Goal: Task Accomplishment & Management: Use online tool/utility

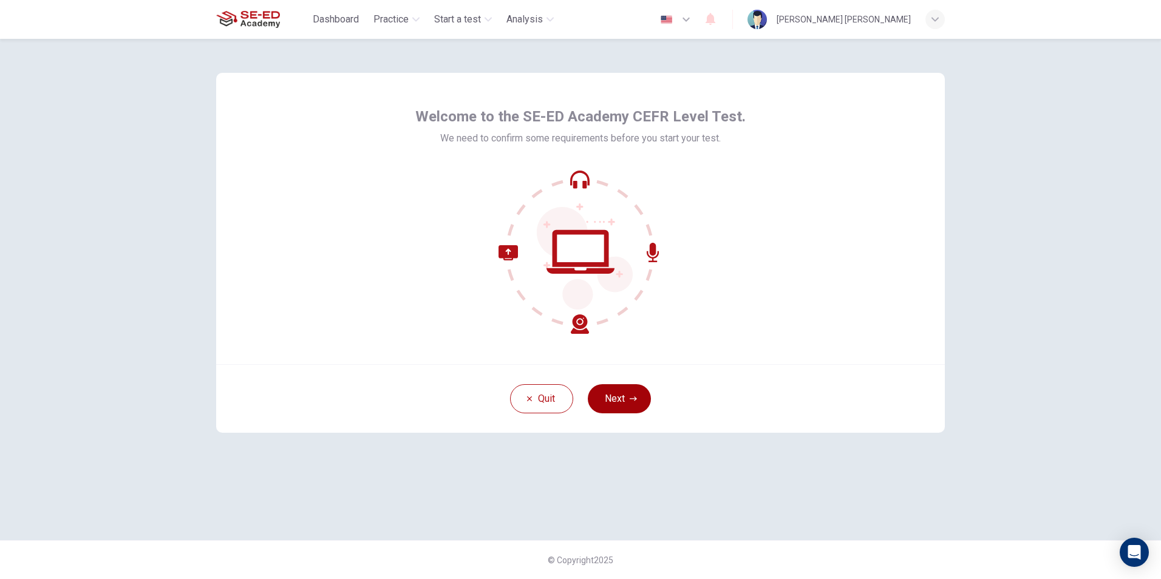
click at [625, 392] on button "Next" at bounding box center [619, 399] width 63 height 29
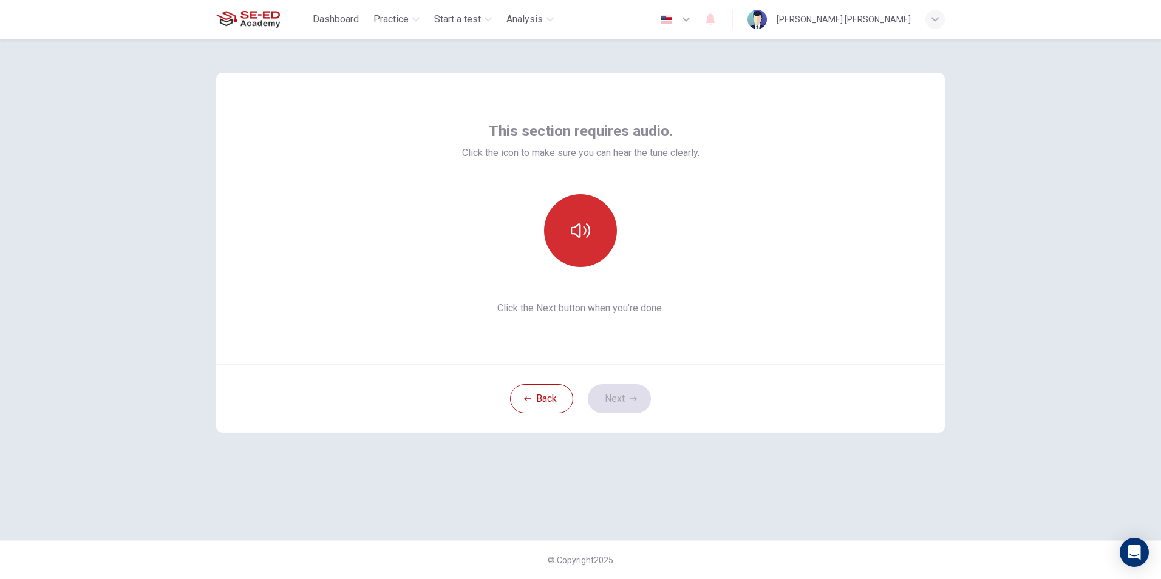
click at [566, 217] on button "button" at bounding box center [580, 230] width 73 height 73
click at [629, 400] on button "Next" at bounding box center [619, 399] width 63 height 29
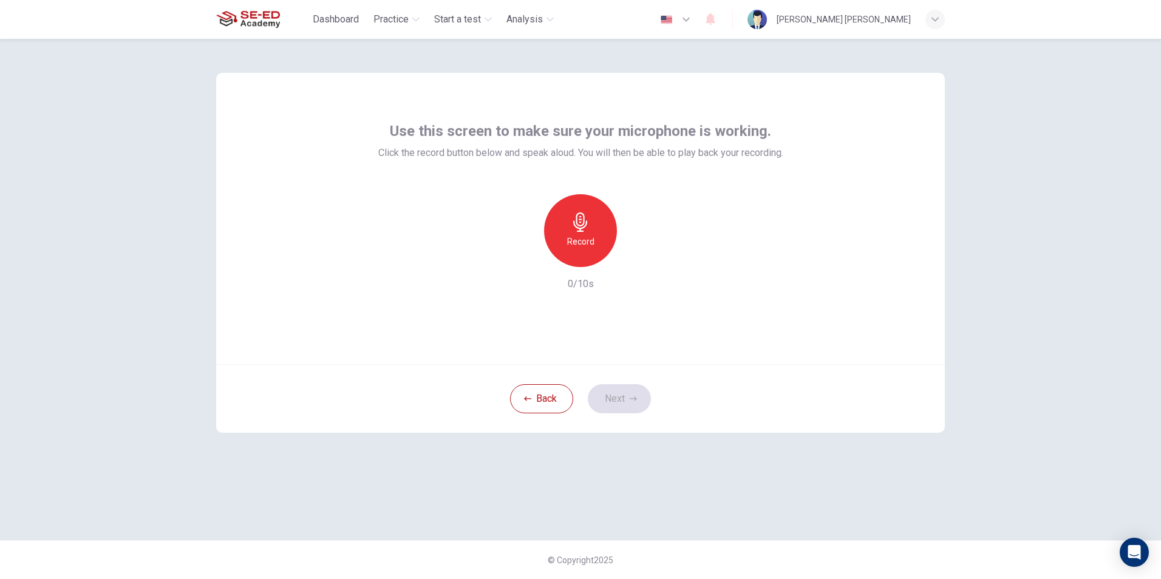
click at [585, 230] on icon "button" at bounding box center [580, 222] width 19 height 19
click at [633, 258] on icon "button" at bounding box center [637, 257] width 12 height 12
click at [630, 399] on icon "button" at bounding box center [633, 399] width 7 height 4
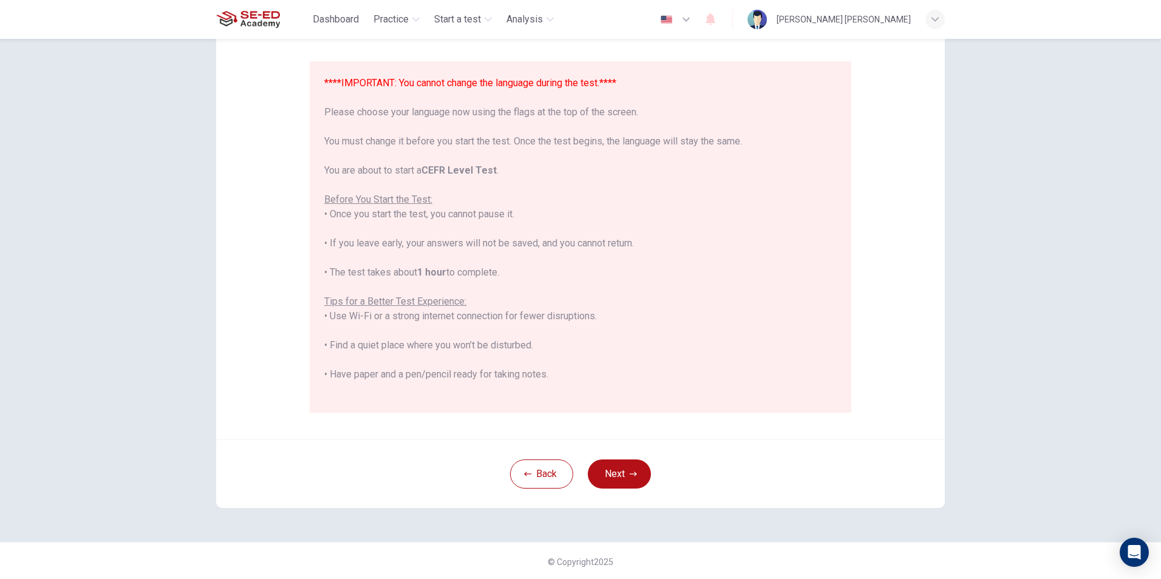
scroll to position [96, 0]
drag, startPoint x: 601, startPoint y: 467, endPoint x: 590, endPoint y: 465, distance: 11.2
click at [590, 465] on button "Next" at bounding box center [619, 472] width 63 height 29
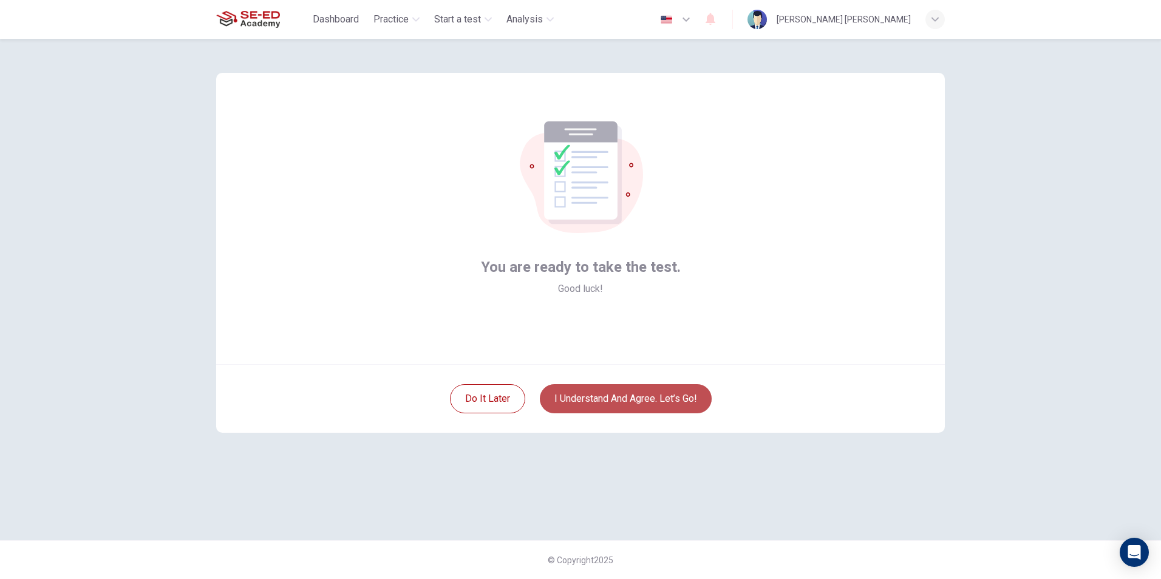
click at [608, 403] on button "I understand and agree. Let’s go!" at bounding box center [626, 399] width 172 height 29
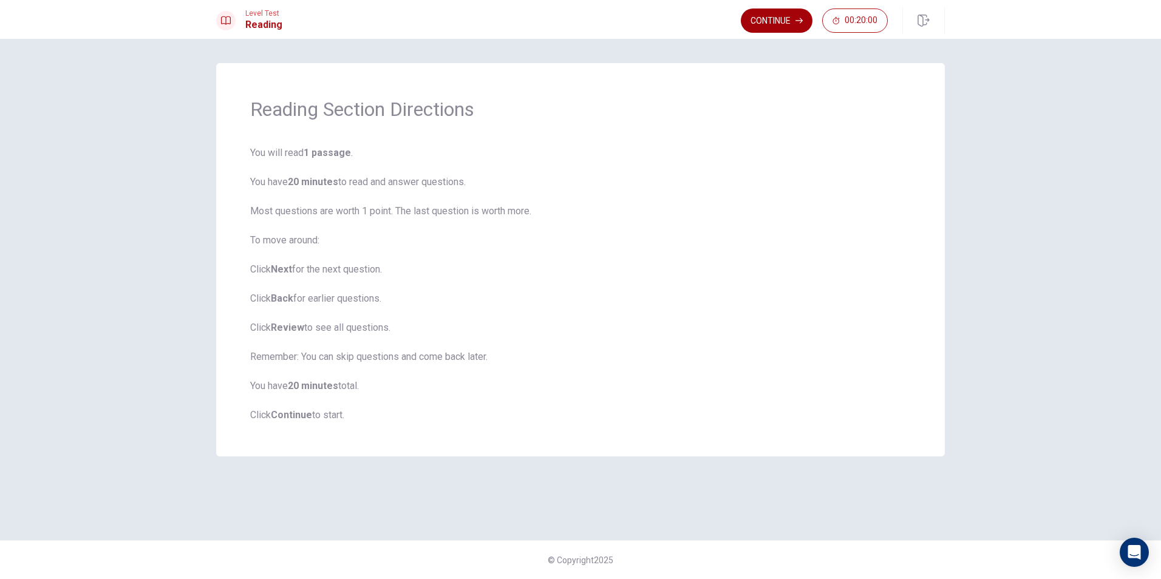
click at [774, 17] on button "Continue" at bounding box center [777, 21] width 72 height 24
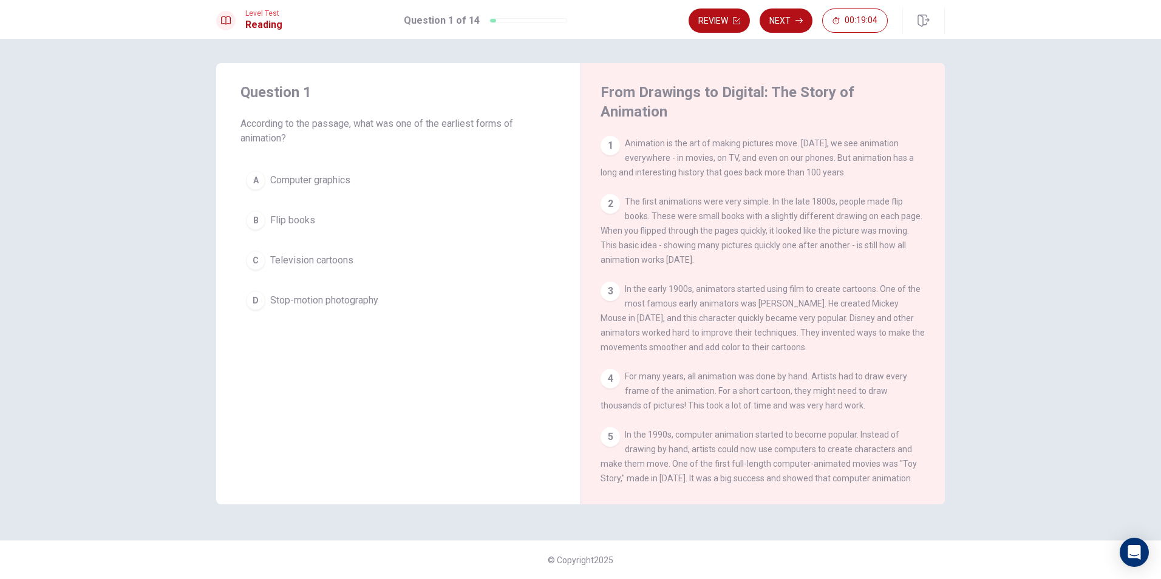
click at [251, 215] on div "B" at bounding box center [255, 220] width 19 height 19
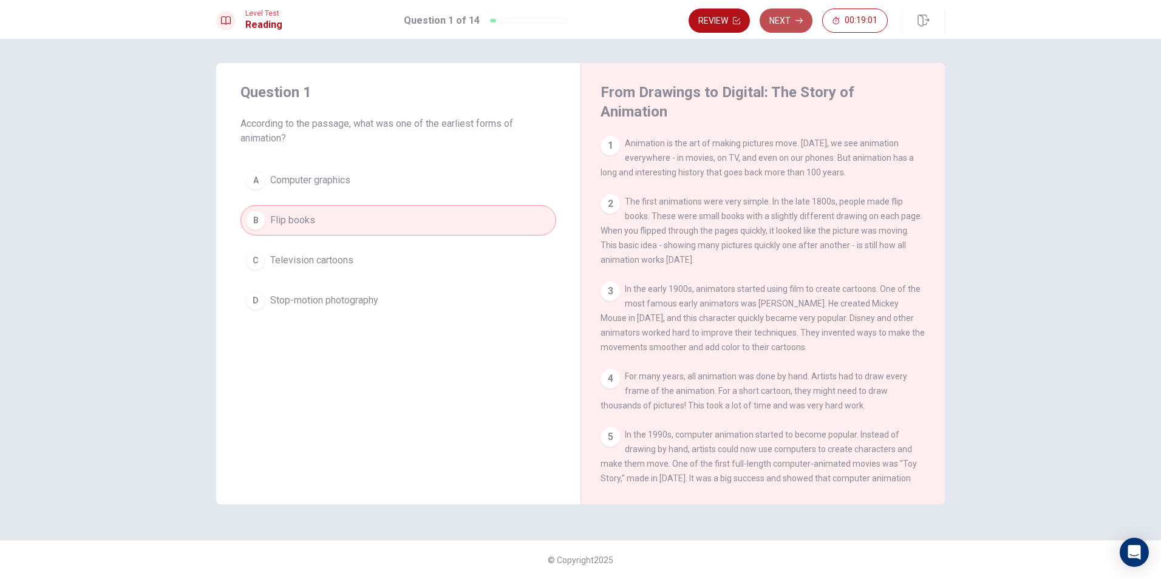
click at [804, 24] on button "Next" at bounding box center [786, 21] width 53 height 24
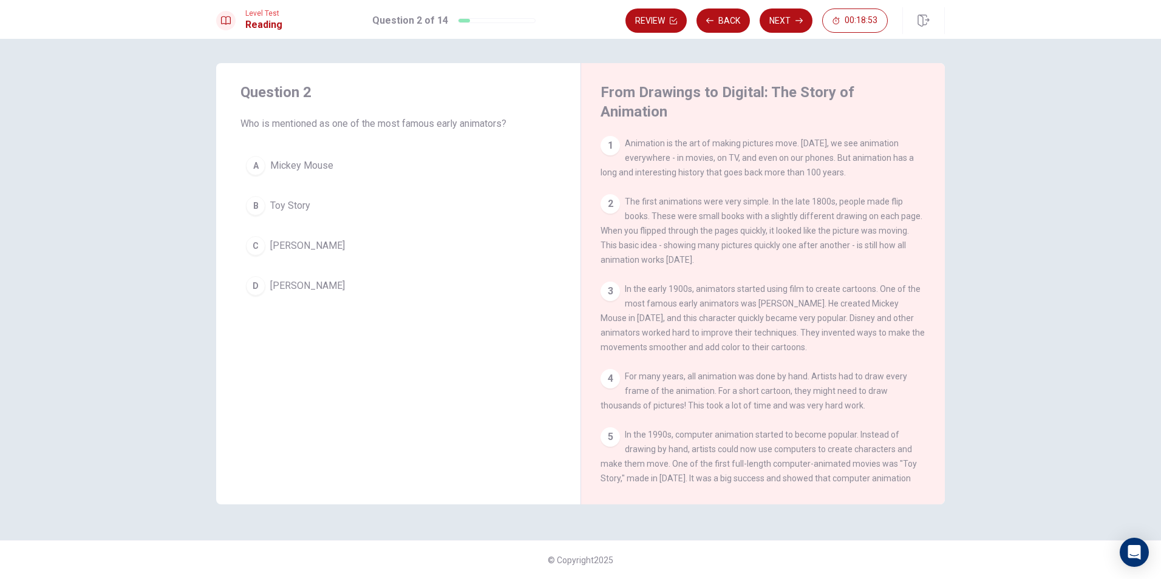
click at [250, 244] on div "C" at bounding box center [255, 245] width 19 height 19
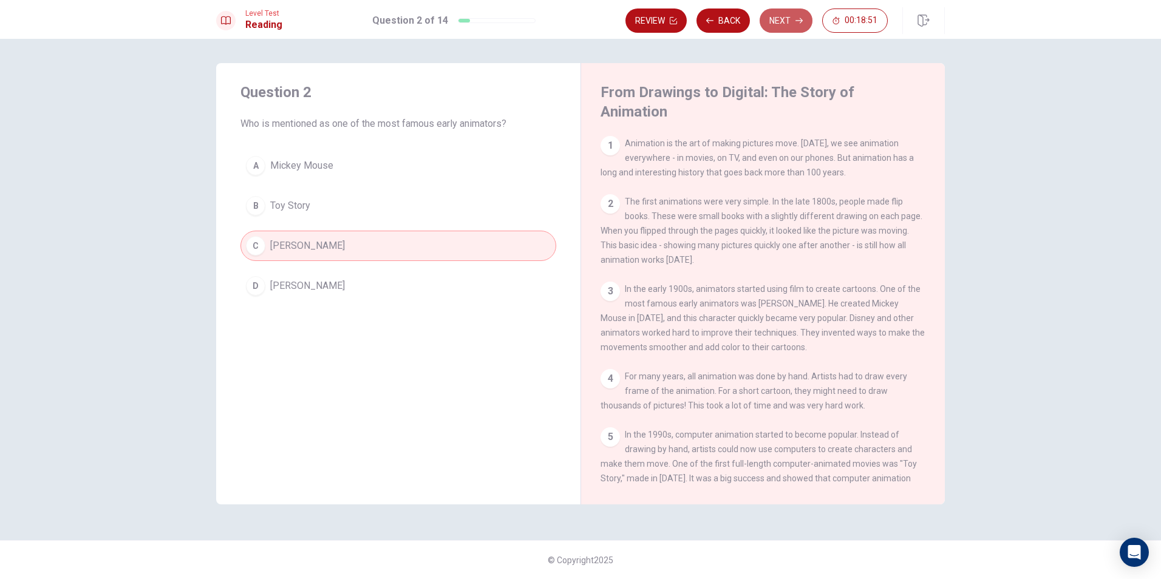
click at [793, 19] on button "Next" at bounding box center [786, 21] width 53 height 24
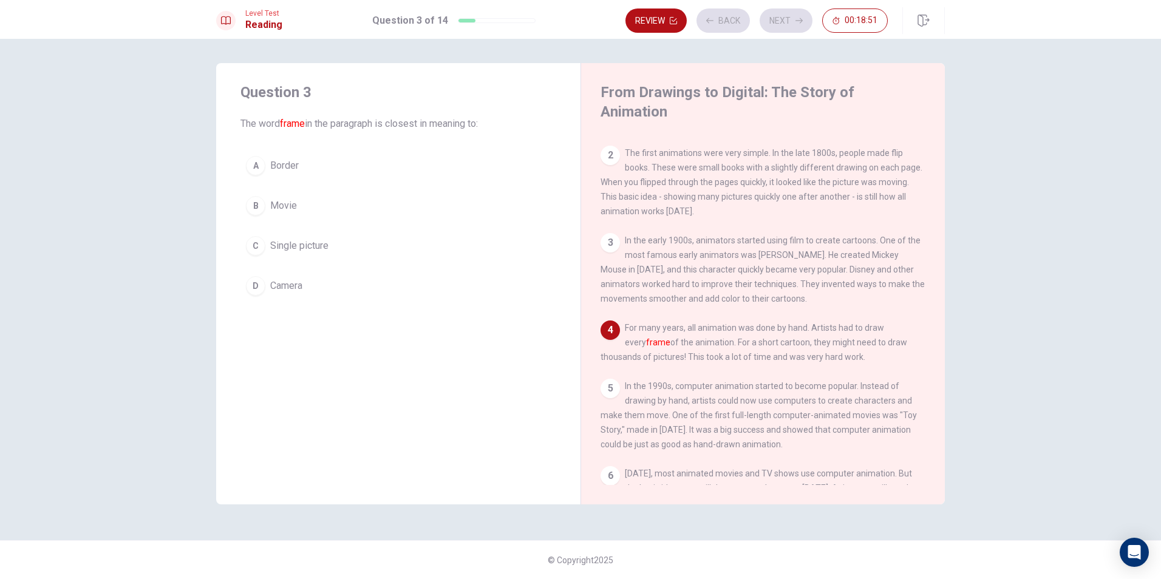
scroll to position [59, 0]
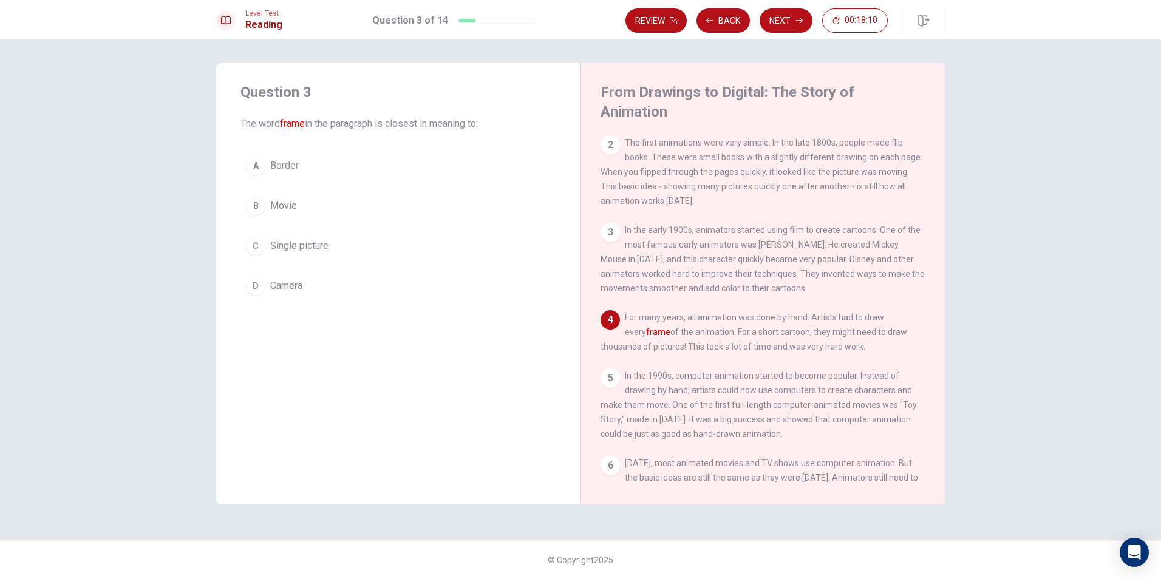
click at [262, 244] on div "C" at bounding box center [255, 245] width 19 height 19
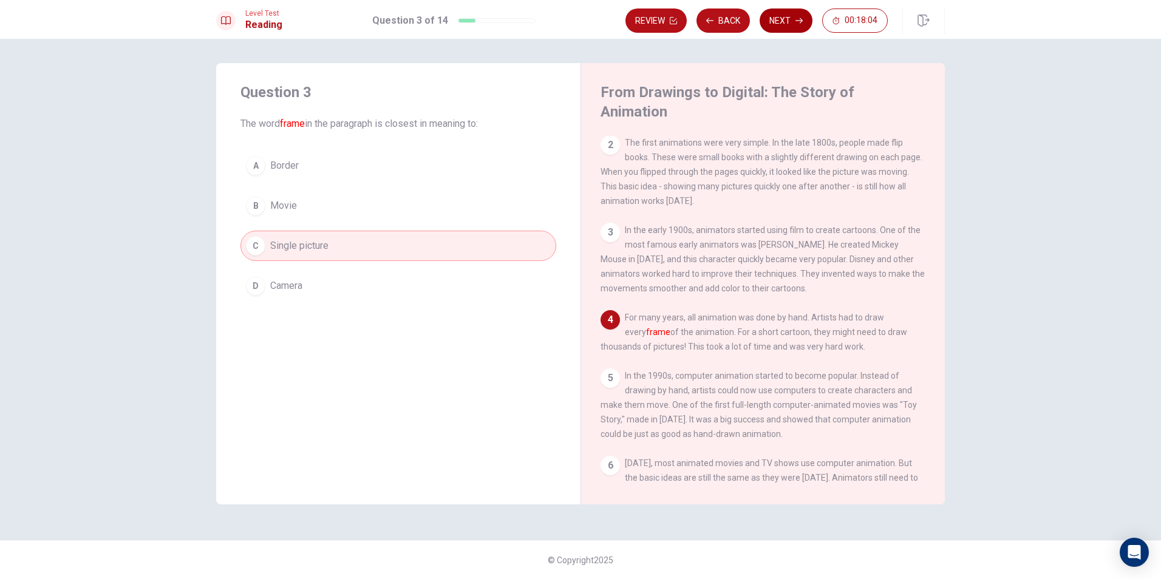
click at [783, 23] on button "Next" at bounding box center [786, 21] width 53 height 24
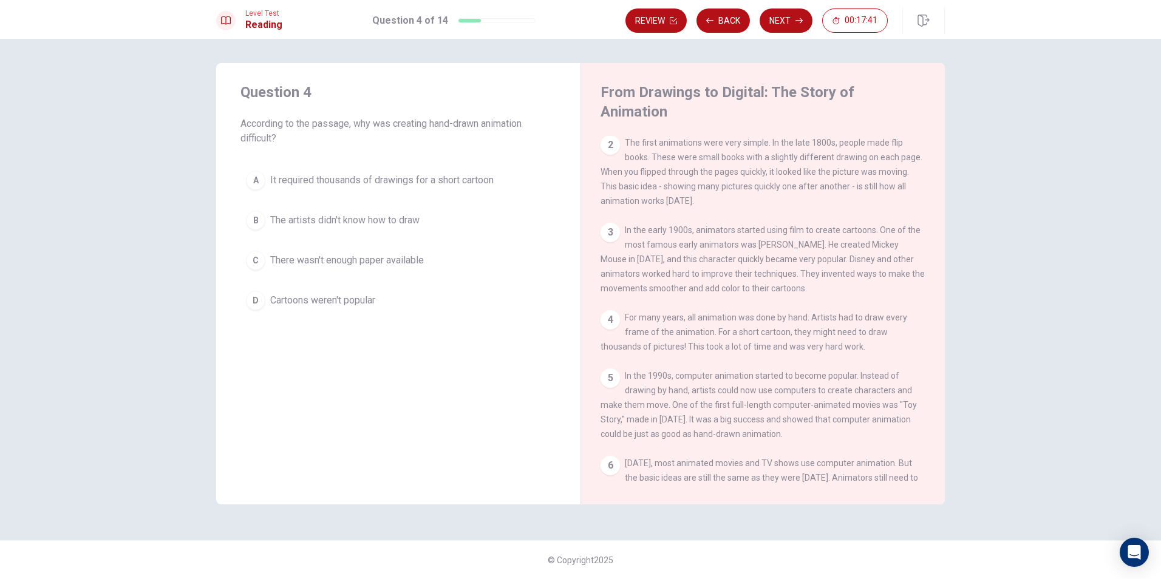
click at [257, 177] on div "A" at bounding box center [255, 180] width 19 height 19
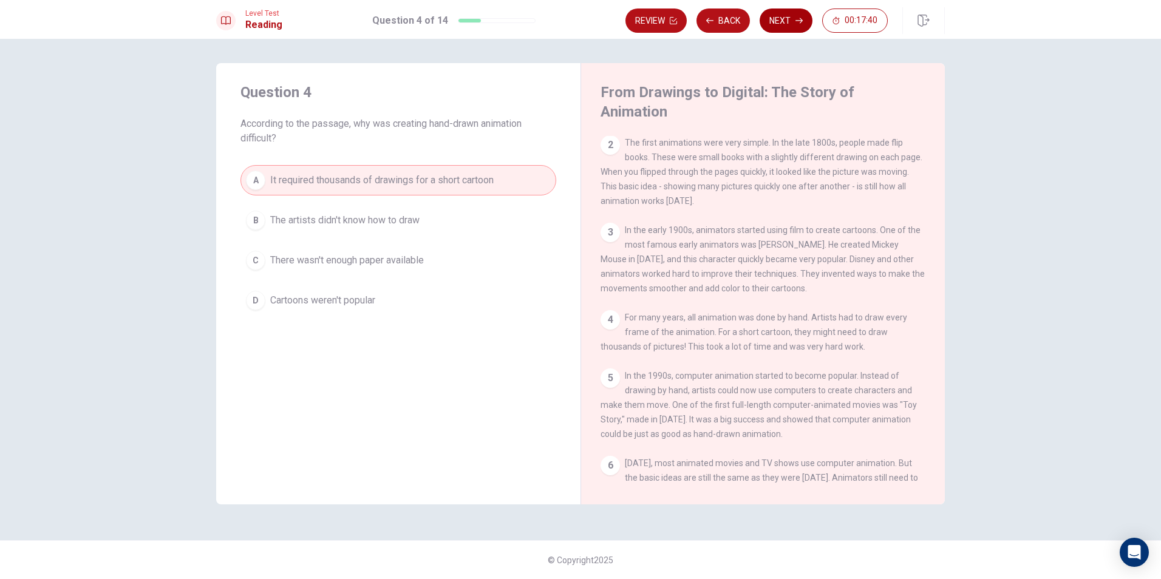
click at [790, 15] on button "Next" at bounding box center [786, 21] width 53 height 24
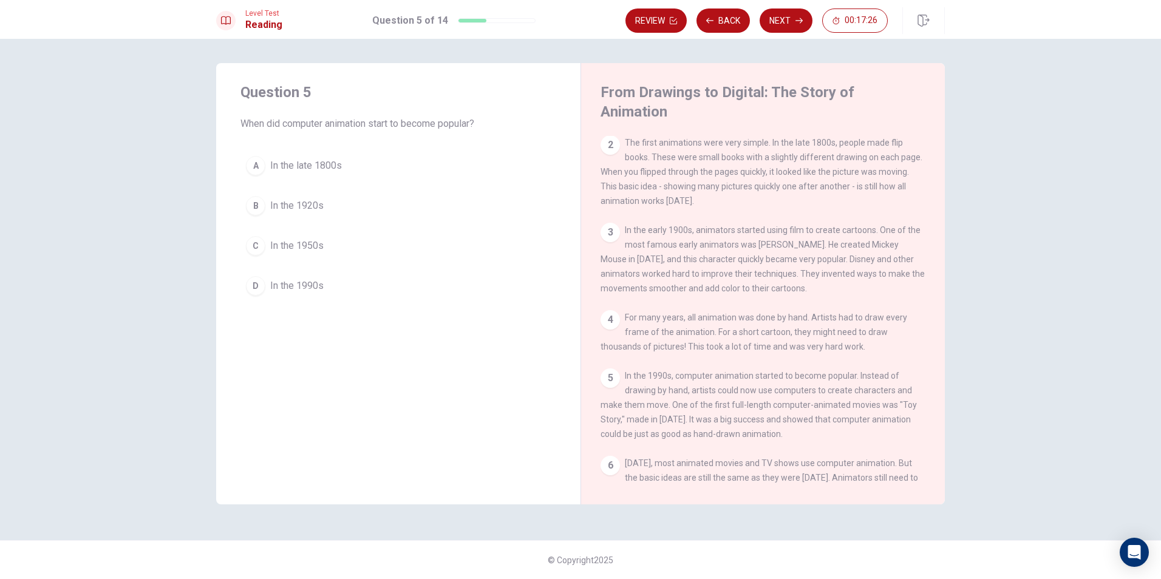
scroll to position [120, 0]
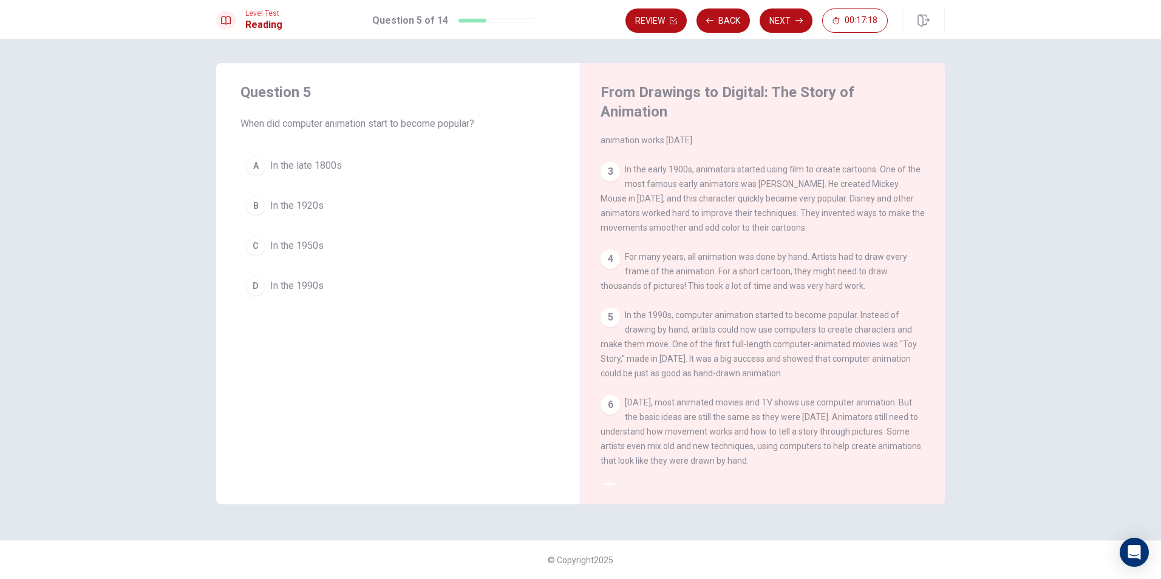
click at [251, 289] on div "D" at bounding box center [255, 285] width 19 height 19
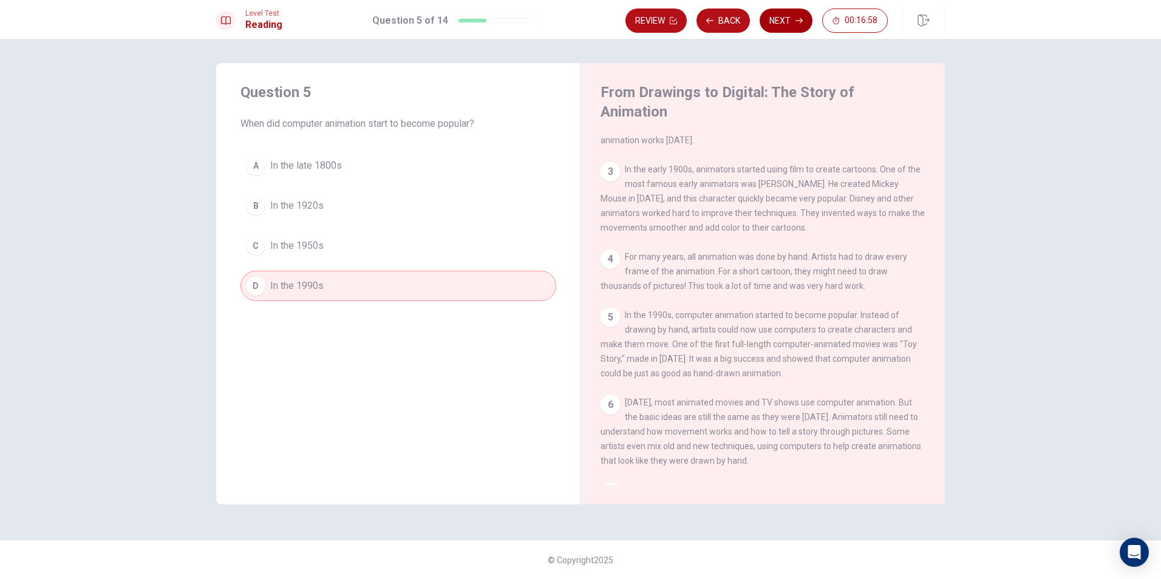
click at [790, 24] on button "Next" at bounding box center [786, 21] width 53 height 24
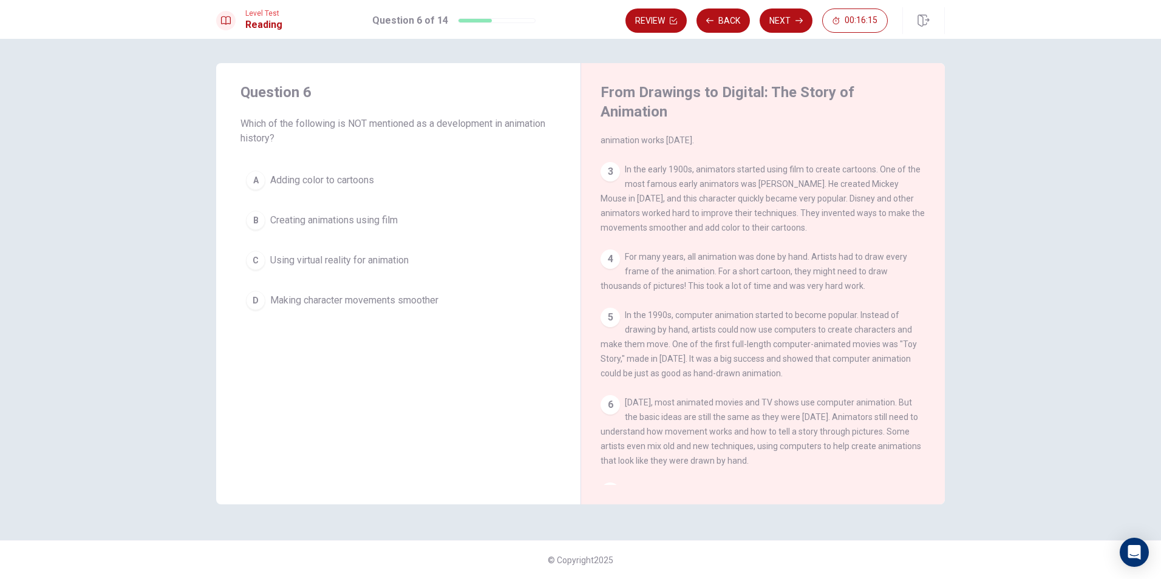
click at [253, 258] on div "C" at bounding box center [255, 260] width 19 height 19
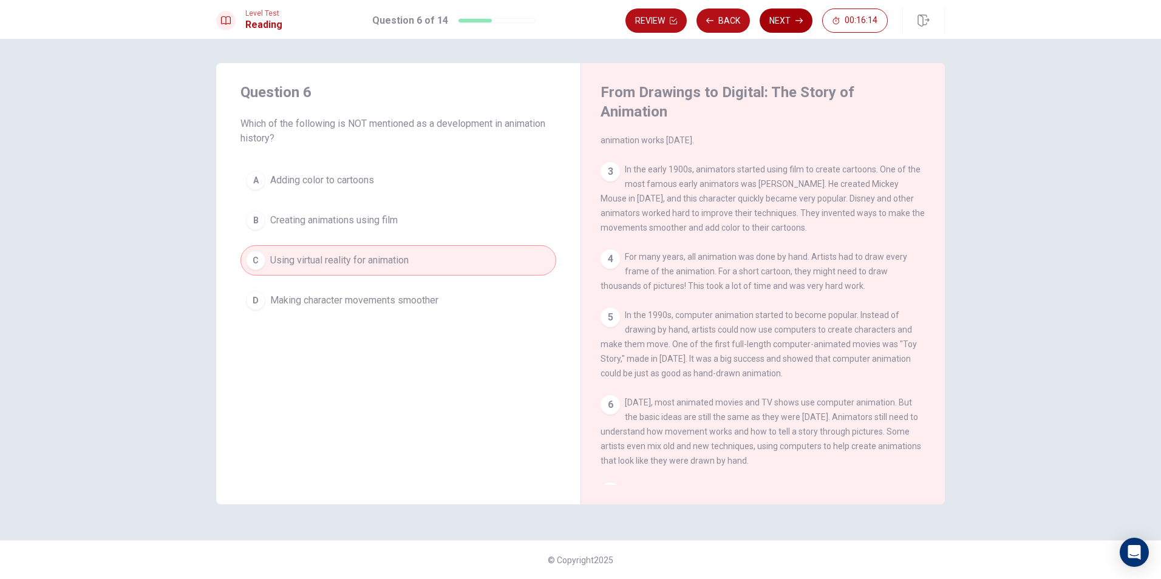
click at [776, 22] on button "Next" at bounding box center [786, 21] width 53 height 24
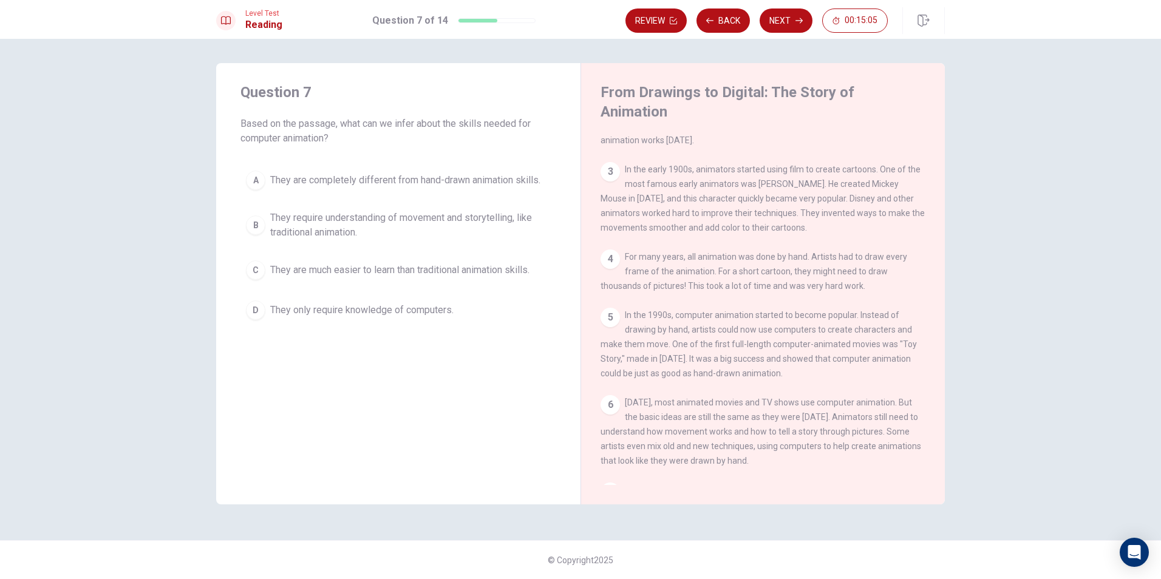
click at [256, 229] on div "B" at bounding box center [255, 225] width 19 height 19
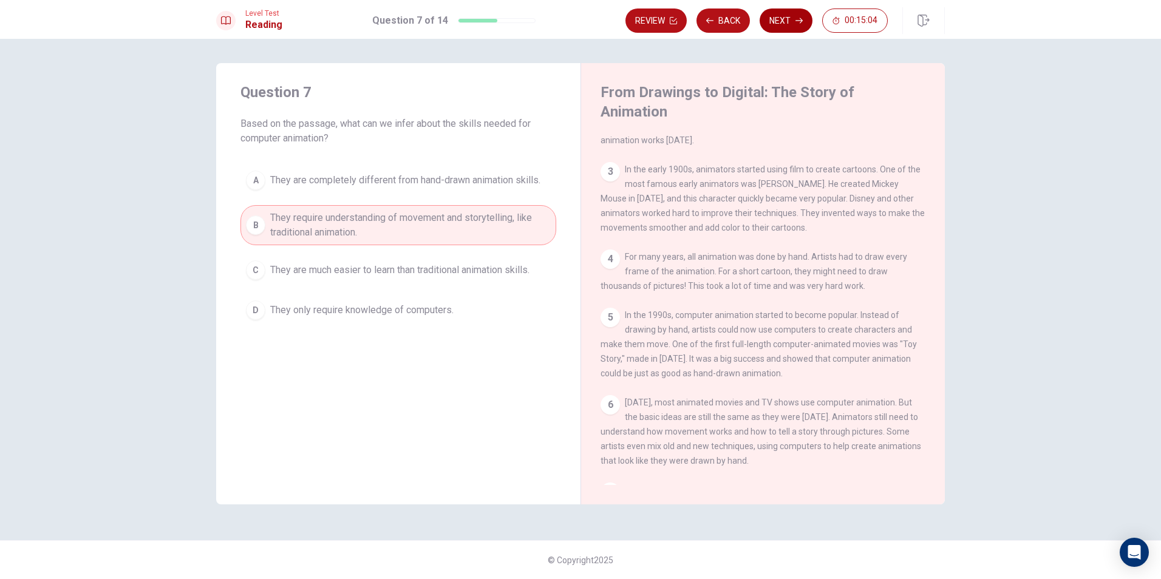
click at [788, 20] on button "Next" at bounding box center [786, 21] width 53 height 24
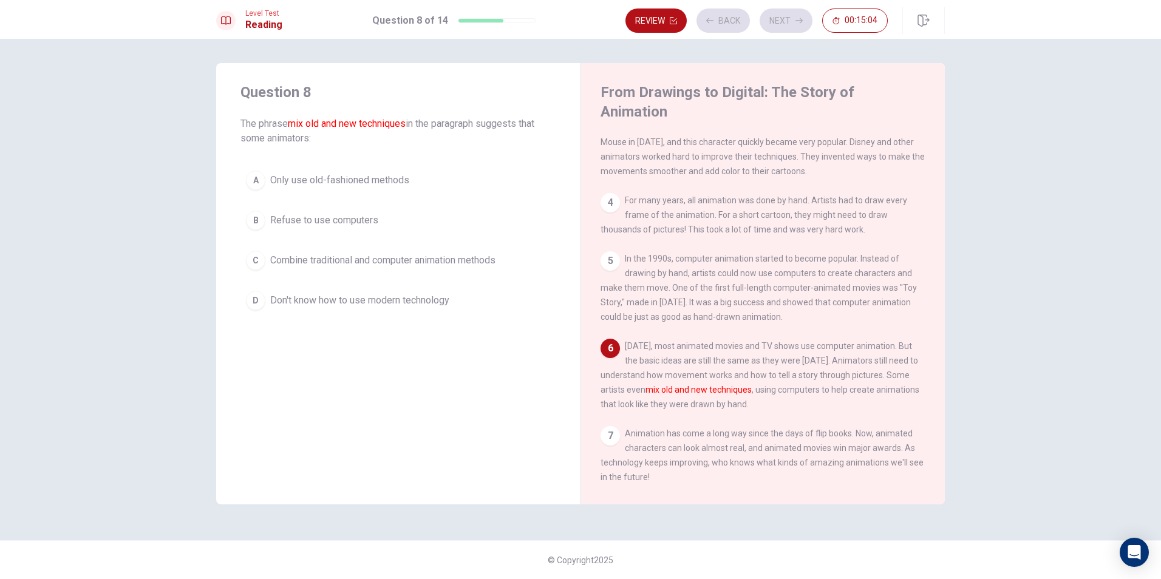
scroll to position [208, 0]
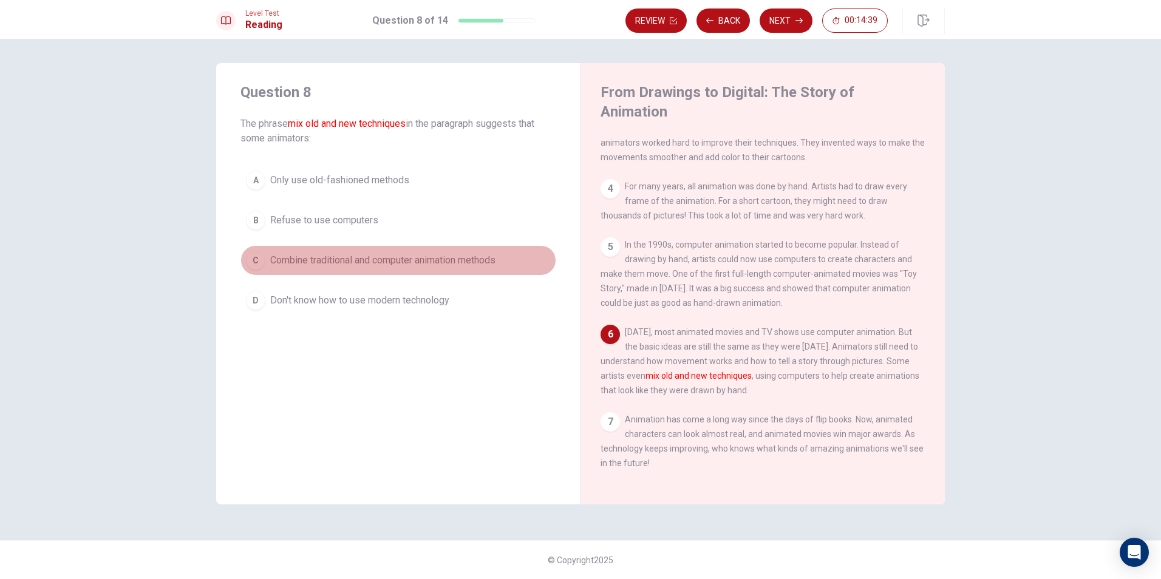
click at [258, 265] on div "C" at bounding box center [255, 260] width 19 height 19
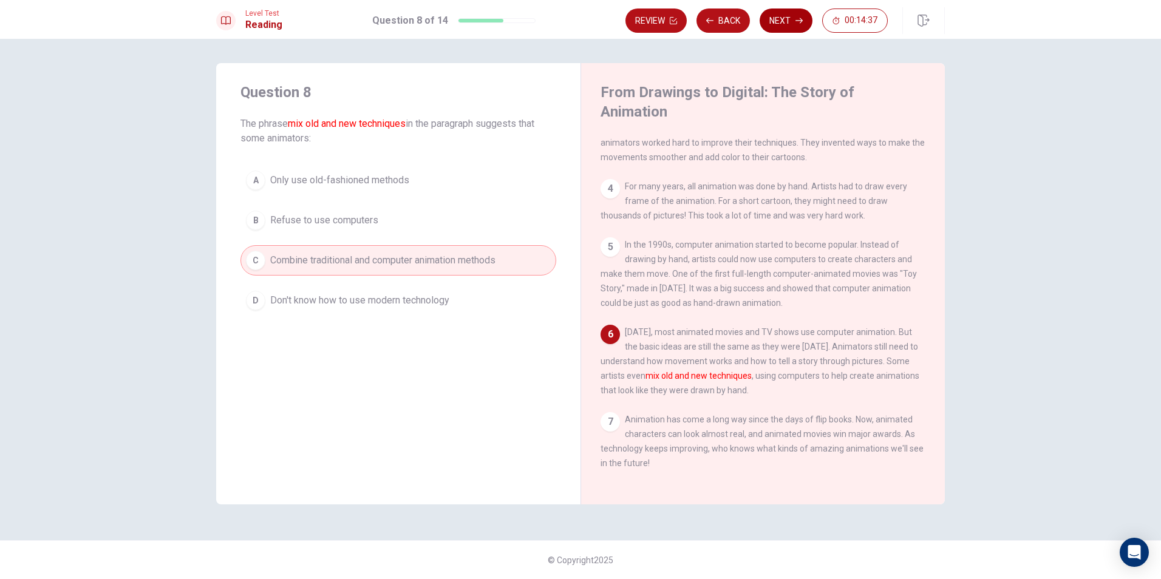
click at [780, 30] on button "Next" at bounding box center [786, 21] width 53 height 24
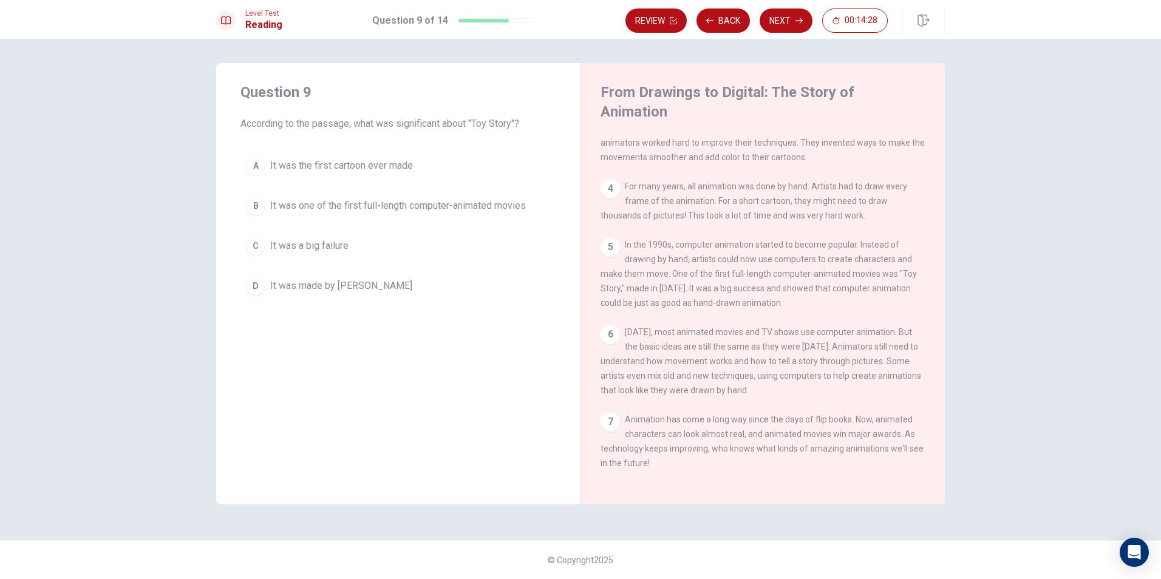
click at [249, 205] on div "B" at bounding box center [255, 205] width 19 height 19
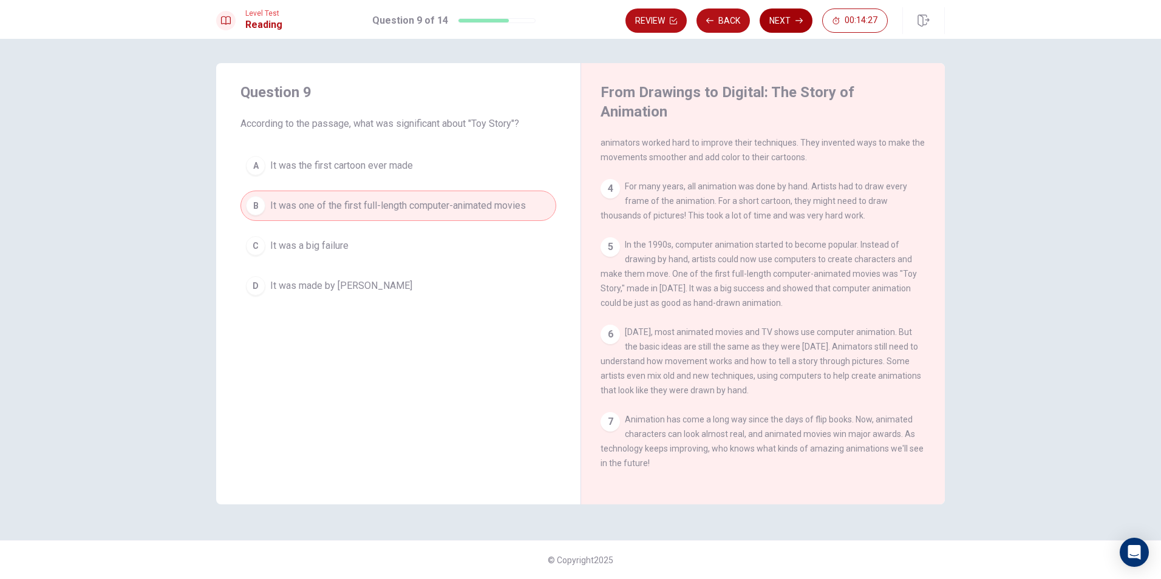
click at [791, 21] on button "Next" at bounding box center [786, 21] width 53 height 24
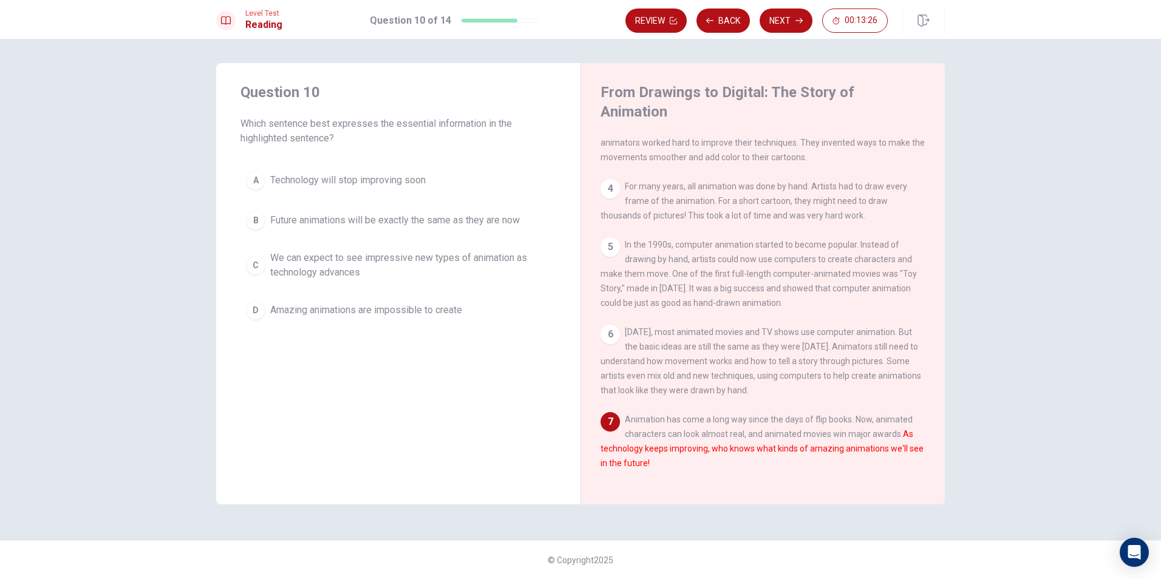
click at [253, 267] on div "C" at bounding box center [255, 265] width 19 height 19
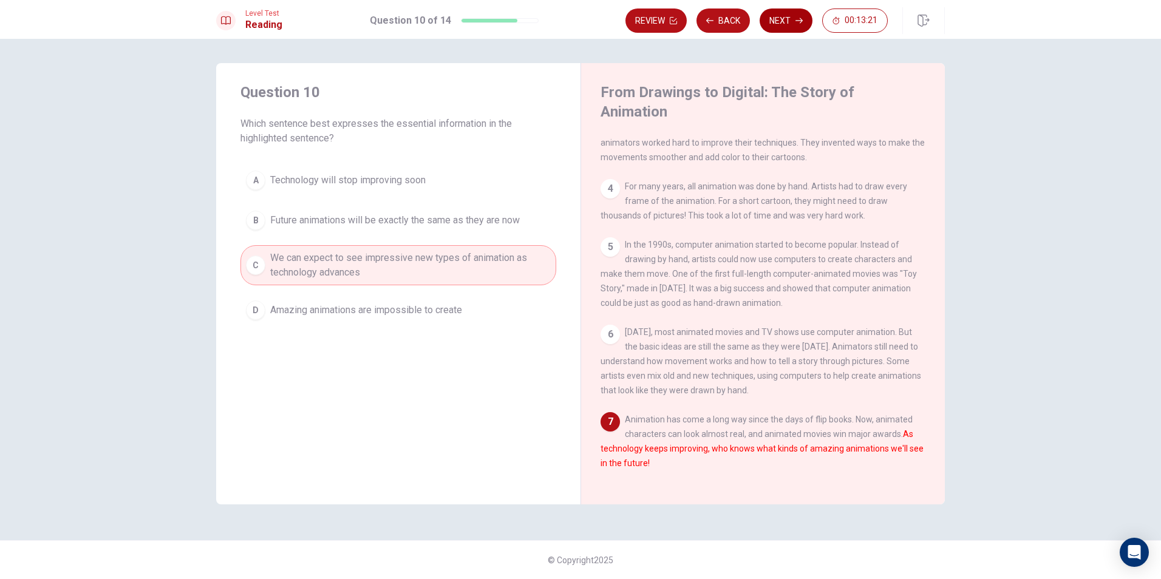
click at [800, 22] on icon "button" at bounding box center [799, 20] width 7 height 7
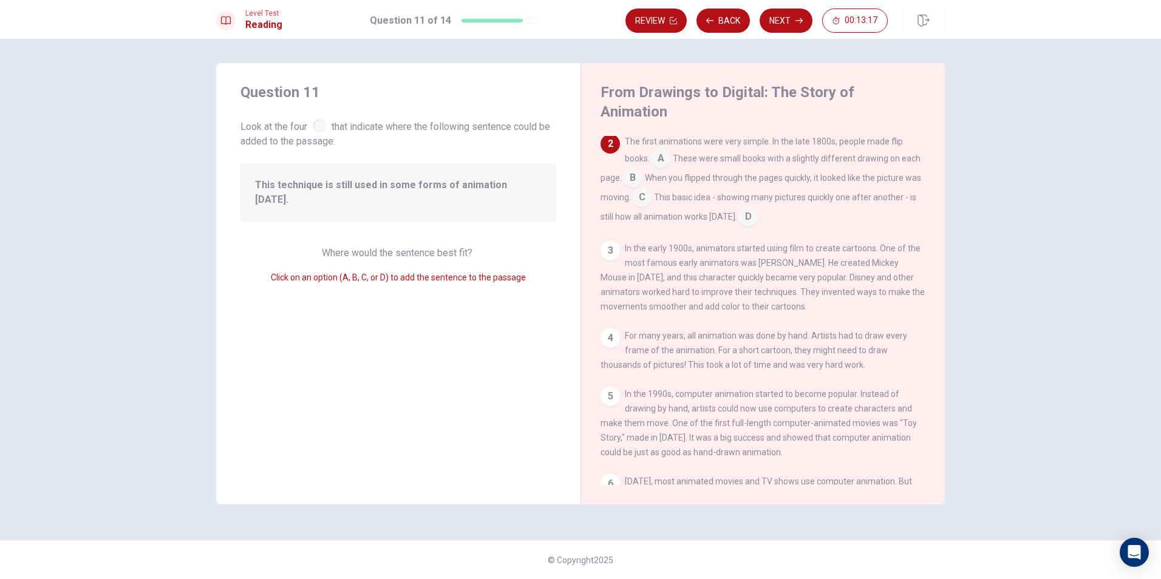
scroll to position [0, 0]
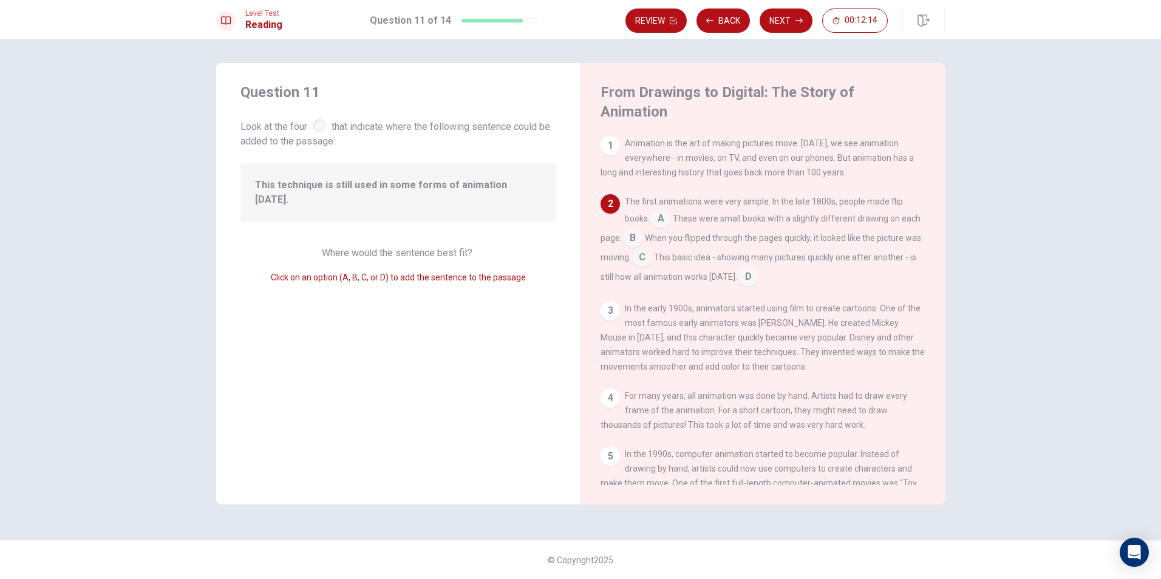
click at [758, 268] on input at bounding box center [748, 277] width 19 height 19
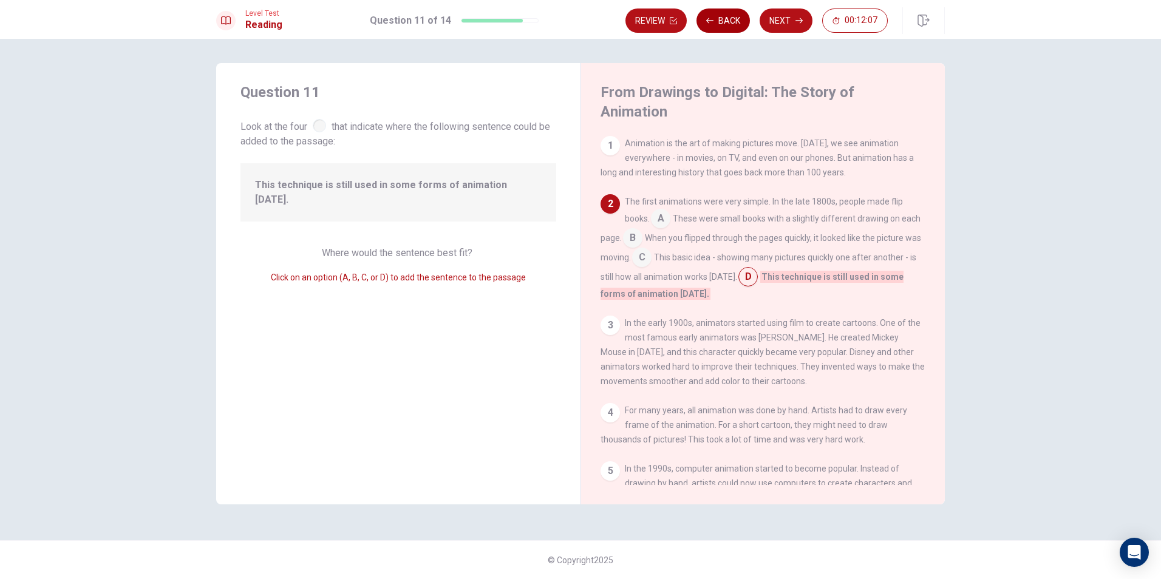
click at [736, 26] on button "Back" at bounding box center [723, 21] width 53 height 24
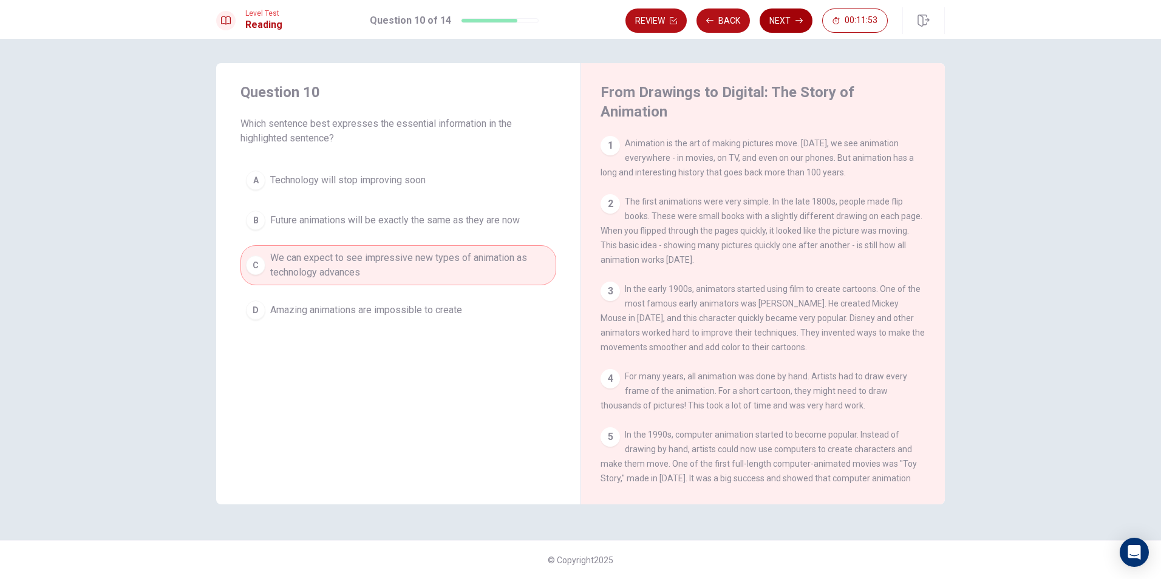
click at [794, 26] on button "Next" at bounding box center [786, 21] width 53 height 24
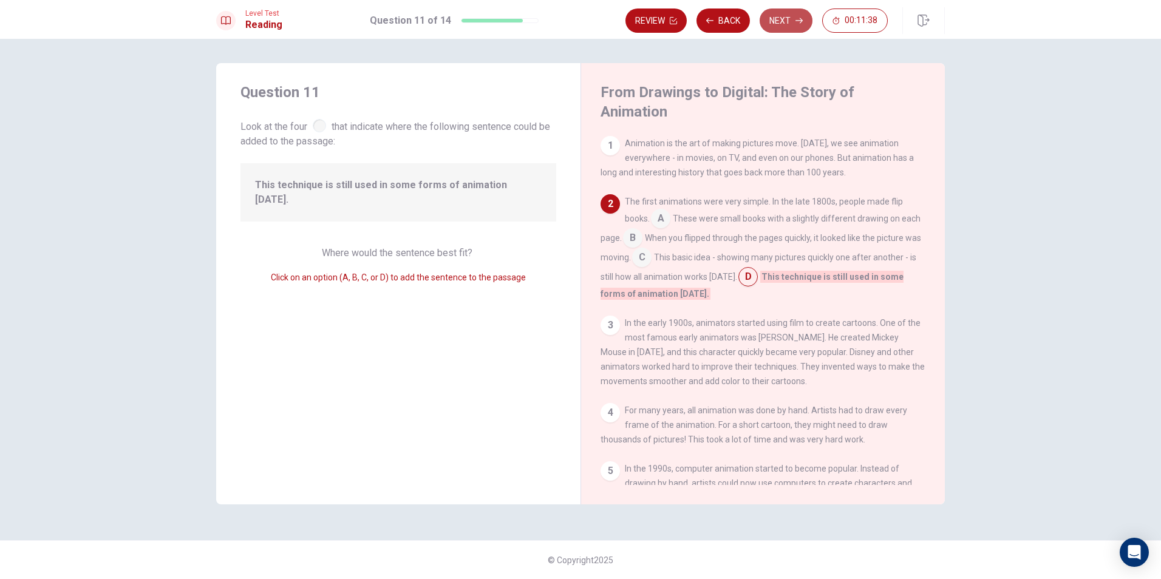
click at [798, 24] on icon "button" at bounding box center [799, 20] width 7 height 7
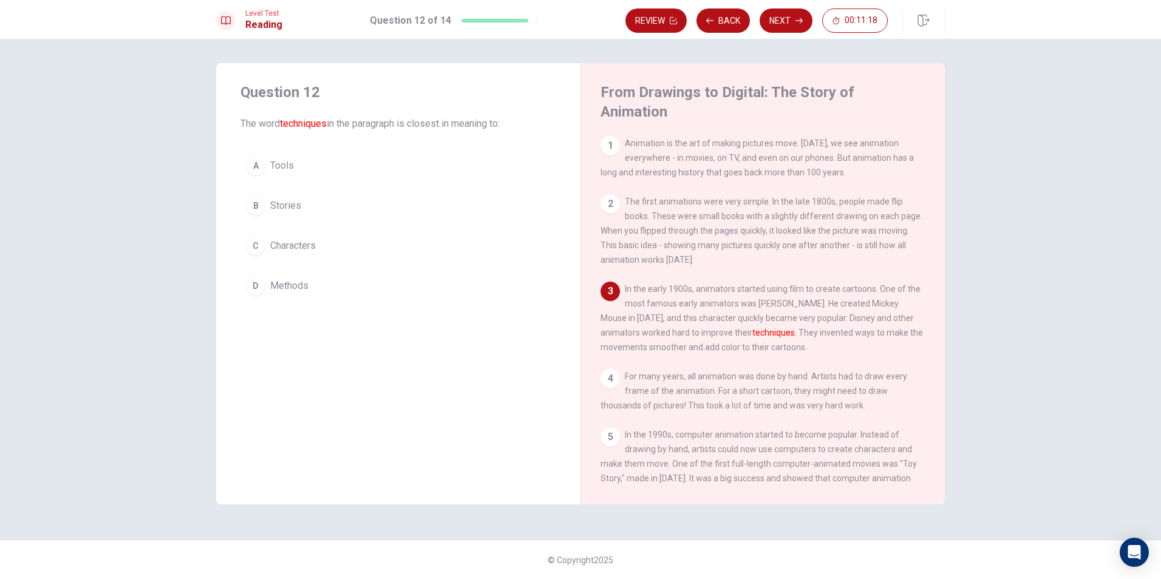
click at [260, 284] on div "D" at bounding box center [255, 285] width 19 height 19
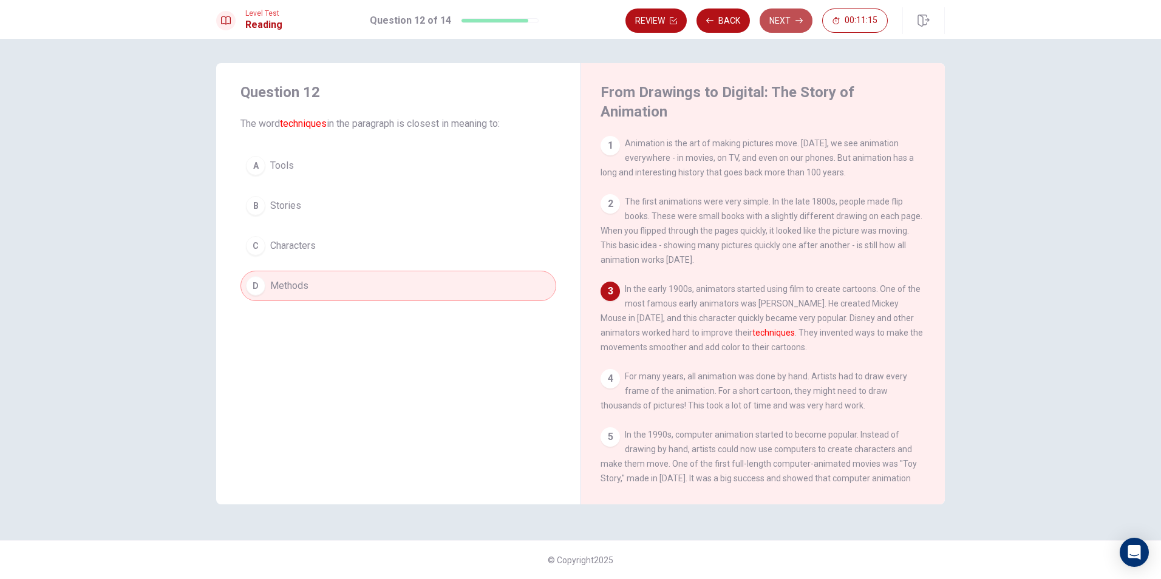
click at [804, 18] on button "Next" at bounding box center [786, 21] width 53 height 24
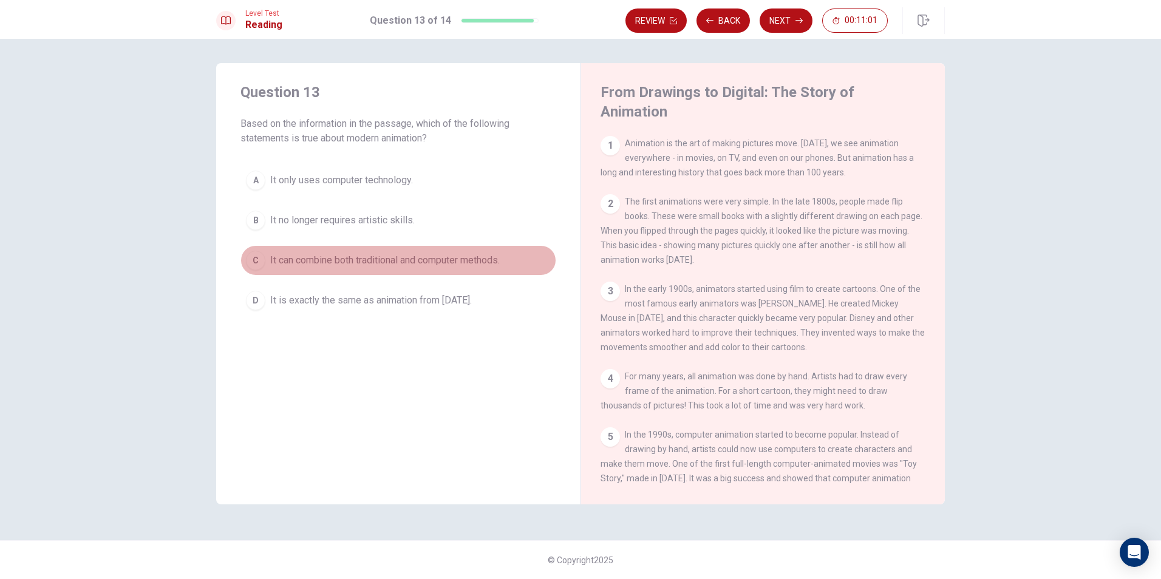
click at [247, 264] on div "C" at bounding box center [255, 260] width 19 height 19
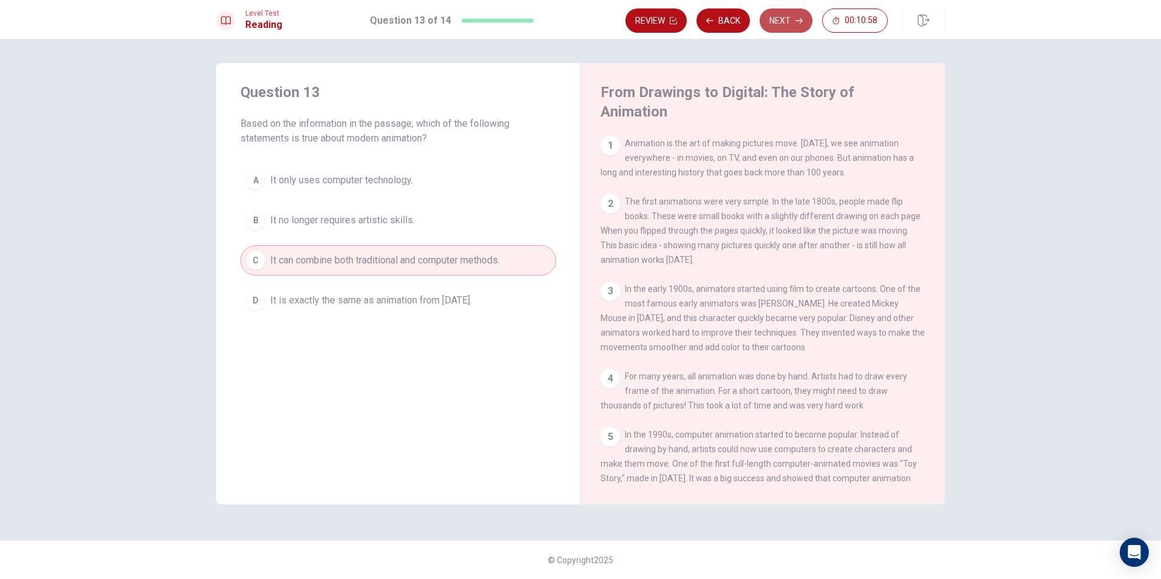
click at [789, 19] on button "Next" at bounding box center [786, 21] width 53 height 24
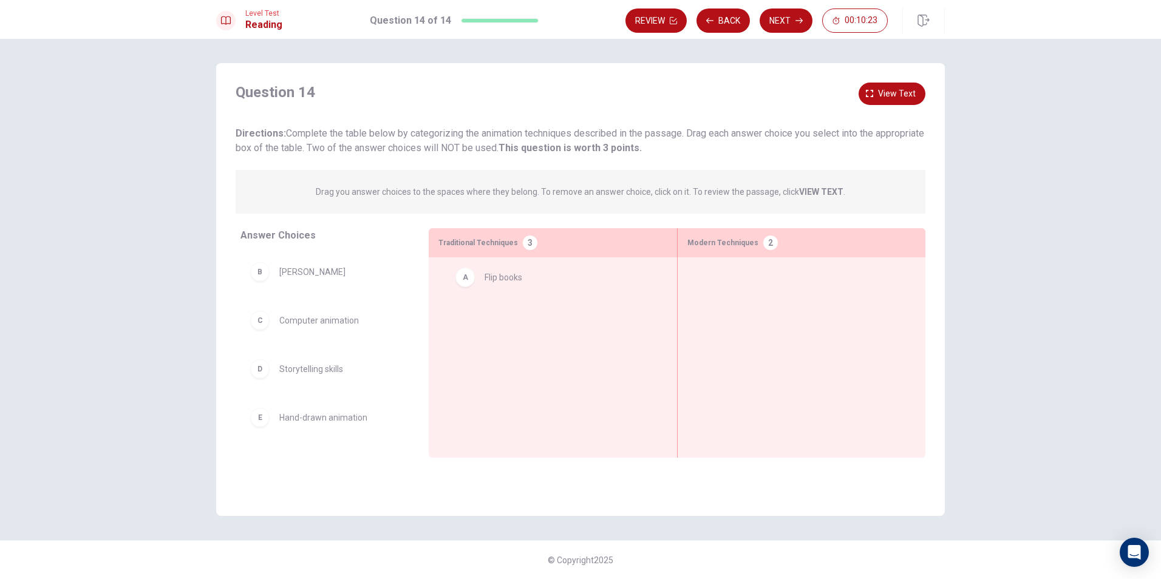
drag, startPoint x: 367, startPoint y: 293, endPoint x: 524, endPoint y: 283, distance: 156.5
drag, startPoint x: 330, startPoint y: 325, endPoint x: 779, endPoint y: 278, distance: 452.0
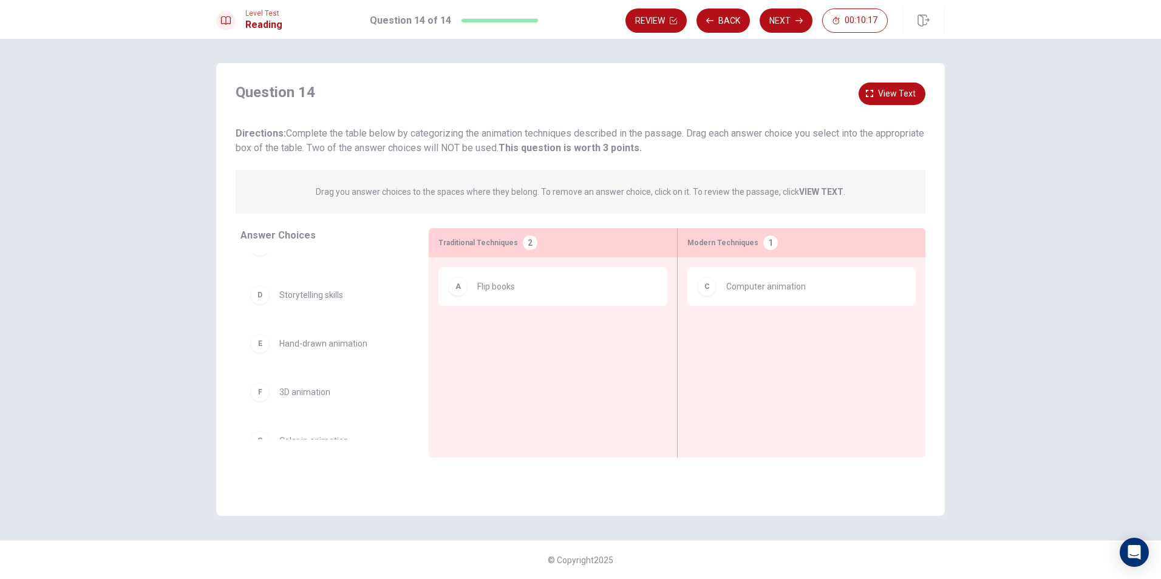
scroll to position [46, 0]
drag, startPoint x: 329, startPoint y: 335, endPoint x: 516, endPoint y: 352, distance: 187.3
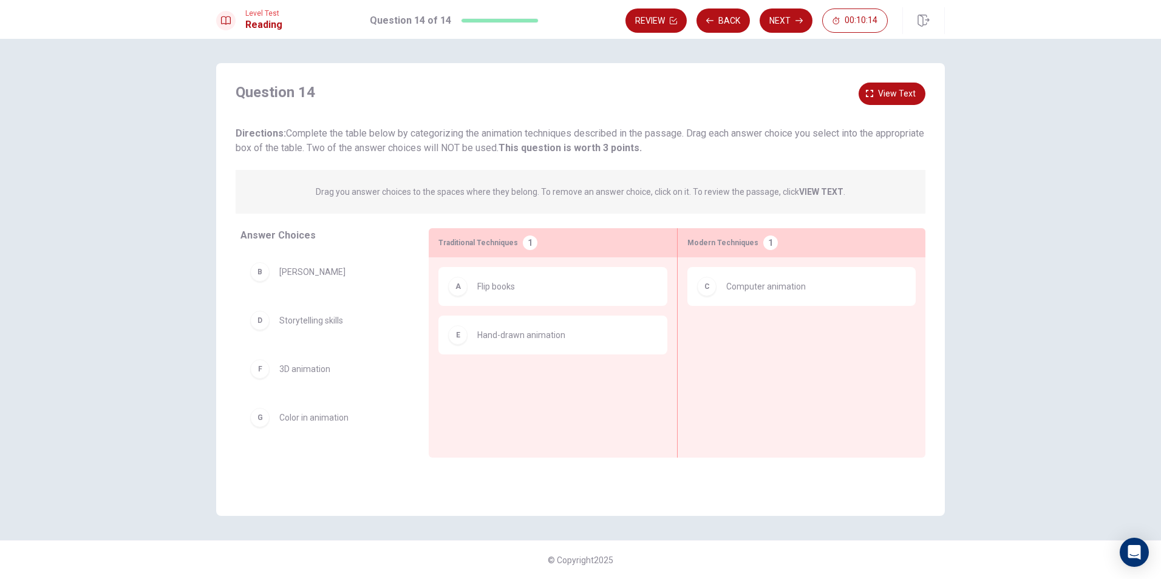
scroll to position [0, 0]
drag, startPoint x: 302, startPoint y: 374, endPoint x: 783, endPoint y: 337, distance: 482.5
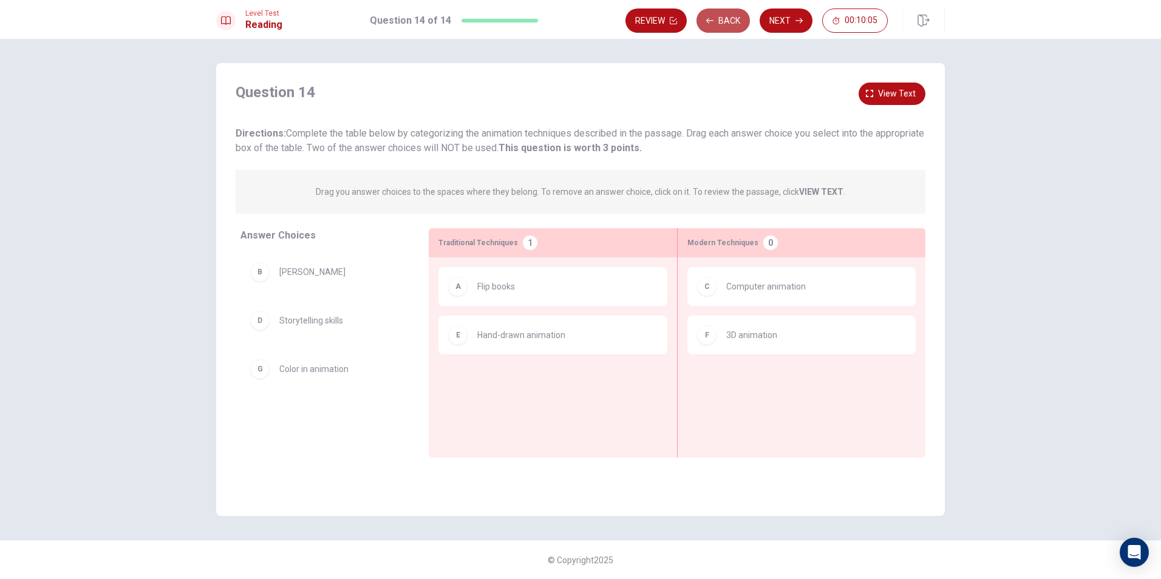
click at [732, 22] on button "Back" at bounding box center [723, 21] width 53 height 24
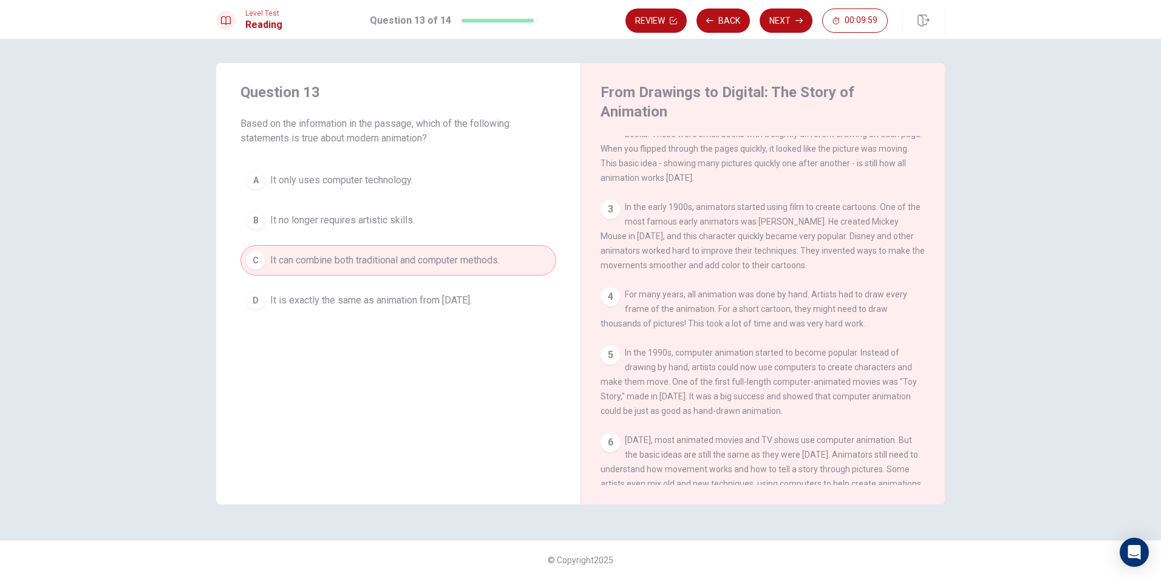
scroll to position [61, 0]
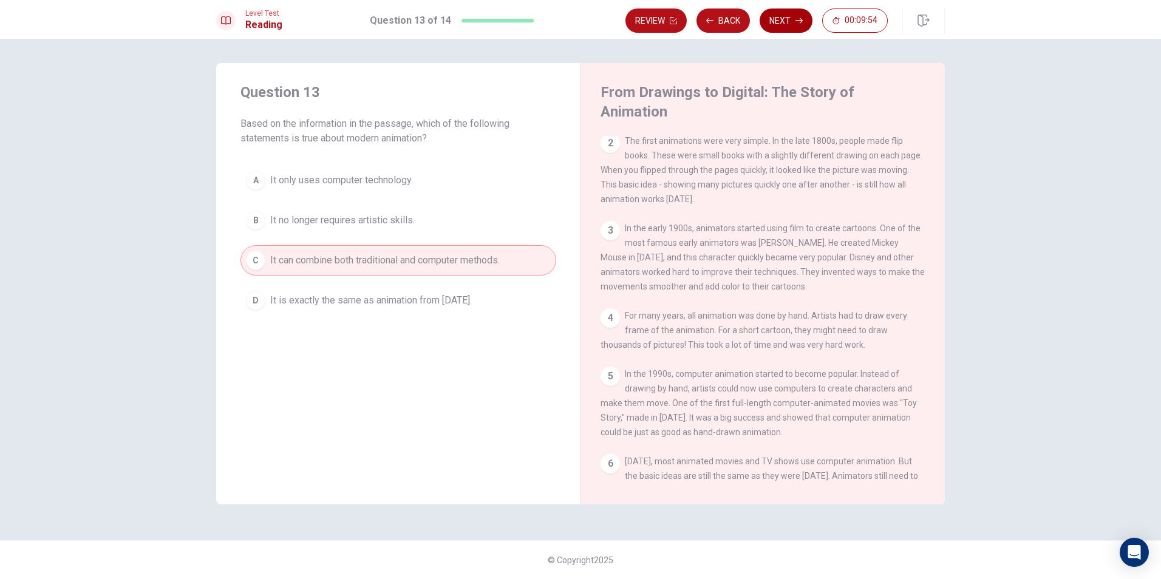
click at [790, 31] on button "Next" at bounding box center [786, 21] width 53 height 24
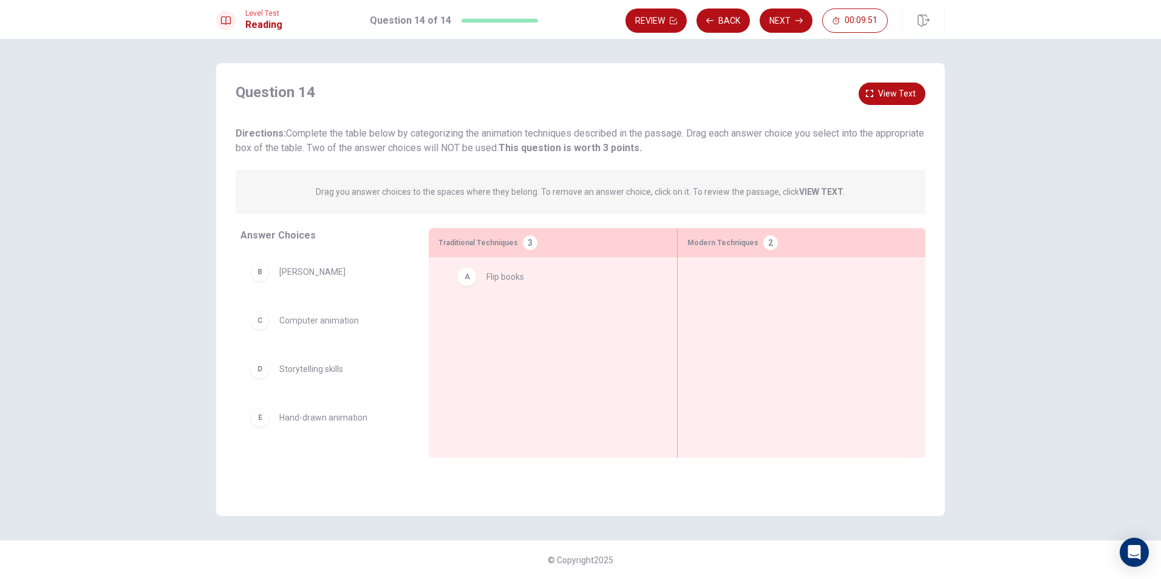
drag, startPoint x: 313, startPoint y: 275, endPoint x: 523, endPoint y: 281, distance: 210.3
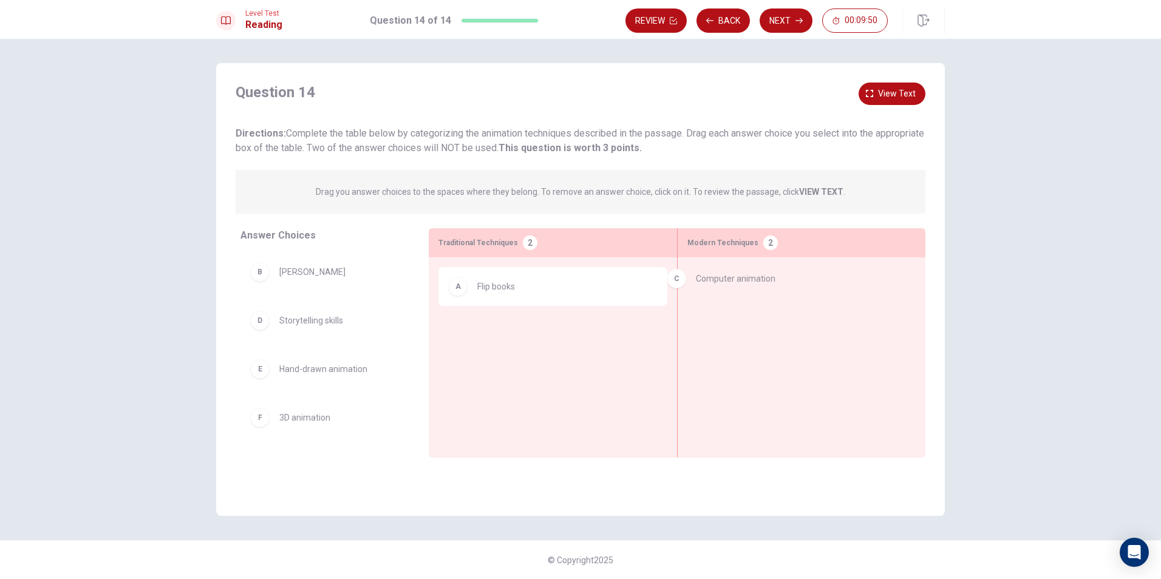
drag, startPoint x: 315, startPoint y: 324, endPoint x: 750, endPoint y: 286, distance: 436.6
drag, startPoint x: 325, startPoint y: 378, endPoint x: 502, endPoint y: 338, distance: 182.0
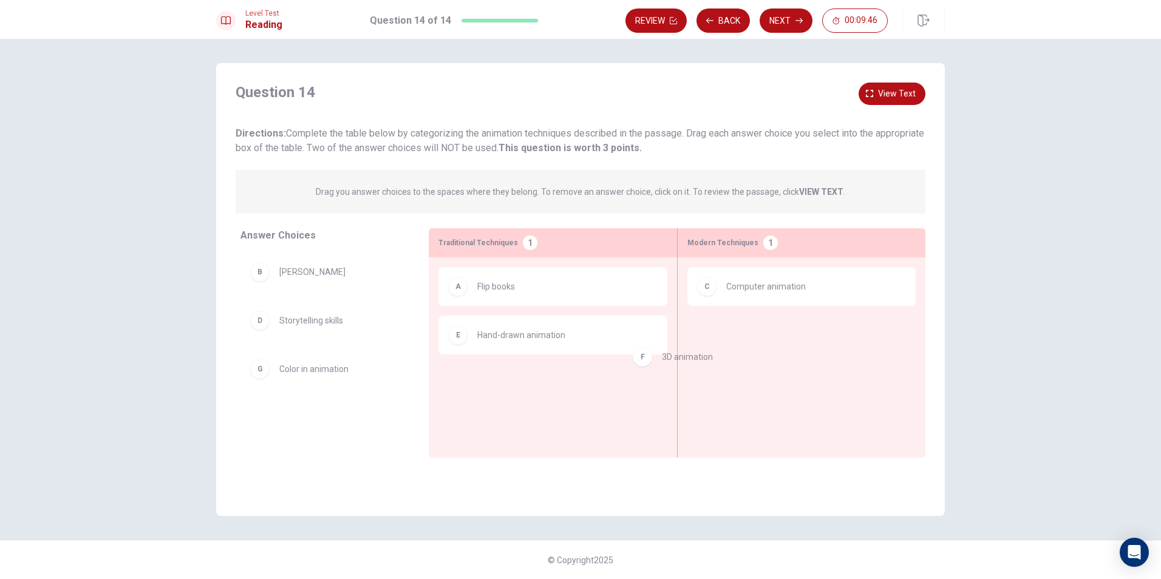
drag, startPoint x: 313, startPoint y: 372, endPoint x: 782, endPoint y: 333, distance: 470.6
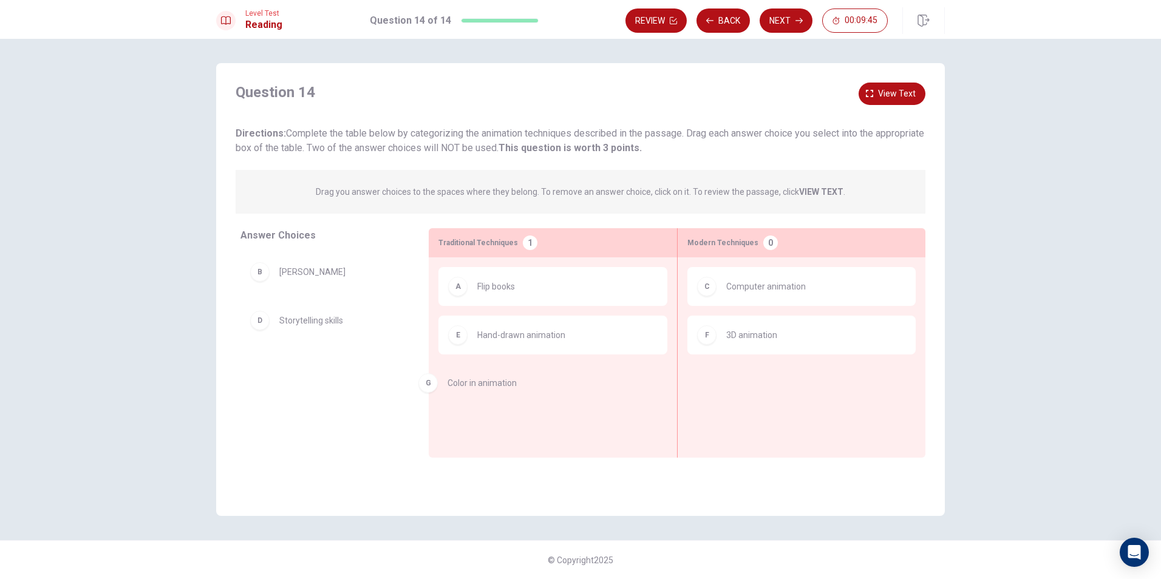
drag, startPoint x: 304, startPoint y: 380, endPoint x: 482, endPoint y: 394, distance: 178.5
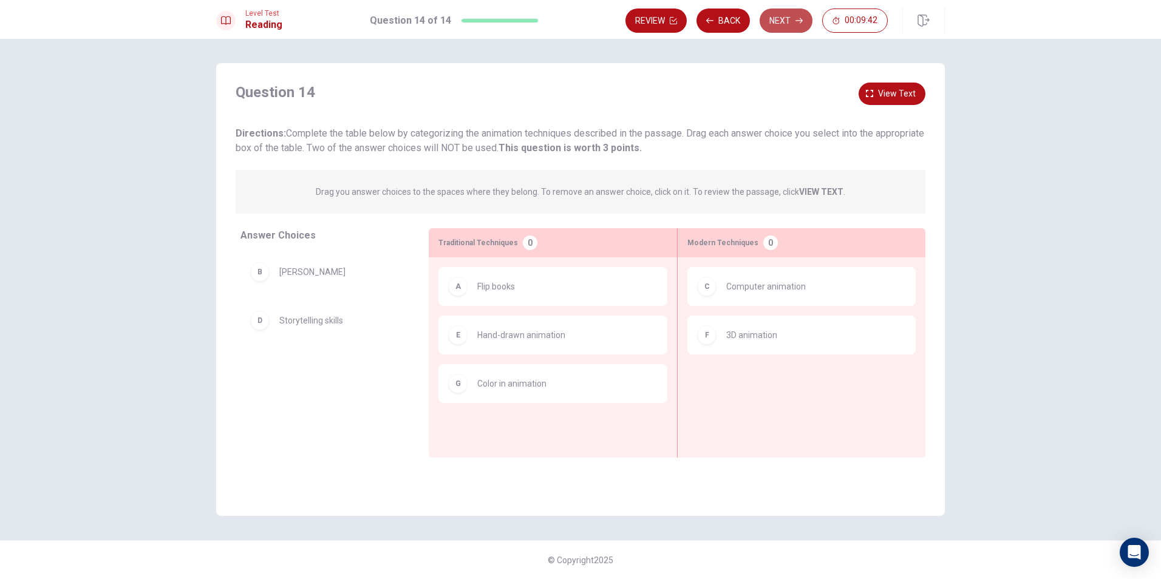
click at [778, 32] on button "Next" at bounding box center [786, 21] width 53 height 24
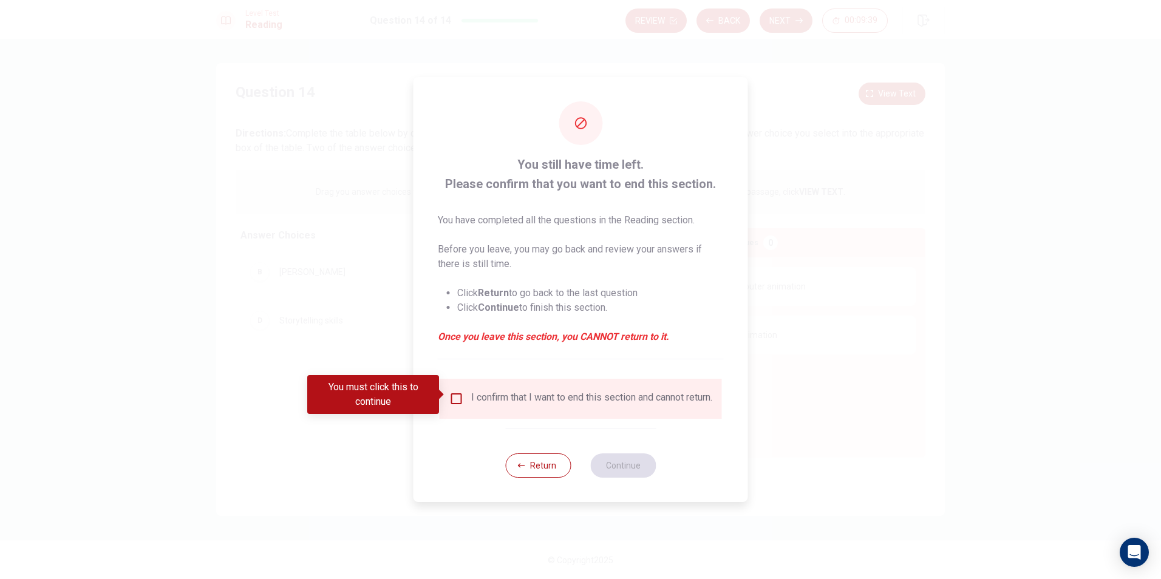
click at [458, 392] on input "You must click this to continue" at bounding box center [457, 399] width 15 height 15
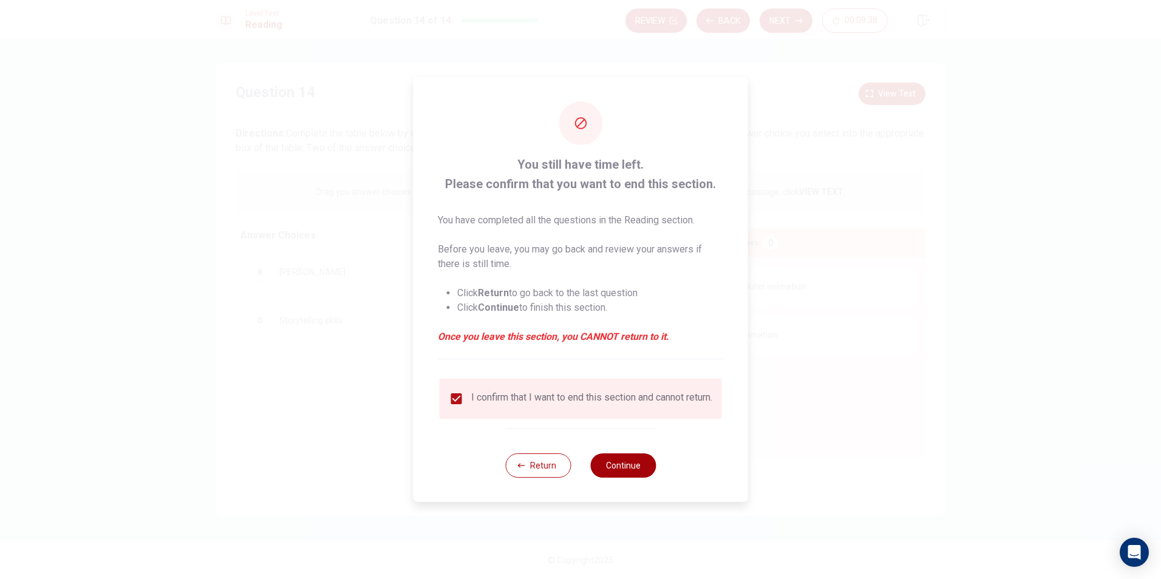
click at [616, 468] on button "Continue" at bounding box center [623, 466] width 66 height 24
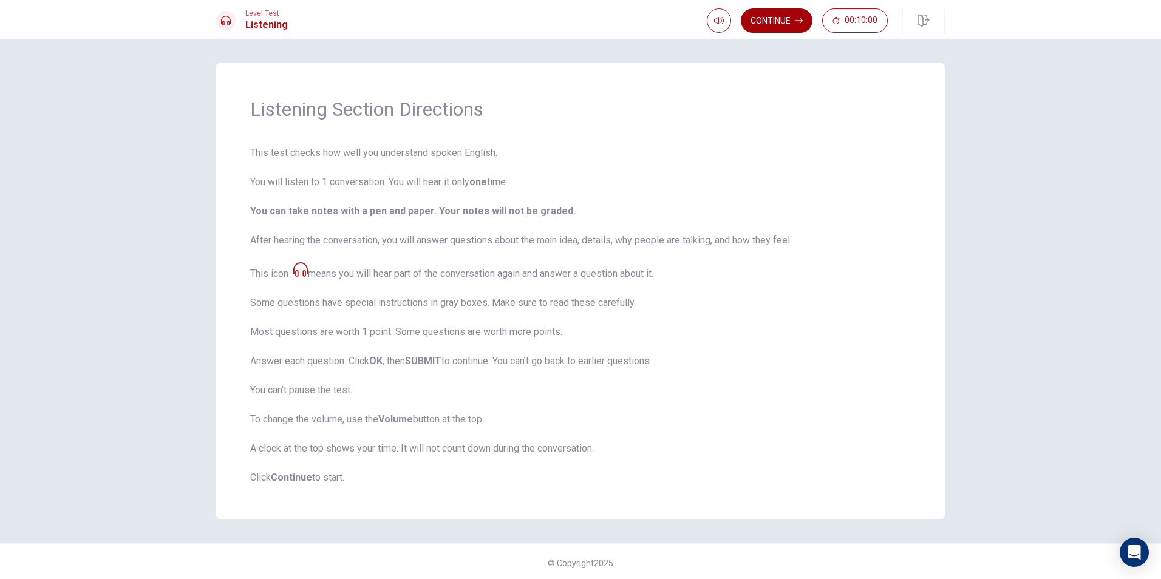
click at [773, 20] on button "Continue" at bounding box center [777, 21] width 72 height 24
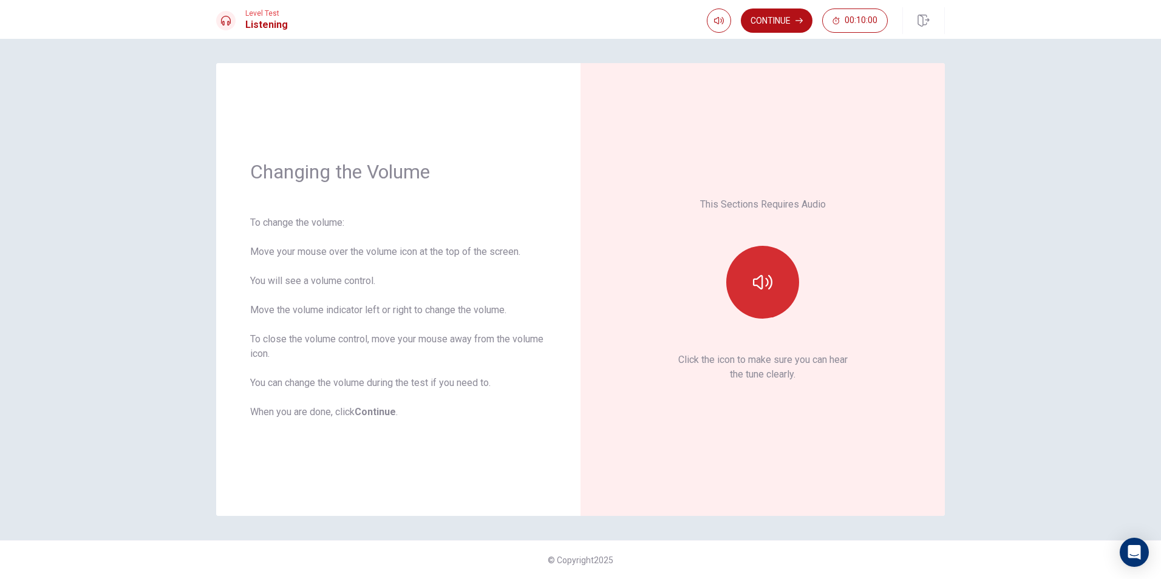
click at [745, 282] on button "button" at bounding box center [762, 282] width 73 height 73
click at [778, 15] on button "Continue" at bounding box center [777, 21] width 72 height 24
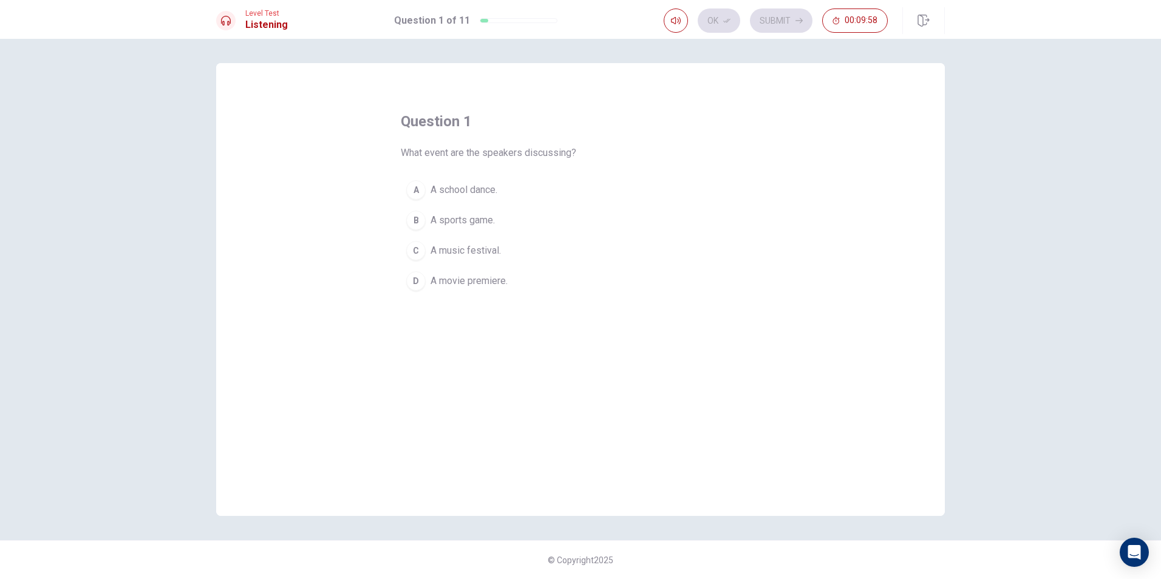
click at [426, 252] on button "C A music festival." at bounding box center [581, 251] width 360 height 30
click at [428, 251] on button "C A music festival." at bounding box center [581, 251] width 360 height 30
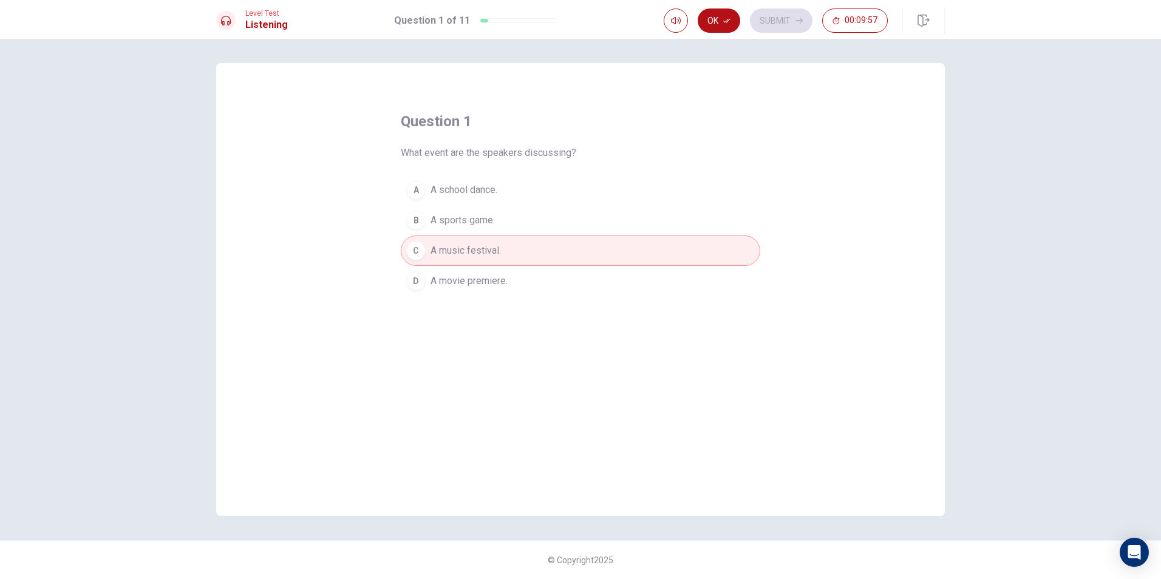
click at [716, 25] on button "Ok" at bounding box center [719, 21] width 43 height 24
click at [716, 25] on div "Ok Submit 00:09:57" at bounding box center [776, 21] width 224 height 24
click at [791, 15] on button "Submit" at bounding box center [781, 21] width 63 height 24
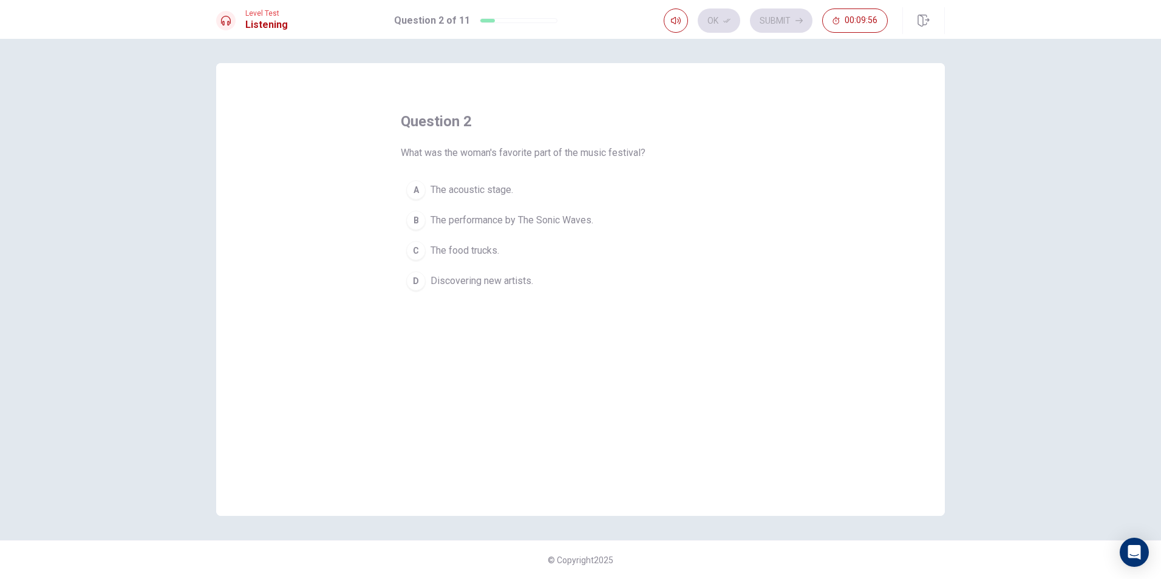
drag, startPoint x: 791, startPoint y: 15, endPoint x: 776, endPoint y: 32, distance: 22.8
click at [790, 19] on div "Ok Submit 00:09:56" at bounding box center [776, 21] width 224 height 24
click at [423, 217] on div "B" at bounding box center [415, 220] width 19 height 19
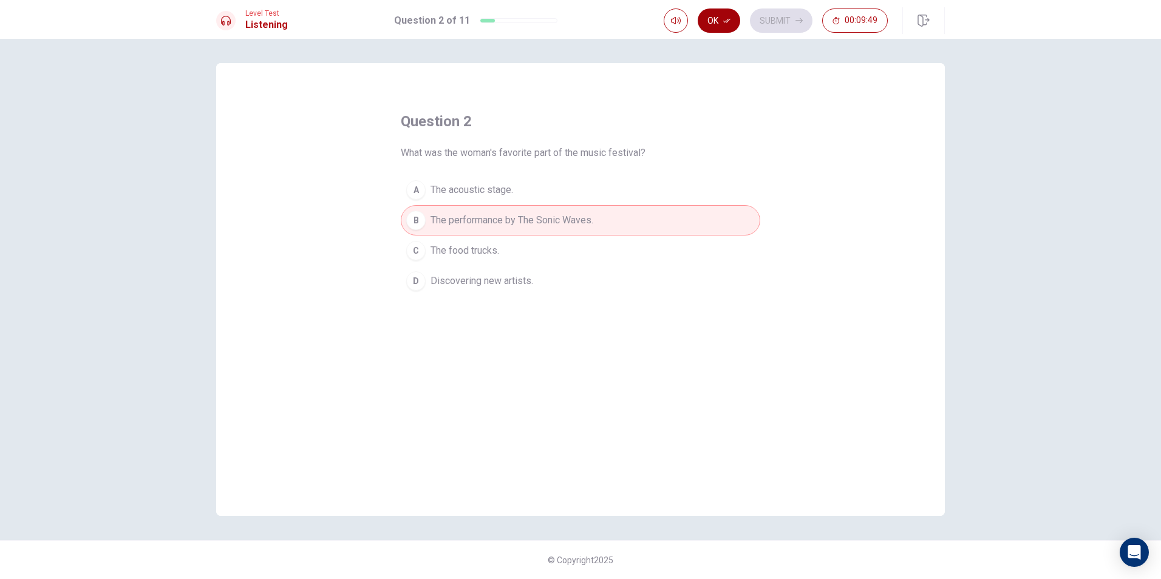
click at [726, 23] on icon "button" at bounding box center [726, 20] width 7 height 7
click at [764, 22] on button "Submit" at bounding box center [781, 21] width 63 height 24
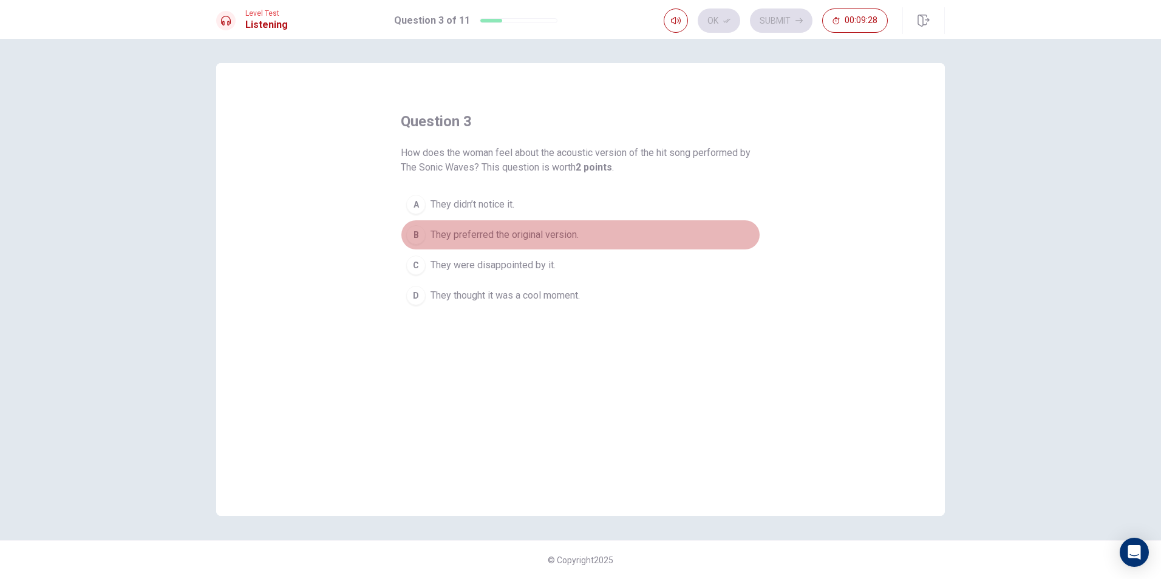
click at [415, 241] on div "B" at bounding box center [415, 234] width 19 height 19
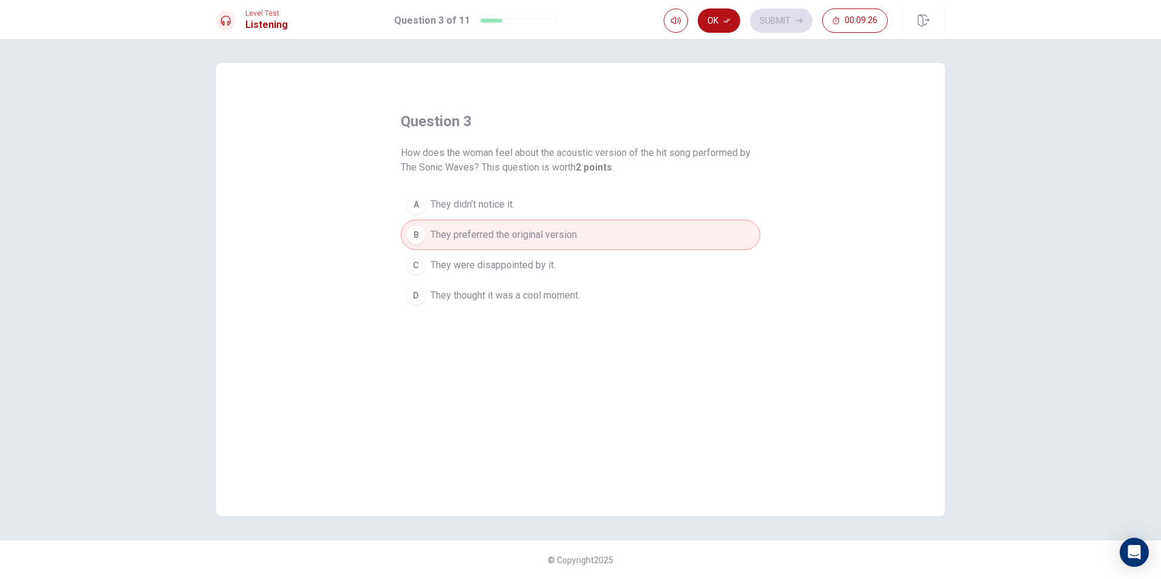
click at [726, 24] on button "Ok" at bounding box center [719, 21] width 43 height 24
drag, startPoint x: 788, startPoint y: 30, endPoint x: 793, endPoint y: 26, distance: 6.6
click at [791, 29] on button "Submit" at bounding box center [781, 21] width 63 height 24
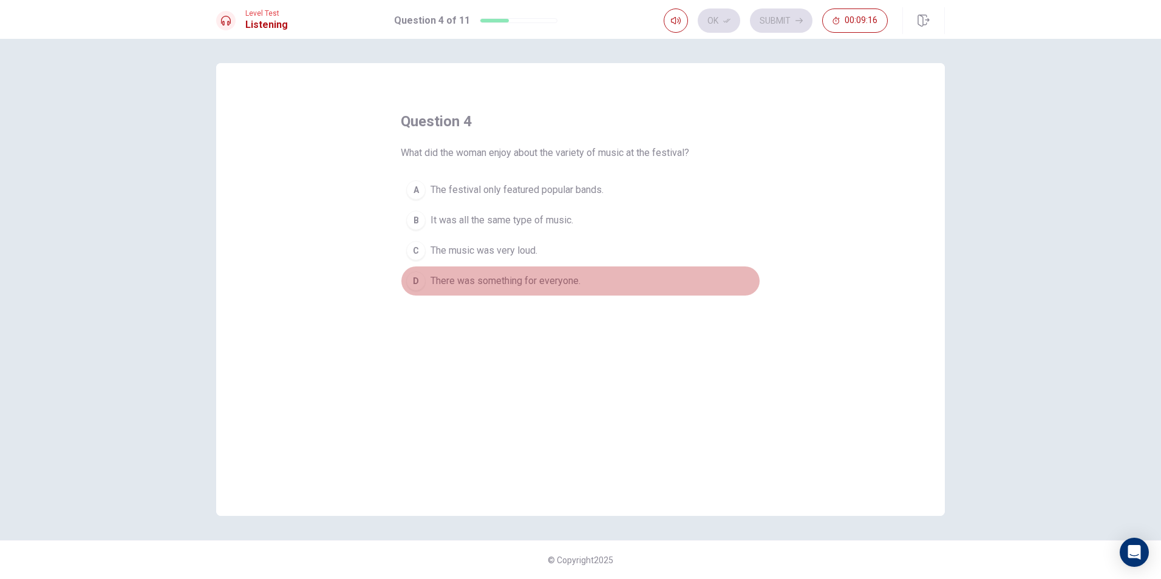
click at [422, 284] on div "D" at bounding box center [415, 281] width 19 height 19
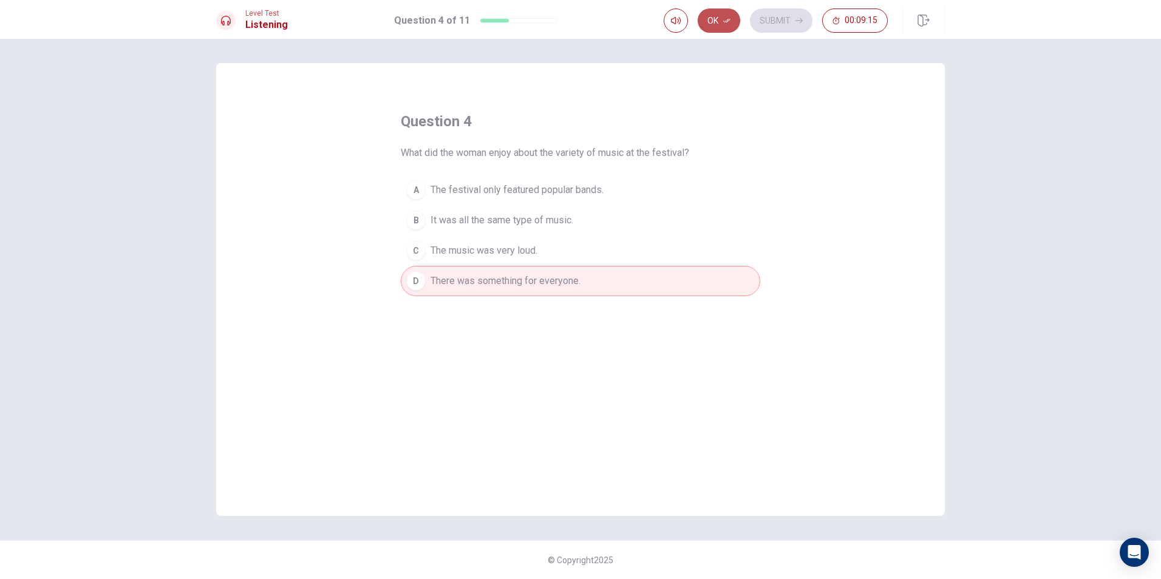
click at [728, 24] on icon "button" at bounding box center [726, 20] width 7 height 7
drag, startPoint x: 779, startPoint y: 32, endPoint x: 737, endPoint y: 63, distance: 52.1
click at [779, 31] on button "Submit" at bounding box center [781, 21] width 63 height 24
click at [779, 31] on div "Ok Submit 00:09:15" at bounding box center [776, 21] width 224 height 24
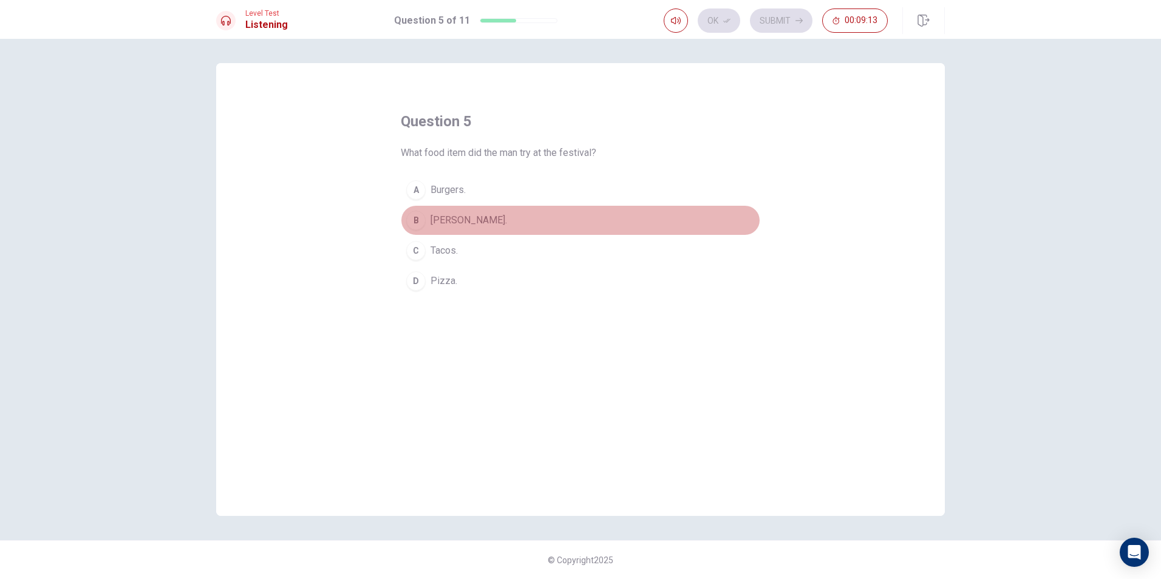
click at [413, 222] on div "B" at bounding box center [415, 220] width 19 height 19
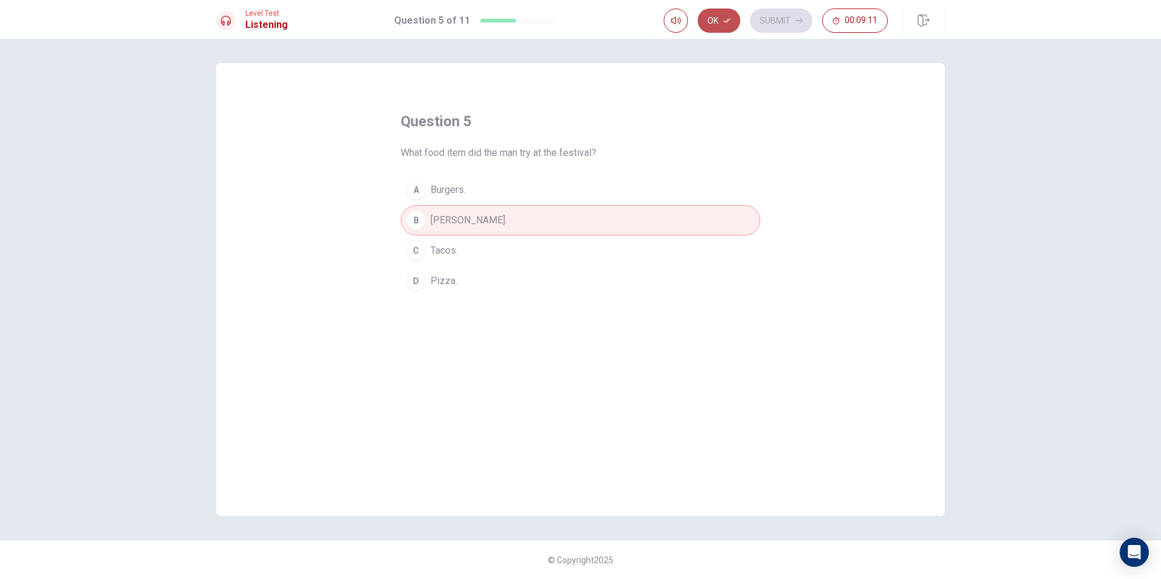
click at [716, 23] on button "Ok" at bounding box center [719, 21] width 43 height 24
click at [785, 22] on button "Submit" at bounding box center [781, 21] width 63 height 24
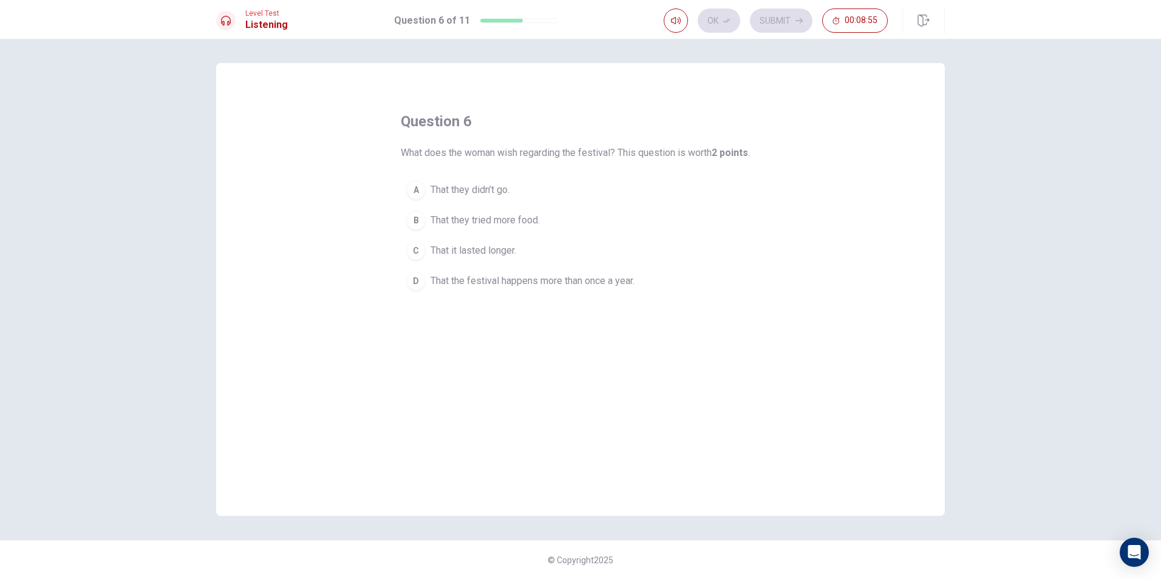
click at [416, 279] on div "D" at bounding box center [415, 281] width 19 height 19
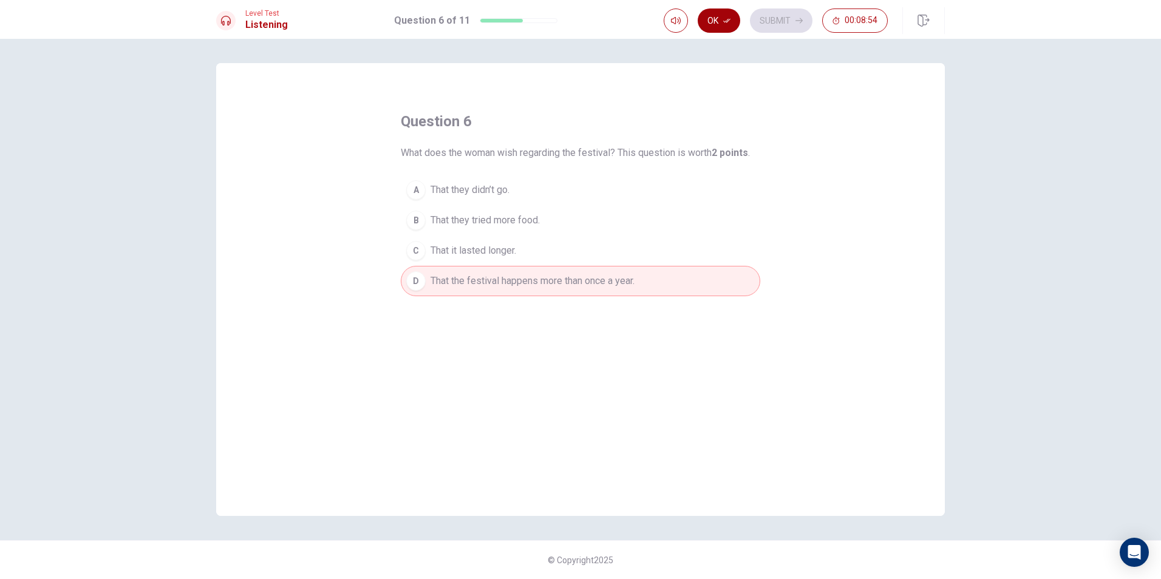
click at [733, 30] on button "Ok" at bounding box center [719, 21] width 43 height 24
click at [774, 29] on button "Submit" at bounding box center [781, 21] width 63 height 24
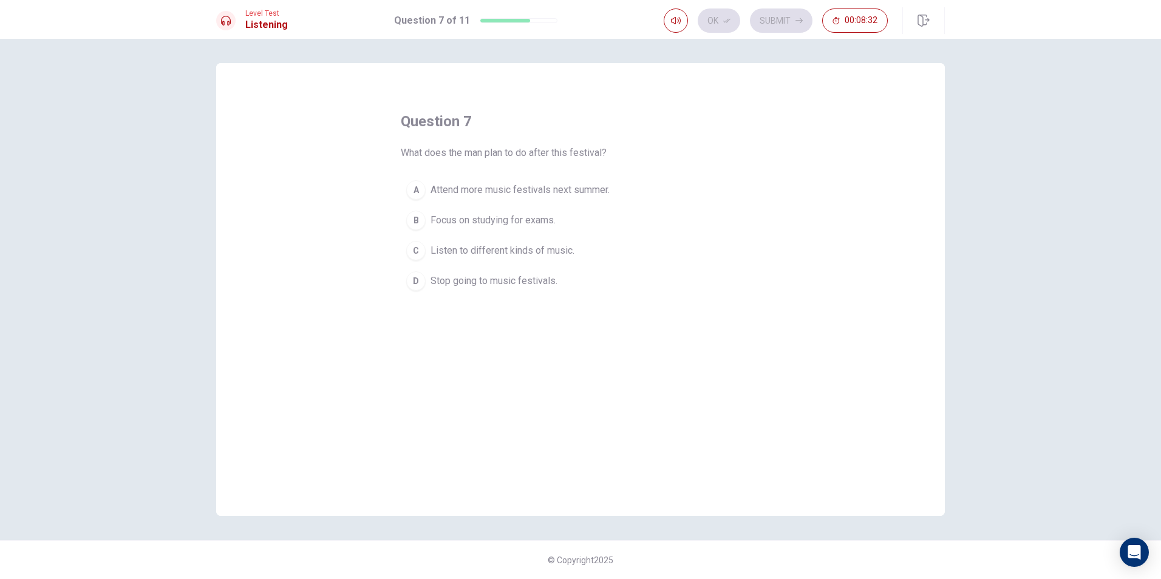
click at [425, 188] on button "A Attend more music festivals next summer." at bounding box center [581, 190] width 360 height 30
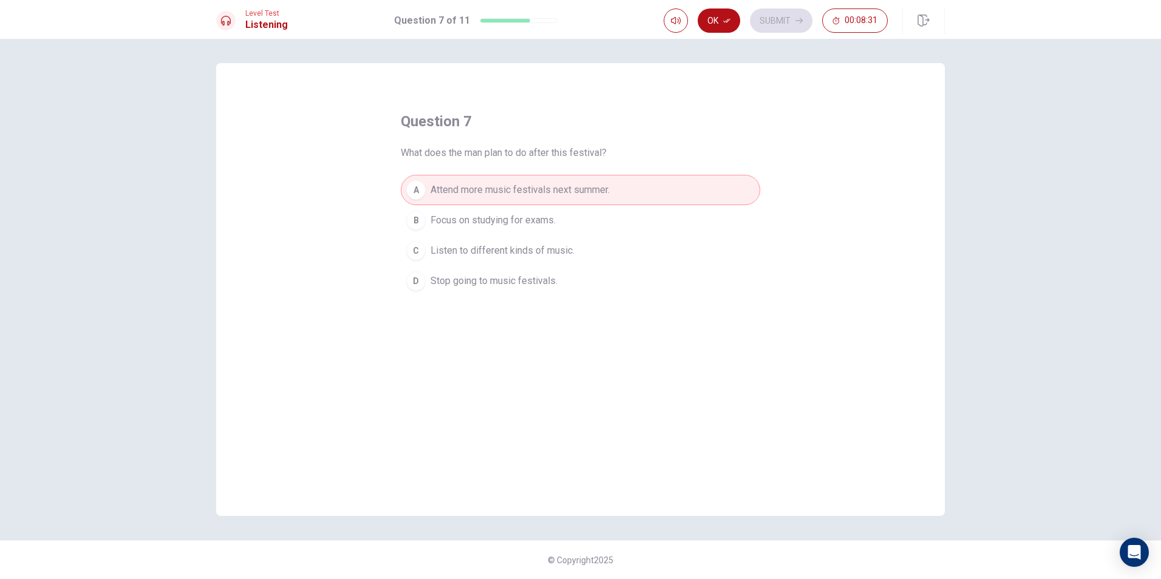
drag, startPoint x: 720, startPoint y: 16, endPoint x: 730, endPoint y: 19, distance: 10.2
click at [722, 16] on button "Ok" at bounding box center [719, 21] width 43 height 24
click at [802, 19] on icon "button" at bounding box center [799, 20] width 7 height 7
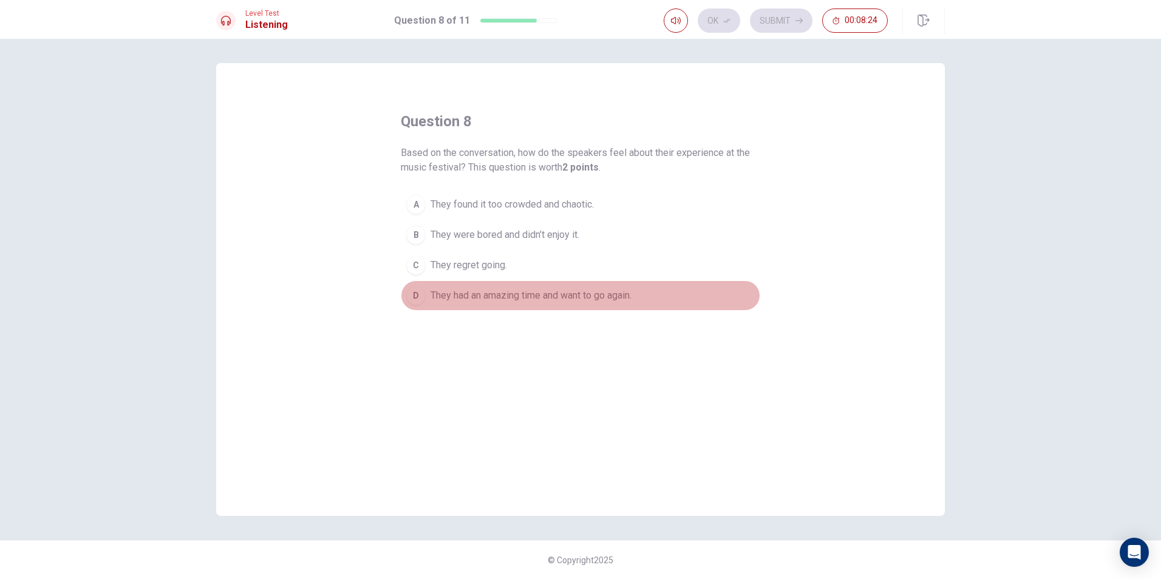
click at [409, 298] on div "D" at bounding box center [415, 295] width 19 height 19
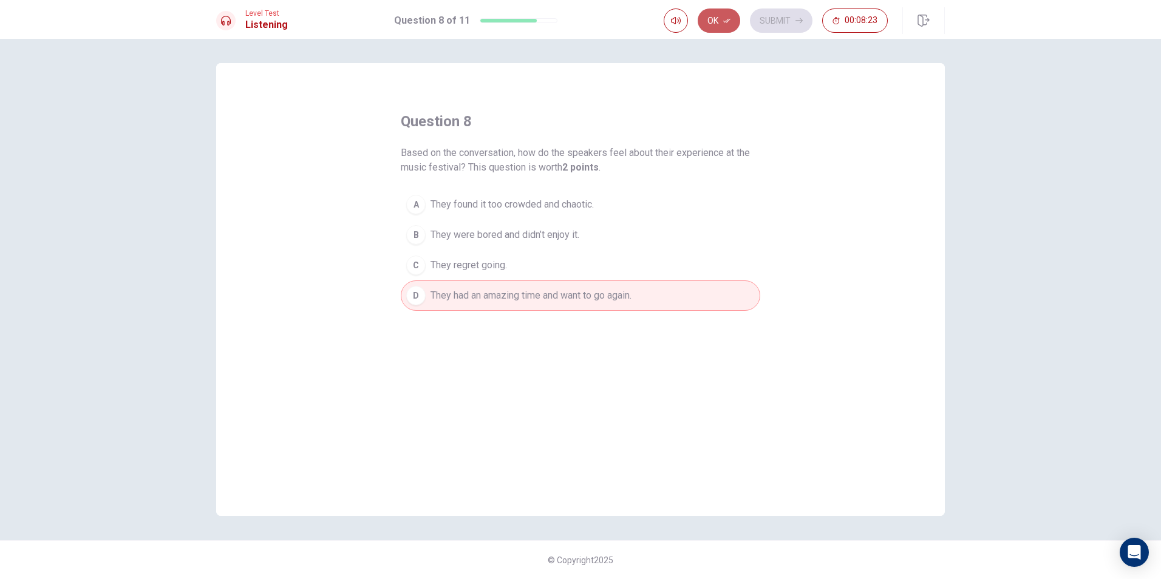
drag, startPoint x: 724, startPoint y: 28, endPoint x: 740, endPoint y: 29, distance: 15.8
click at [725, 28] on button "Ok" at bounding box center [719, 21] width 43 height 24
click at [787, 22] on button "Submit" at bounding box center [781, 21] width 63 height 24
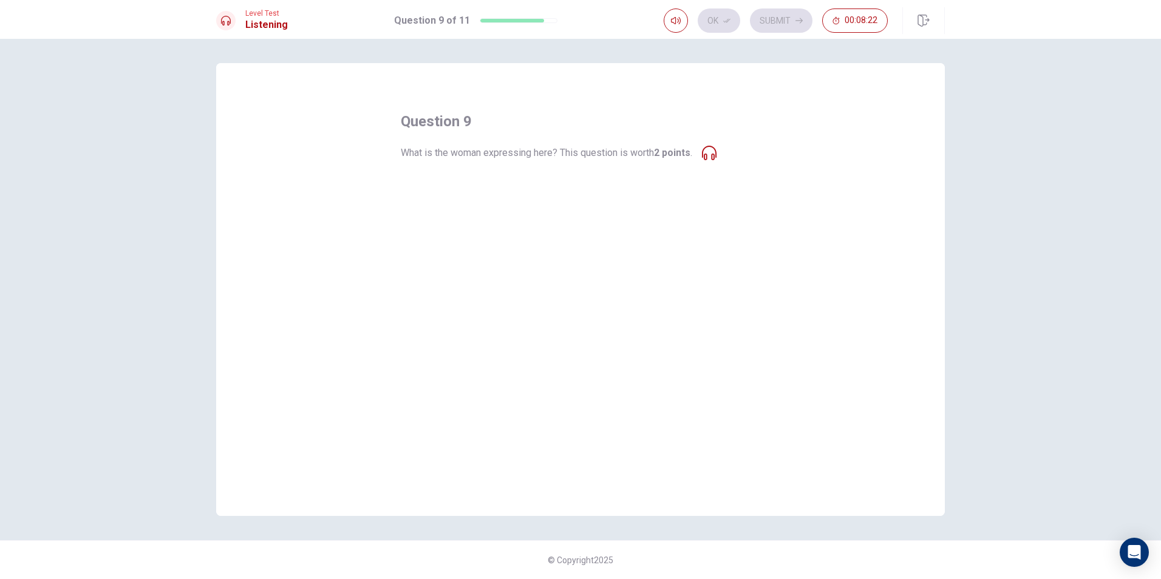
click at [530, 208] on button "B Desire for the festival to happen more frequently." at bounding box center [581, 220] width 360 height 30
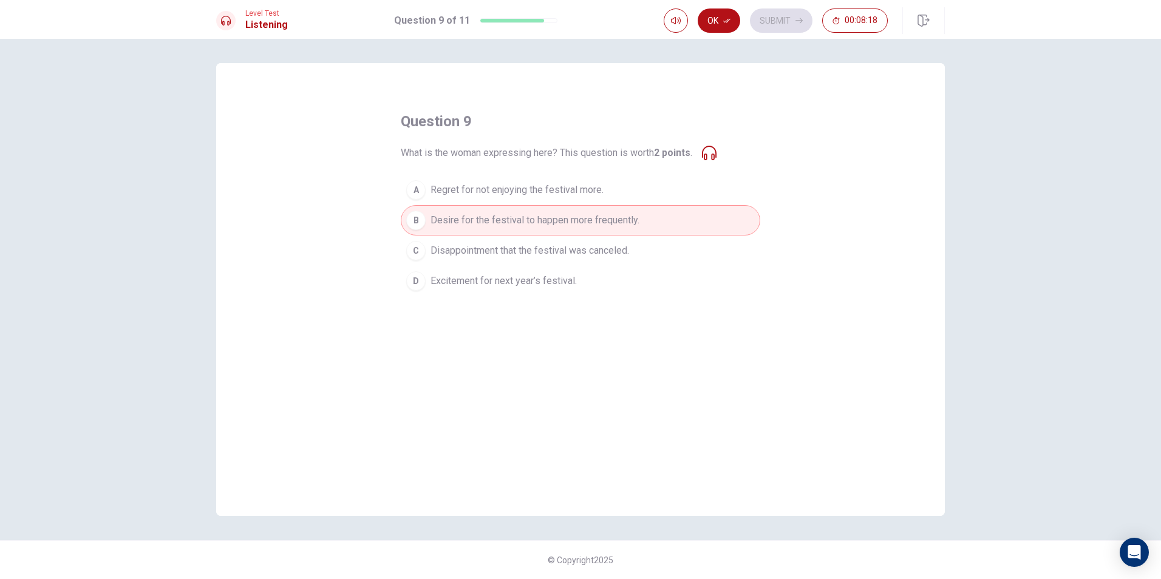
click at [533, 286] on span "Excitement for next year’s festival." at bounding box center [504, 281] width 146 height 15
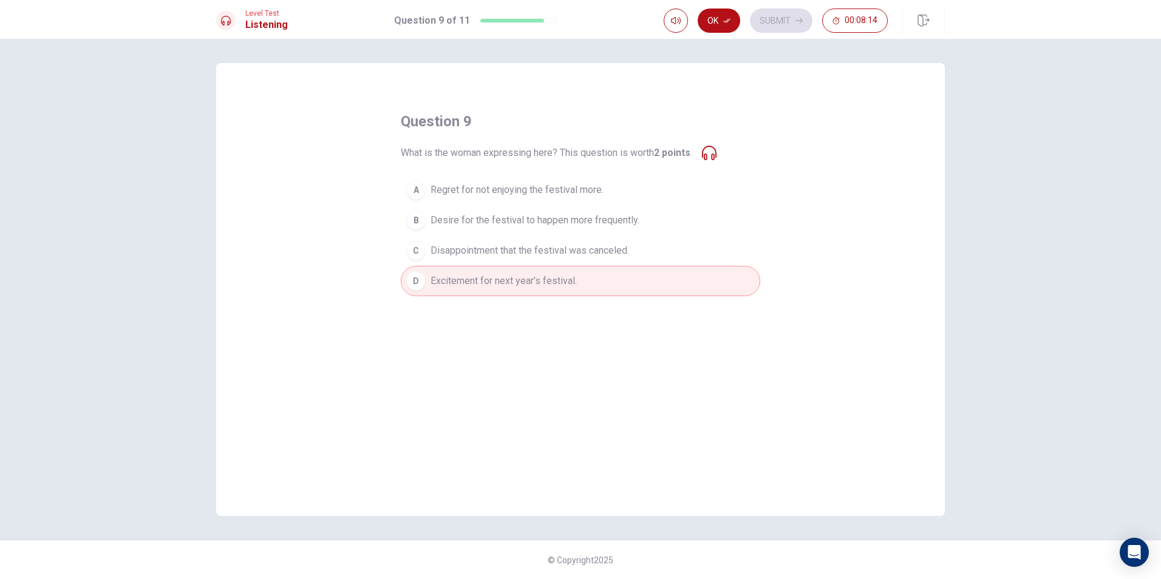
click at [549, 217] on span "Desire for the festival to happen more frequently." at bounding box center [535, 220] width 209 height 15
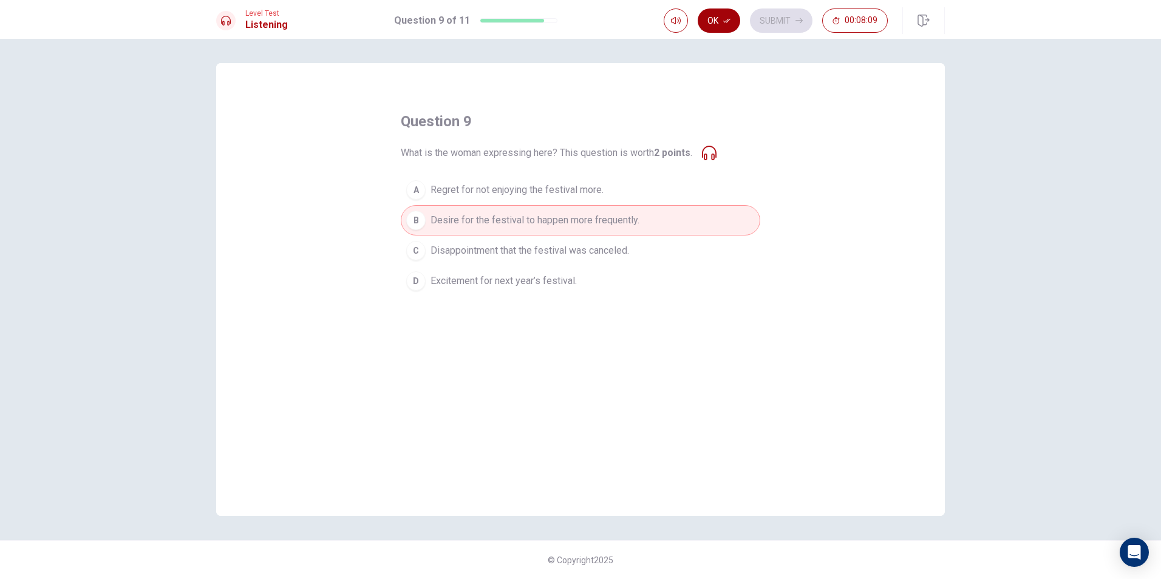
click at [733, 20] on button "Ok" at bounding box center [719, 21] width 43 height 24
click at [808, 24] on button "Submit" at bounding box center [781, 21] width 63 height 24
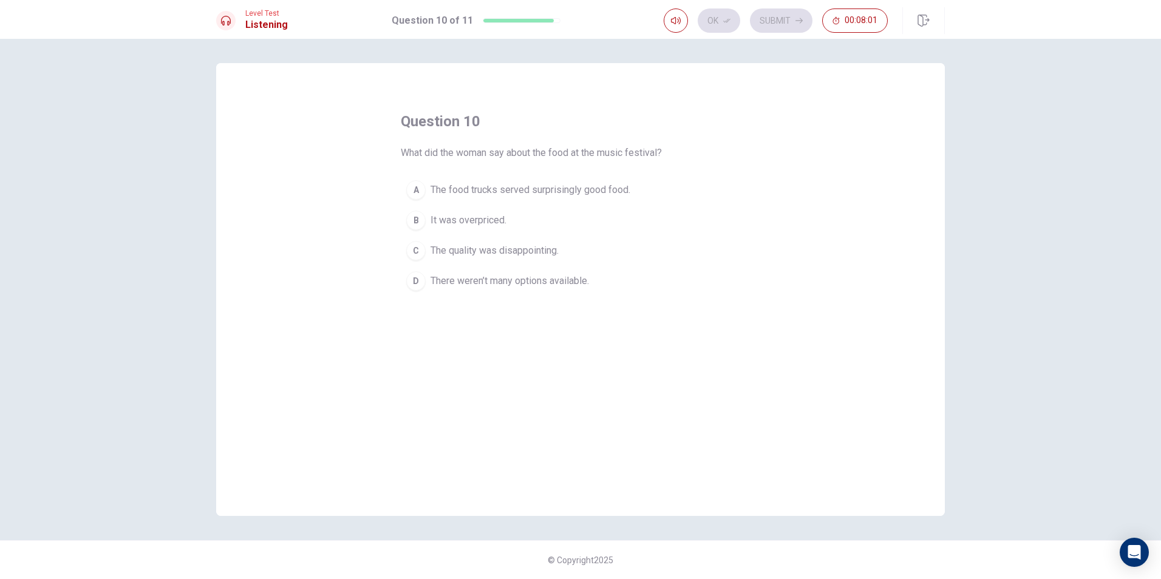
click at [426, 198] on button "A The food trucks served surprisingly good food." at bounding box center [581, 190] width 360 height 30
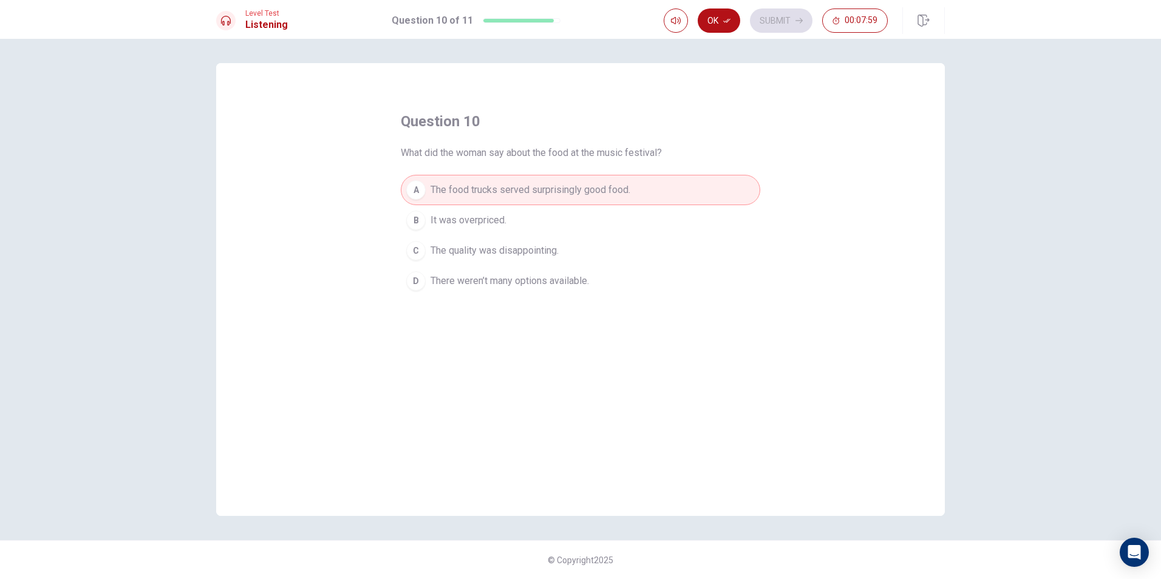
click at [730, 27] on button "Ok" at bounding box center [719, 21] width 43 height 24
click at [774, 27] on button "Submit" at bounding box center [781, 21] width 63 height 24
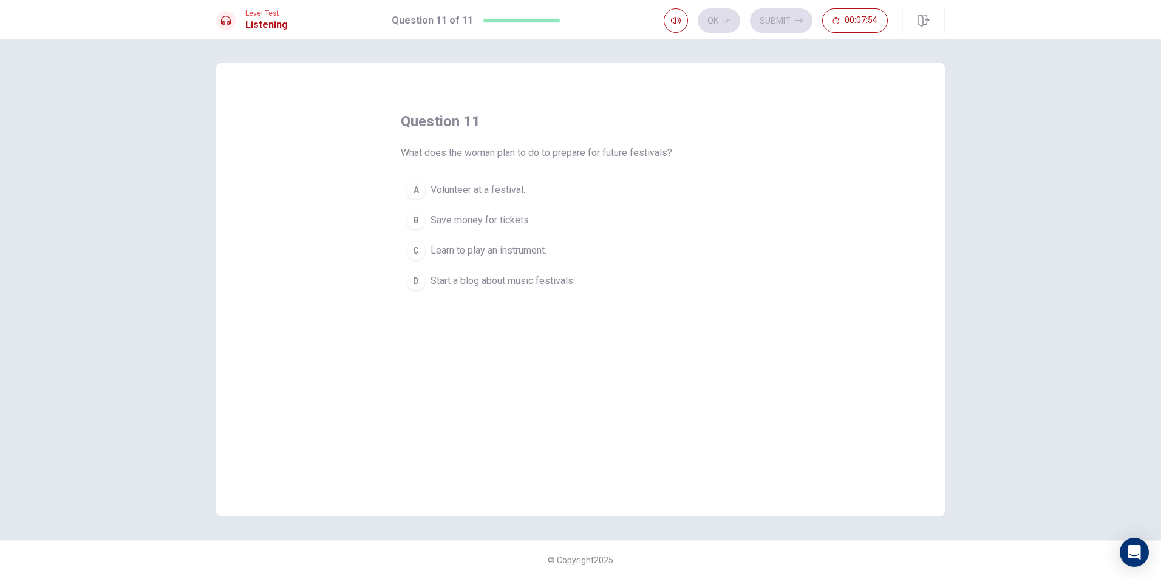
click at [412, 229] on div "B" at bounding box center [415, 220] width 19 height 19
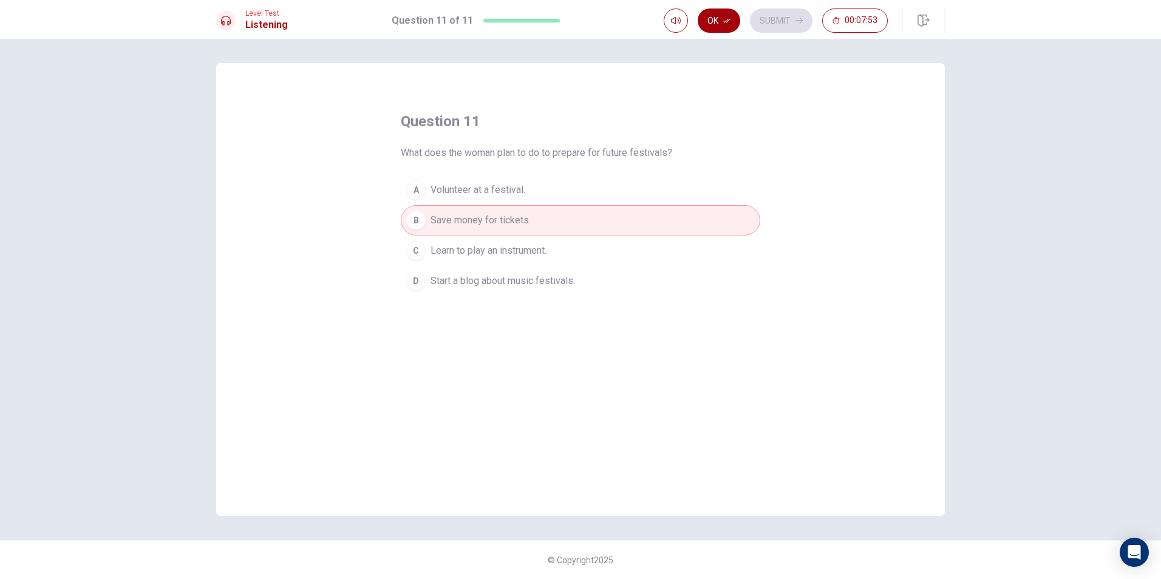
click at [732, 30] on button "Ok" at bounding box center [719, 21] width 43 height 24
click at [787, 21] on button "Submit" at bounding box center [781, 21] width 63 height 24
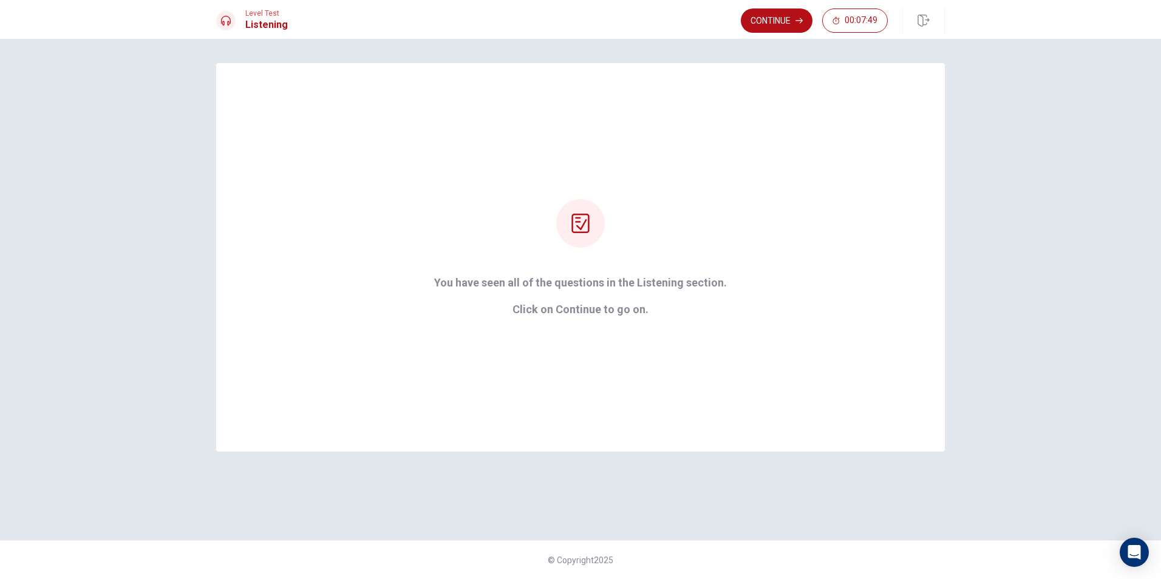
click at [771, 6] on div "Level Test Listening Continue 00:07:49" at bounding box center [580, 19] width 1161 height 39
click at [768, 16] on button "Continue" at bounding box center [777, 21] width 72 height 24
click at [768, 16] on div "Continue 00:07:48" at bounding box center [814, 21] width 147 height 24
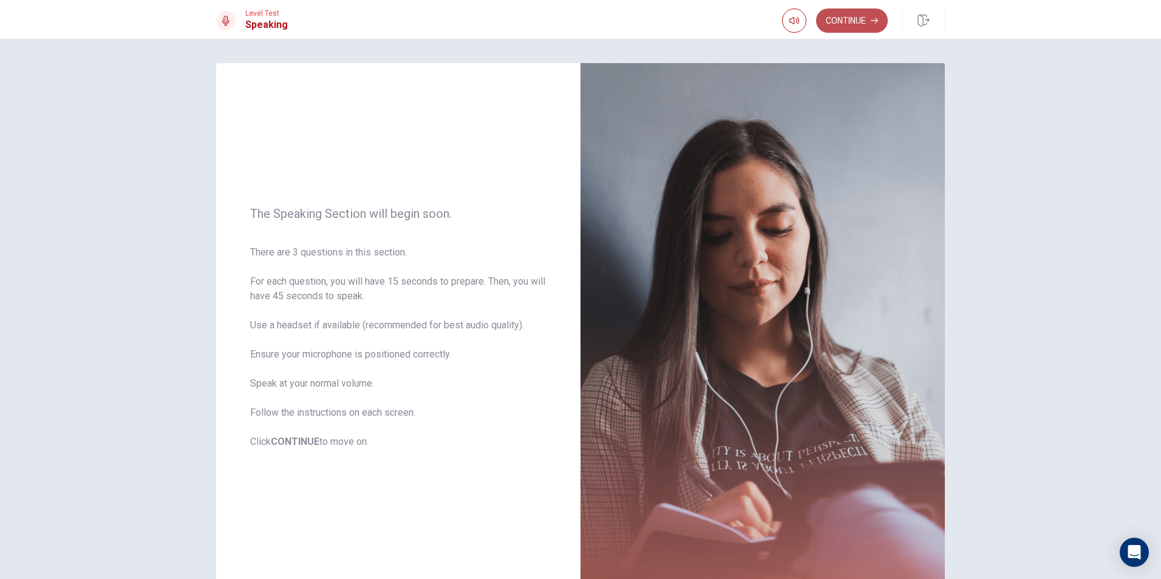
click at [850, 24] on button "Continue" at bounding box center [852, 21] width 72 height 24
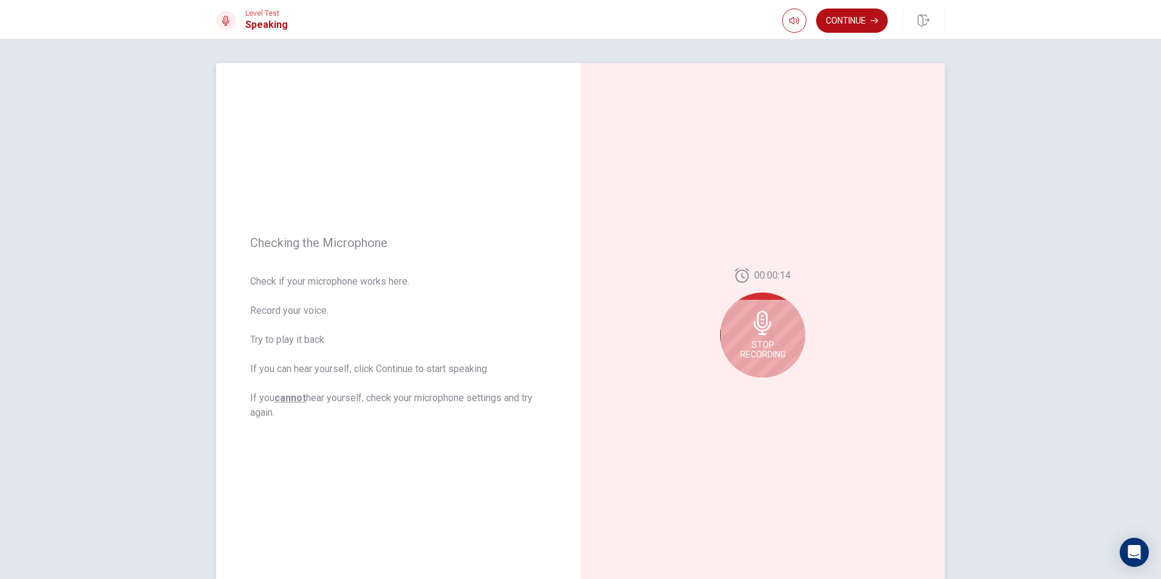
click at [759, 321] on icon at bounding box center [763, 323] width 18 height 24
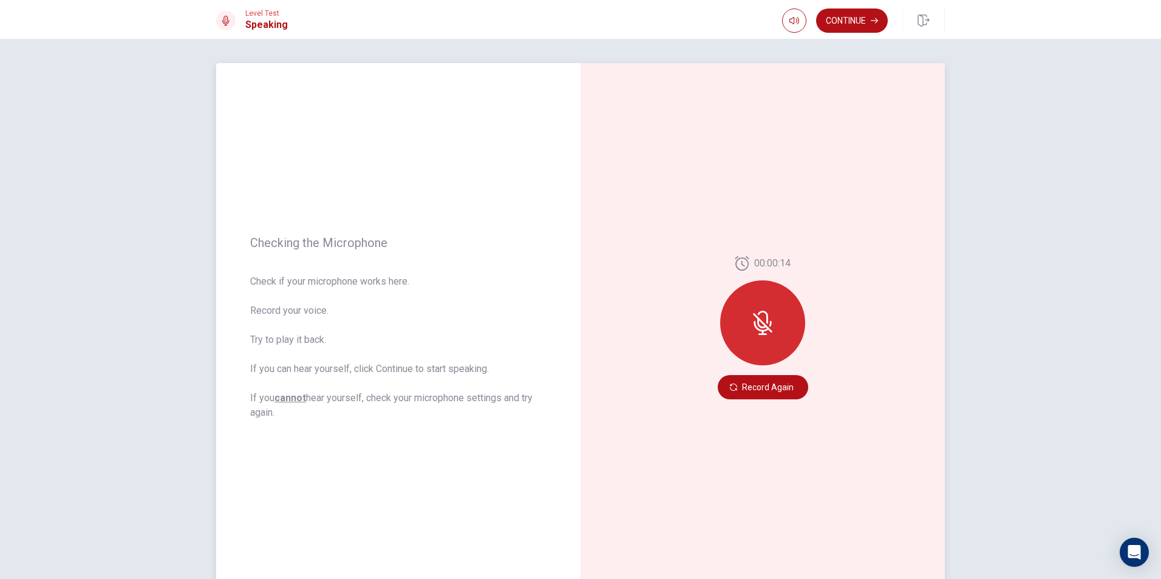
click at [747, 391] on button "Record Again" at bounding box center [763, 387] width 91 height 24
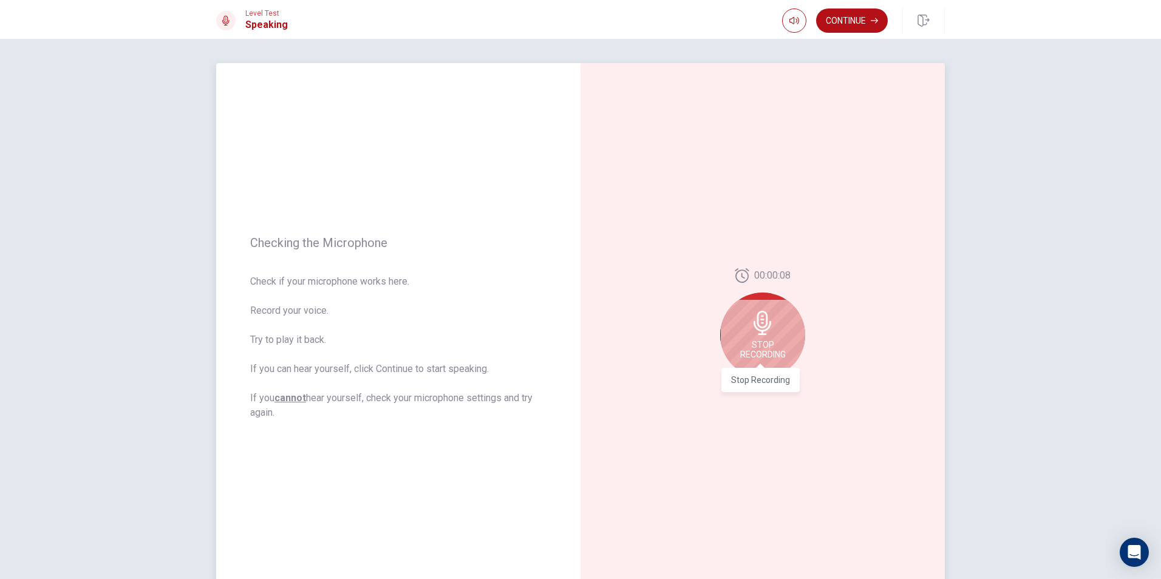
click at [768, 346] on span "Stop Recording" at bounding box center [763, 349] width 46 height 19
click at [773, 391] on icon "Play Audio" at bounding box center [775, 387] width 5 height 7
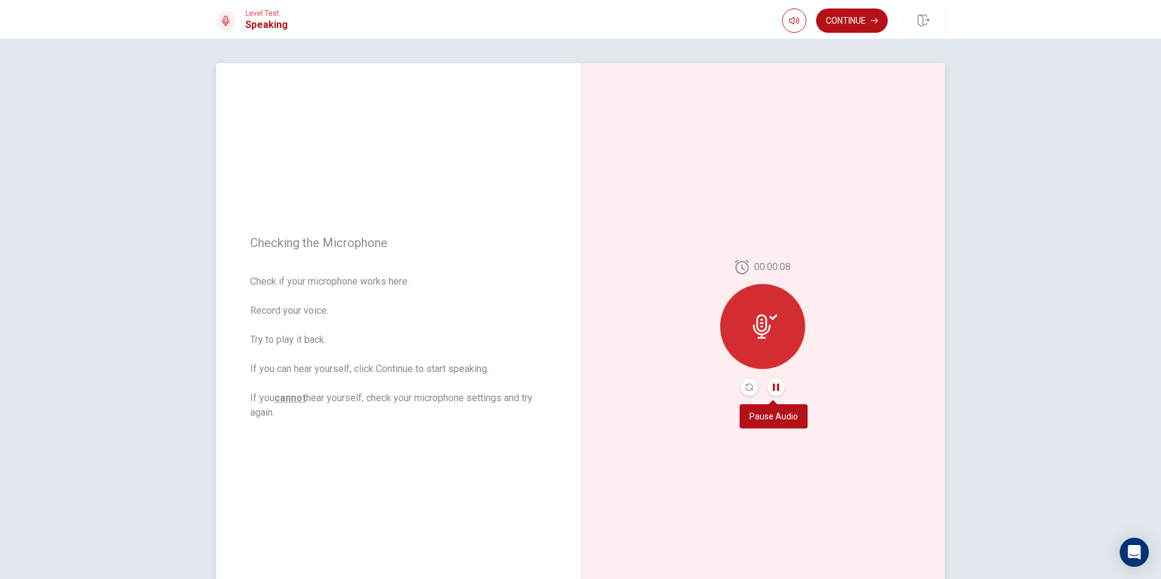
click at [777, 388] on button "Pause Audio" at bounding box center [776, 387] width 17 height 17
click at [836, 18] on button "Continue" at bounding box center [852, 21] width 72 height 24
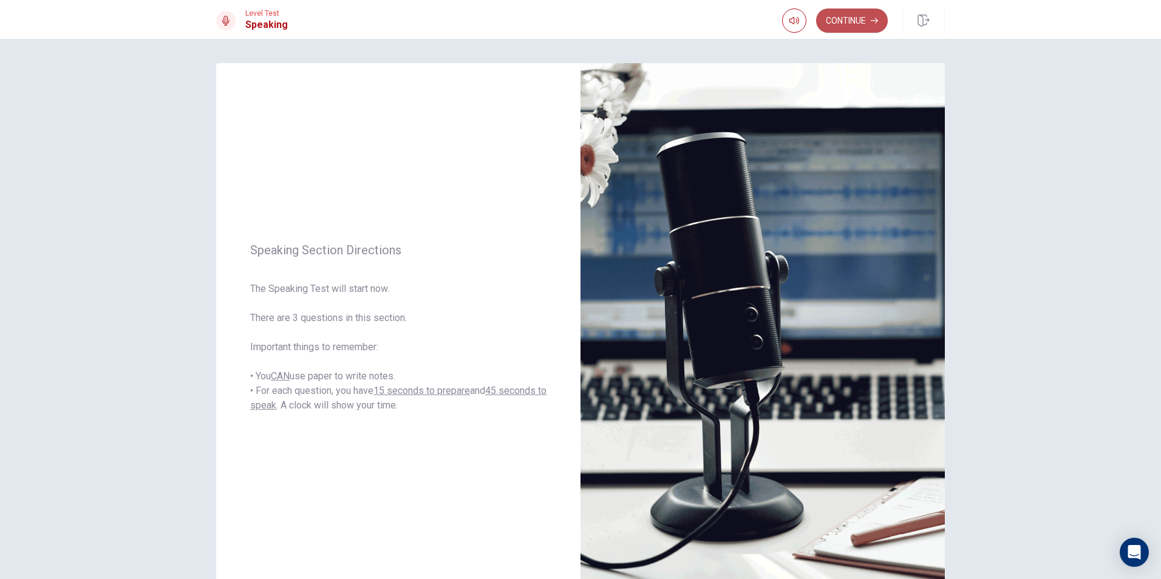
click at [870, 27] on button "Continue" at bounding box center [852, 21] width 72 height 24
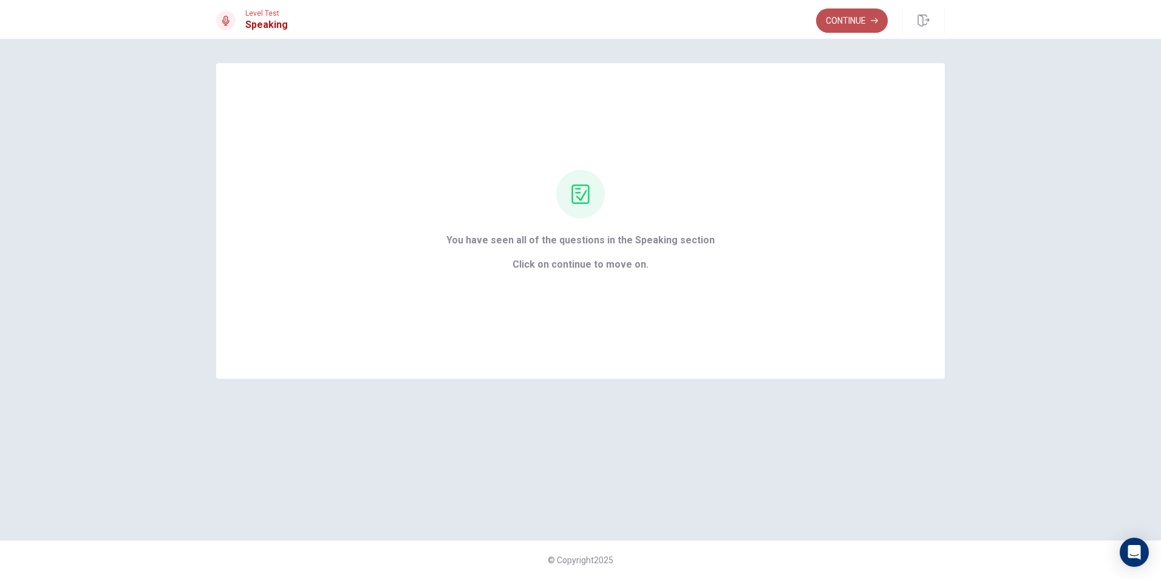
click at [863, 24] on button "Continue" at bounding box center [852, 21] width 72 height 24
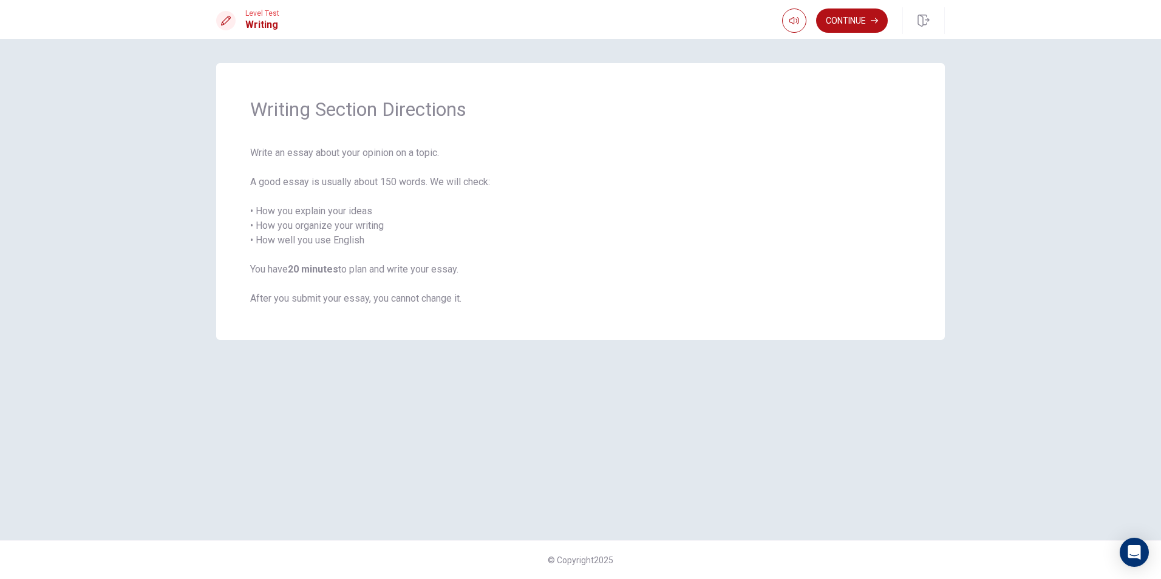
drag, startPoint x: 849, startPoint y: 22, endPoint x: 833, endPoint y: 53, distance: 34.5
click at [850, 22] on button "Continue" at bounding box center [852, 21] width 72 height 24
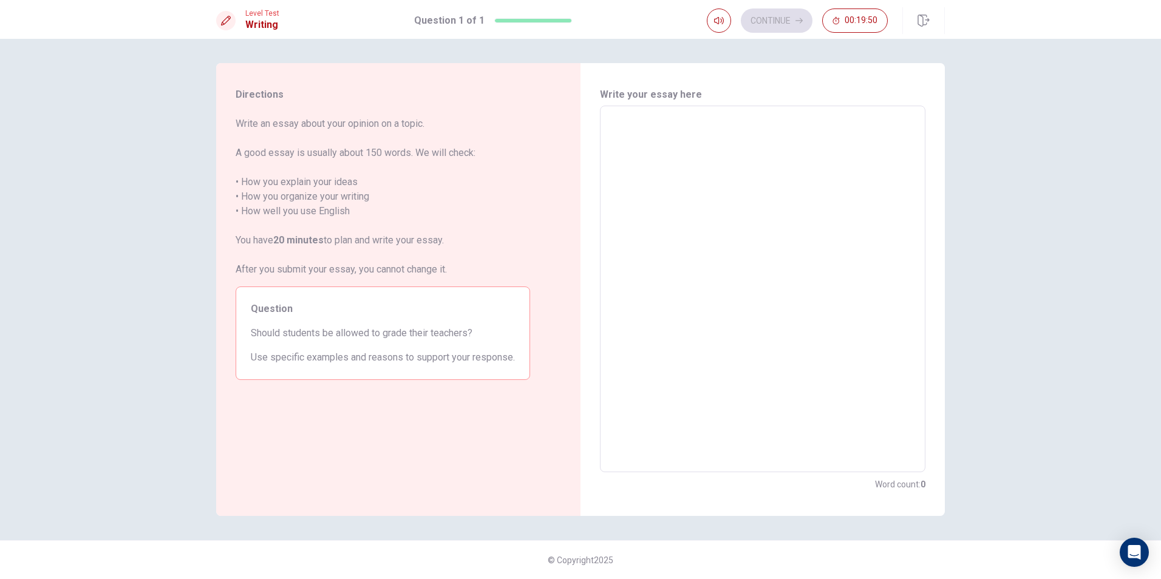
click at [640, 127] on textarea at bounding box center [763, 289] width 309 height 347
type textarea "Y"
type textarea "x"
type textarea "YE"
type textarea "x"
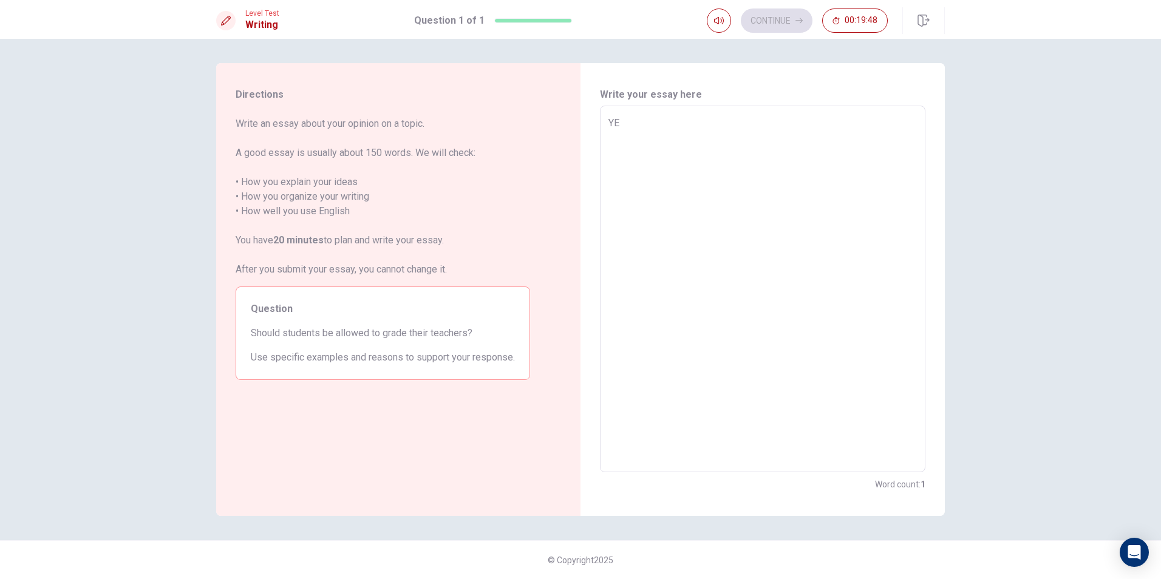
type textarea "YEs"
type textarea "x"
type textarea "YEs."
type textarea "x"
type textarea "YEs"
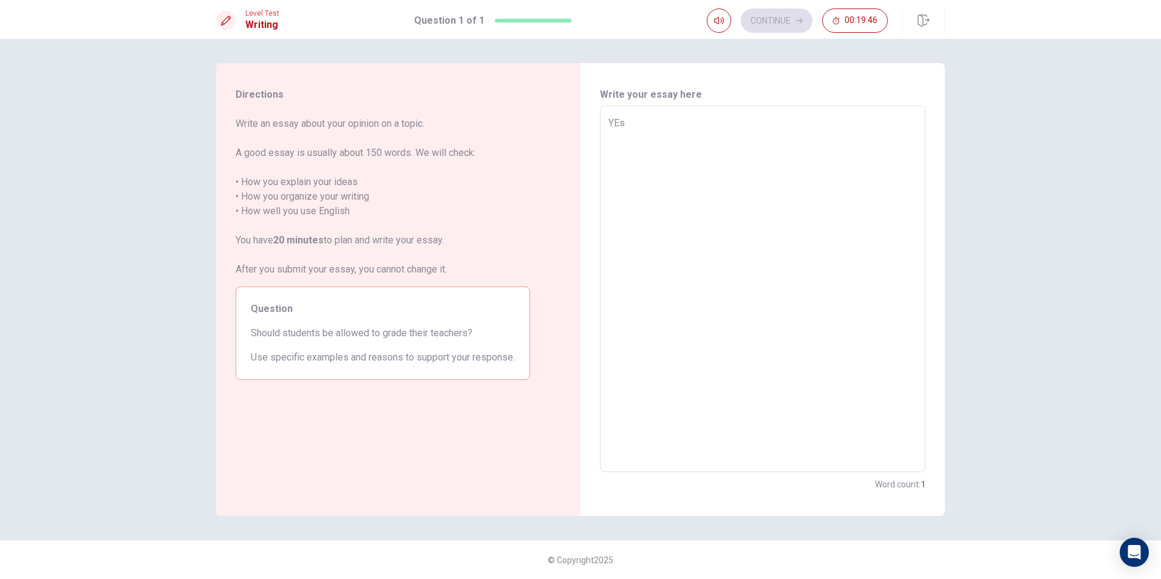
type textarea "x"
type textarea "YE"
type textarea "x"
type textarea "Y"
type textarea "x"
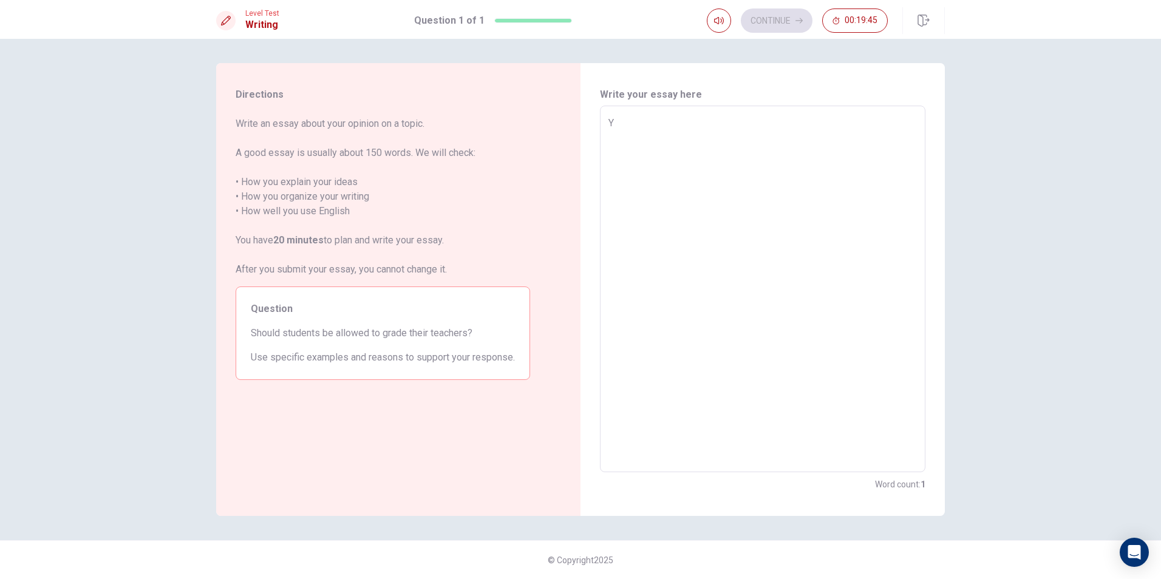
type textarea "Ye"
type textarea "x"
type textarea "Yes"
type textarea "x"
type textarea "Yes."
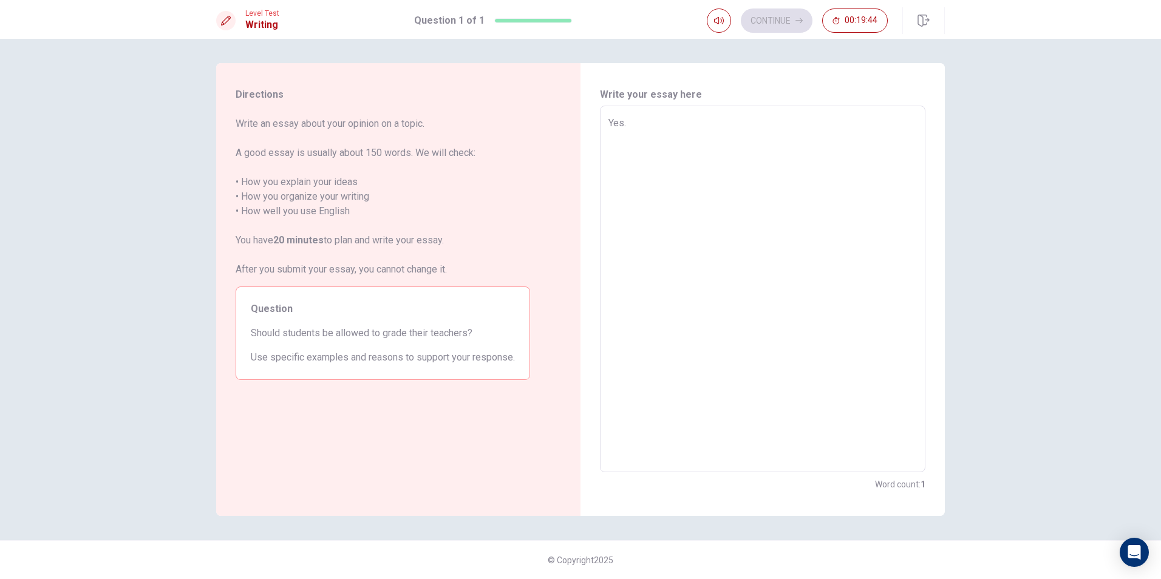
type textarea "x"
type textarea "Yes.i"
type textarea "x"
type textarea "Yes."
type textarea "x"
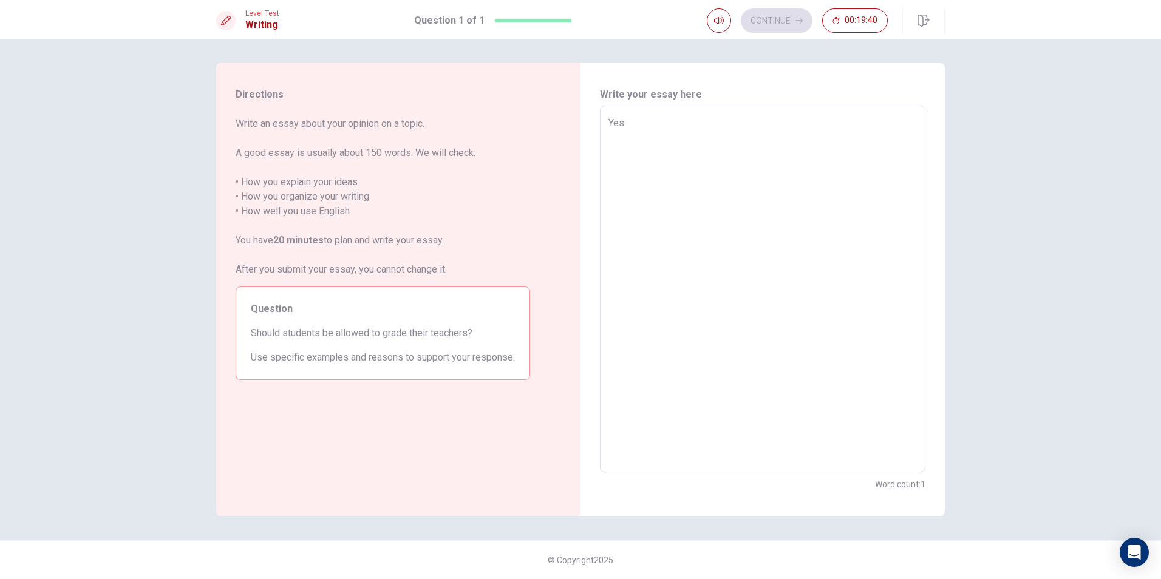
type textarea "Yes."
type textarea "x"
type textarea "Yes. I"
type textarea "x"
type textarea "Yes. I"
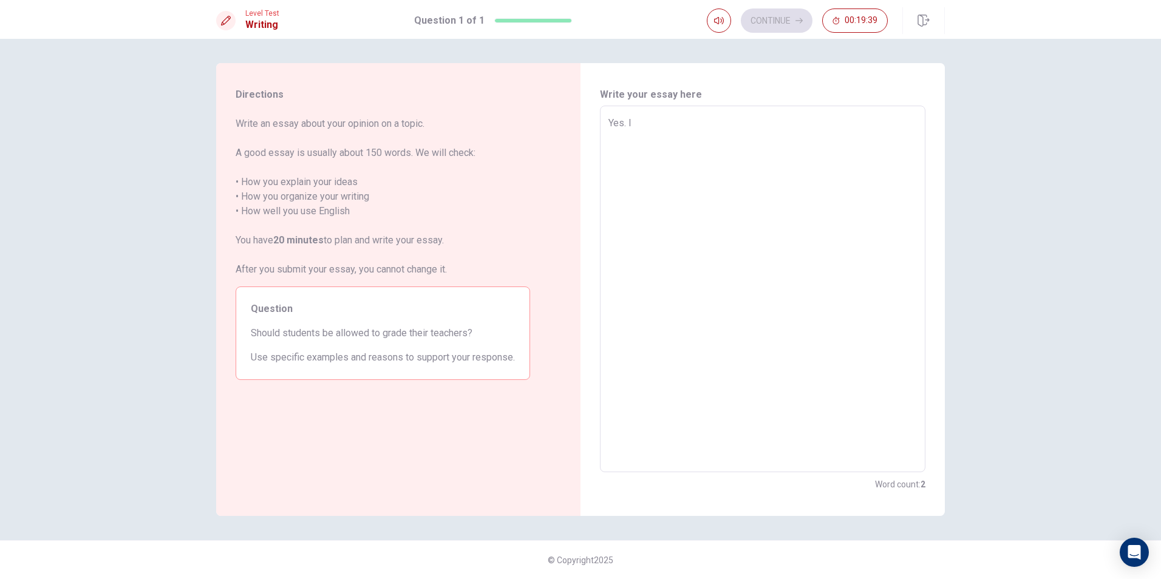
type textarea "x"
type textarea "Yes. I f"
type textarea "x"
type textarea "Yes. I fe"
type textarea "x"
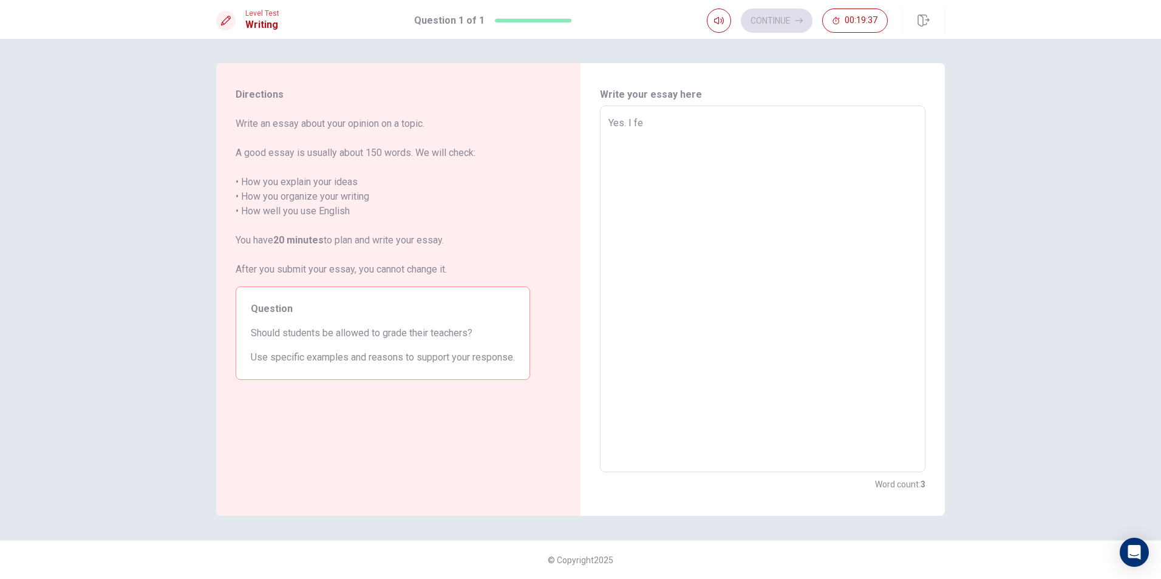
type textarea "Yes. I fee"
type textarea "x"
type textarea "Yes. I feel"
type textarea "x"
type textarea "Yes. I feel"
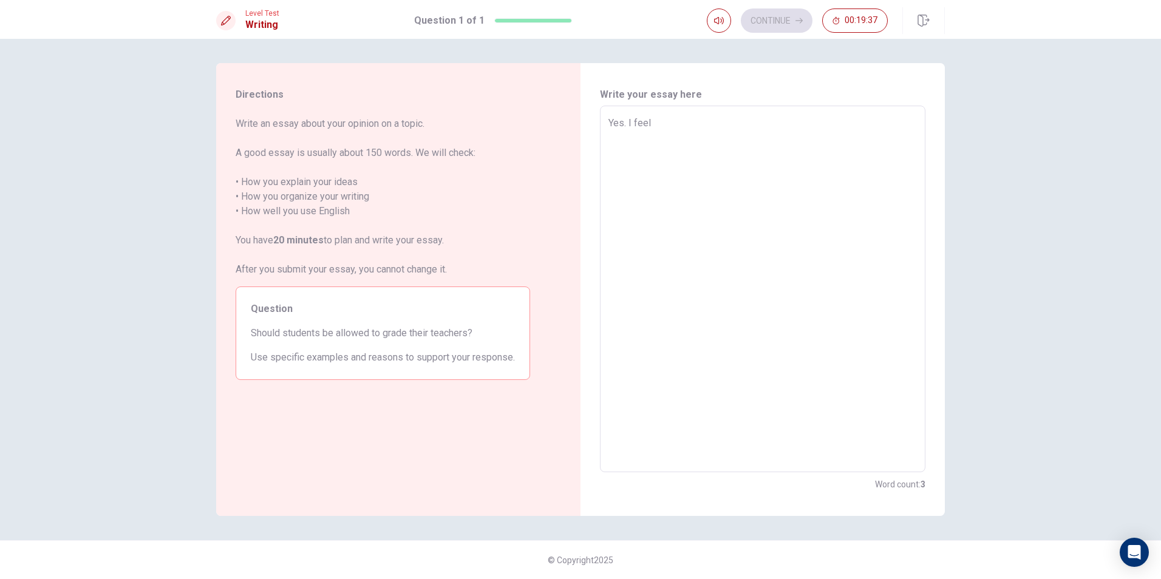
type textarea "x"
type textarea "Yes. I feel l"
type textarea "x"
type textarea "Yes. I feel li"
type textarea "x"
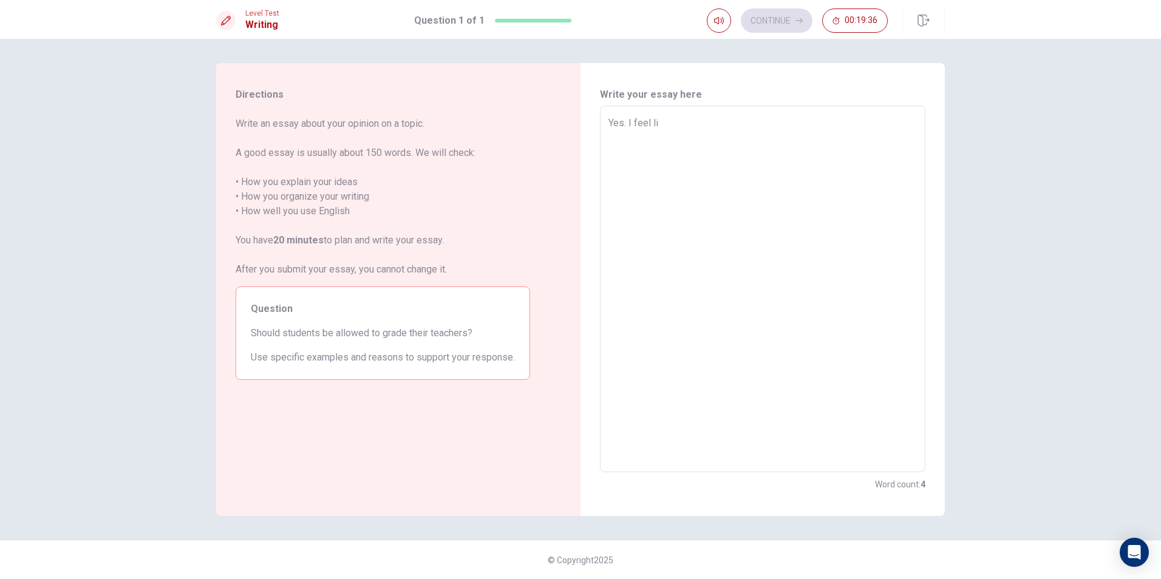
type textarea "Yes. I feel lik"
type textarea "x"
type textarea "Yes. I feel like"
type textarea "x"
type textarea "Yes. I feel like"
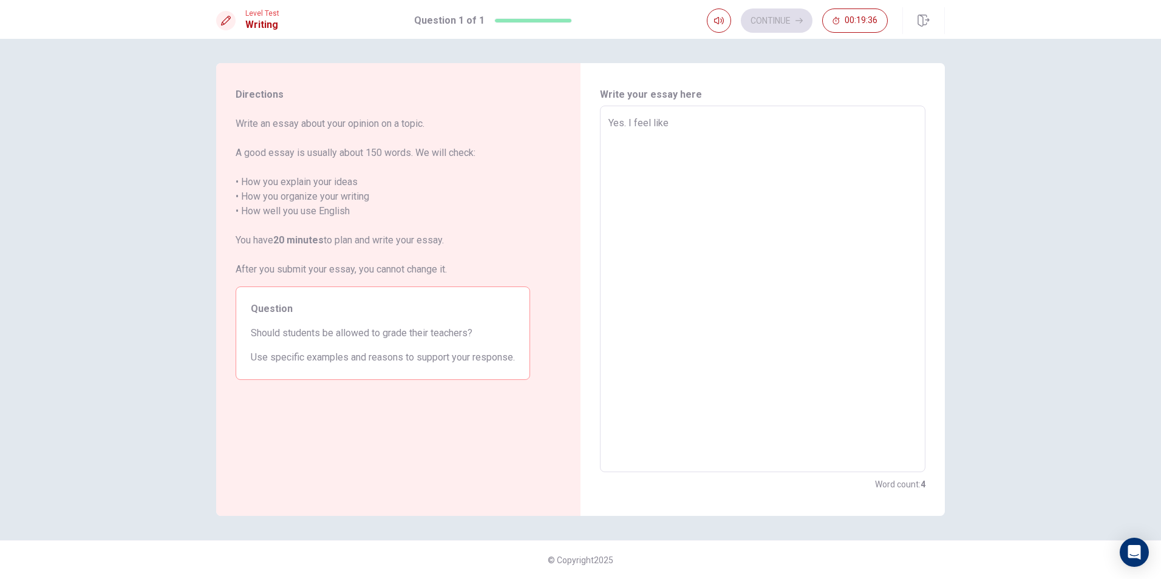
type textarea "x"
type textarea "Yes. I feel like s"
type textarea "x"
type textarea "Yes. I feel like st"
type textarea "x"
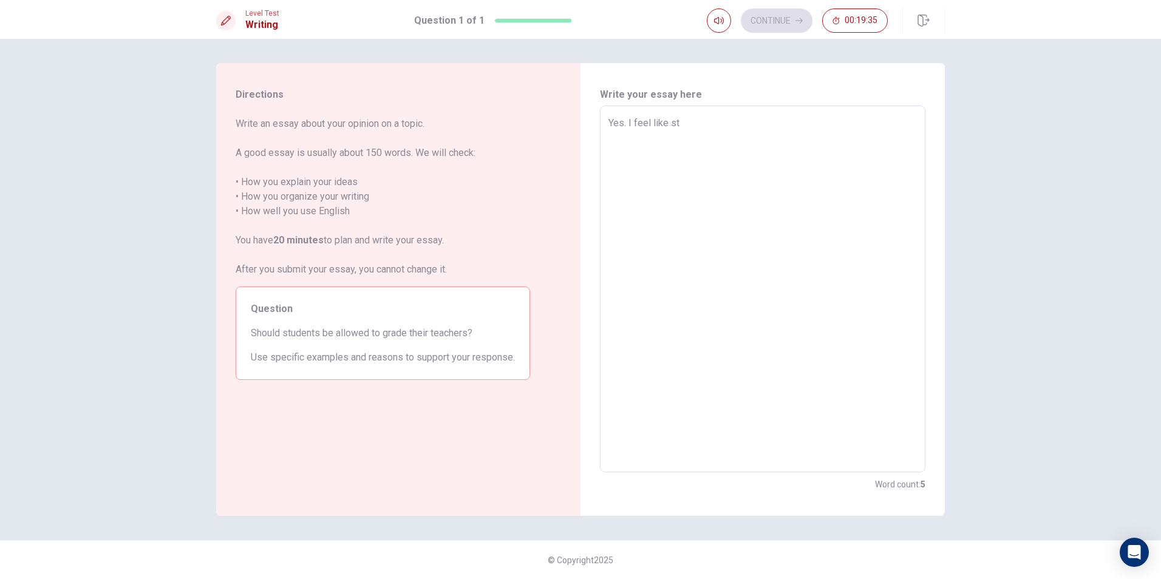
type textarea "Yes. I feel like stu"
type textarea "x"
type textarea "Yes. I feel like stud"
type textarea "x"
type textarea "Yes. I feel like stude"
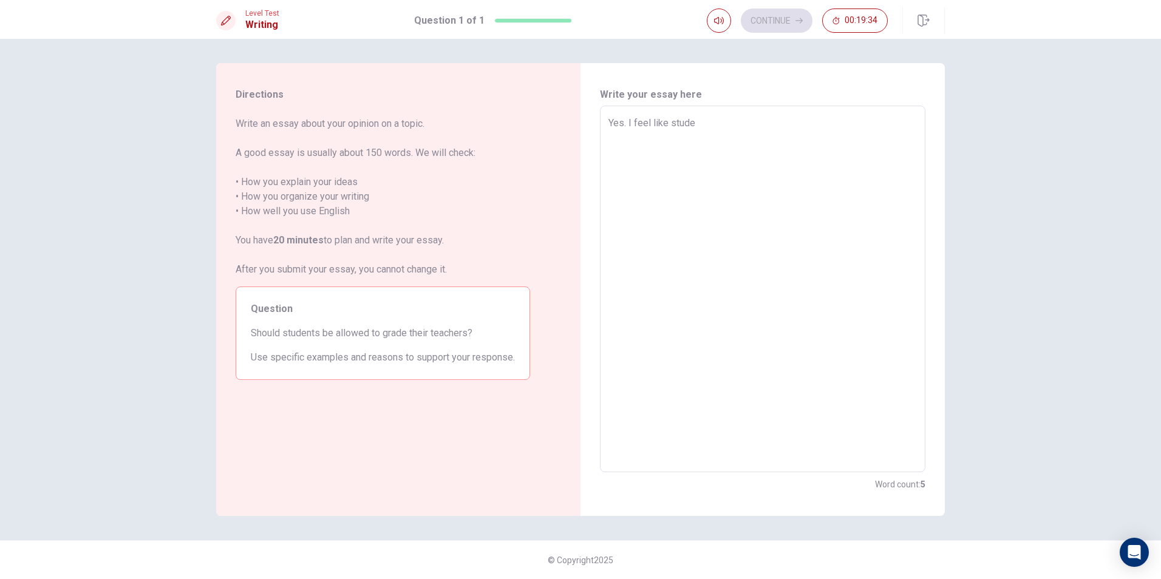
type textarea "x"
type textarea "Yes. I feel like studen"
type textarea "x"
type textarea "Yes. I feel like student"
type textarea "x"
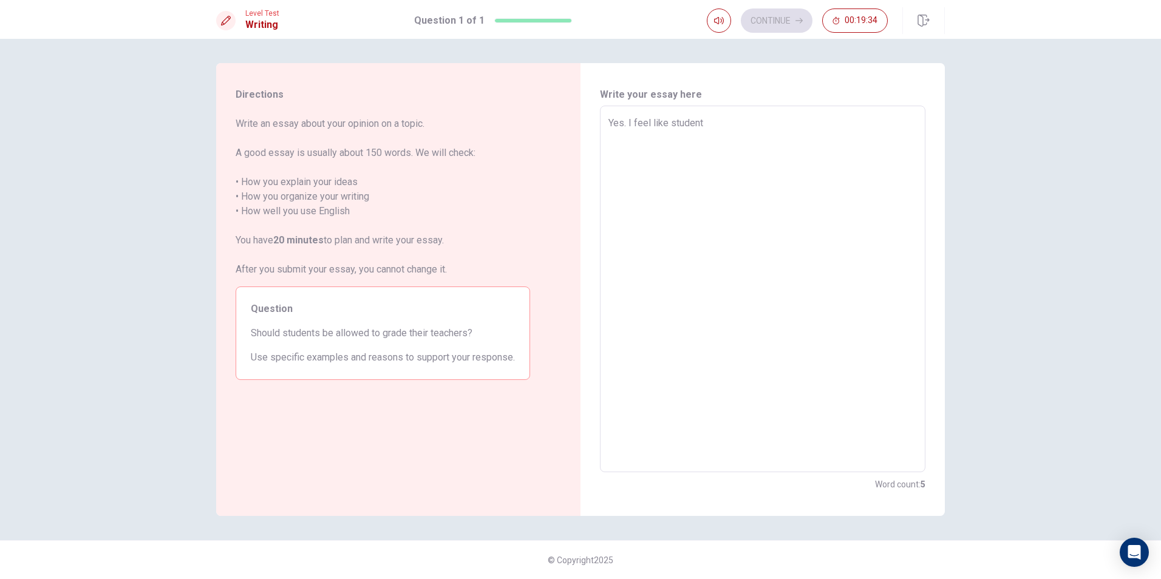
type textarea "Yes. I feel like students"
type textarea "x"
type textarea "Yes. I feel like students"
type textarea "x"
type textarea "Yes. I feel like students s"
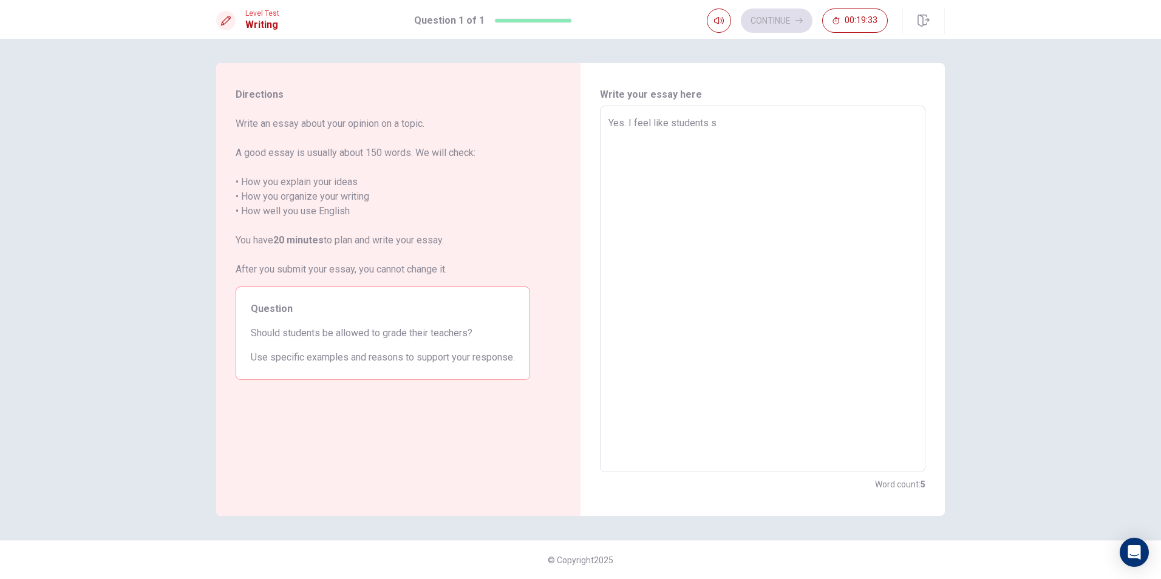
type textarea "x"
type textarea "Yes. I feel like students sh"
type textarea "x"
type textarea "Yes. I feel like students sho"
type textarea "x"
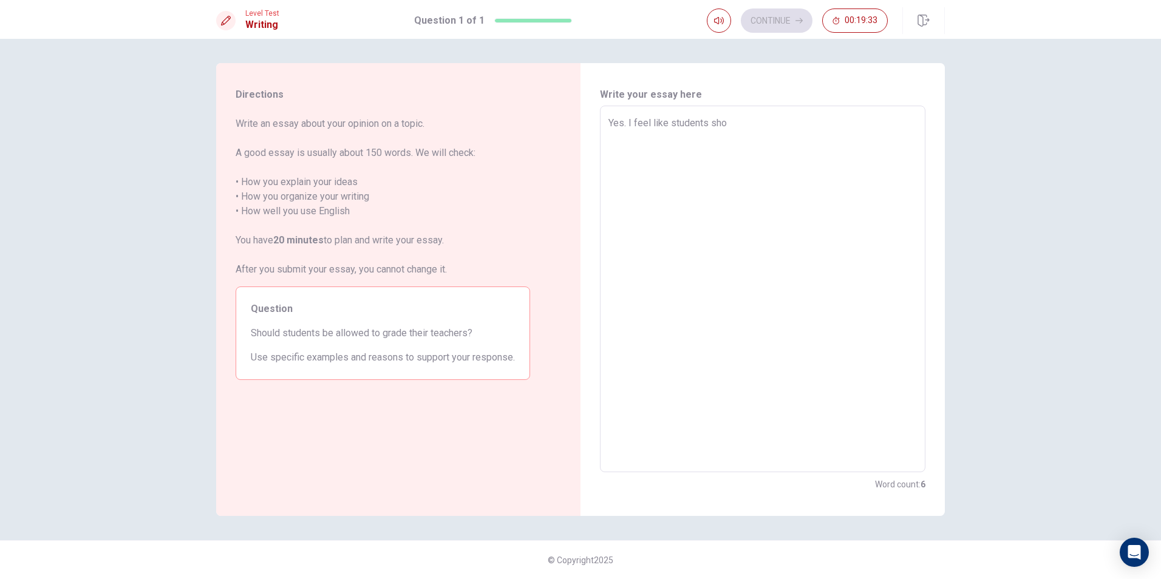
type textarea "Yes. I feel like students shou"
type textarea "x"
type textarea "Yes. I feel like students shoul"
type textarea "x"
type textarea "Yes. I feel like students should"
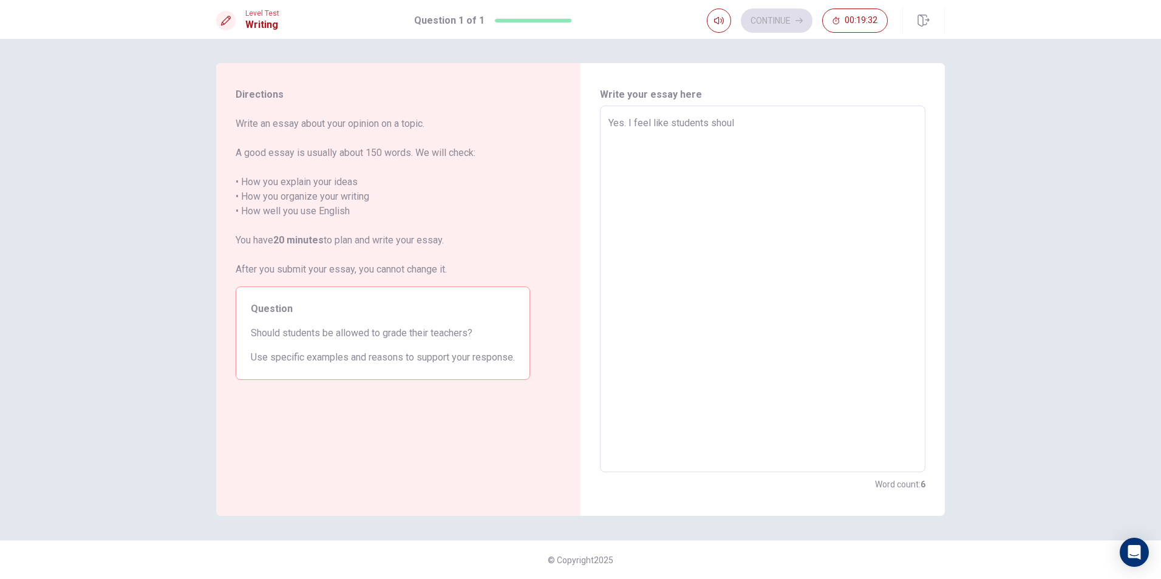
type textarea "x"
type textarea "Yes. I feel like students should"
type textarea "x"
type textarea "Yes. I feel like students should b"
type textarea "x"
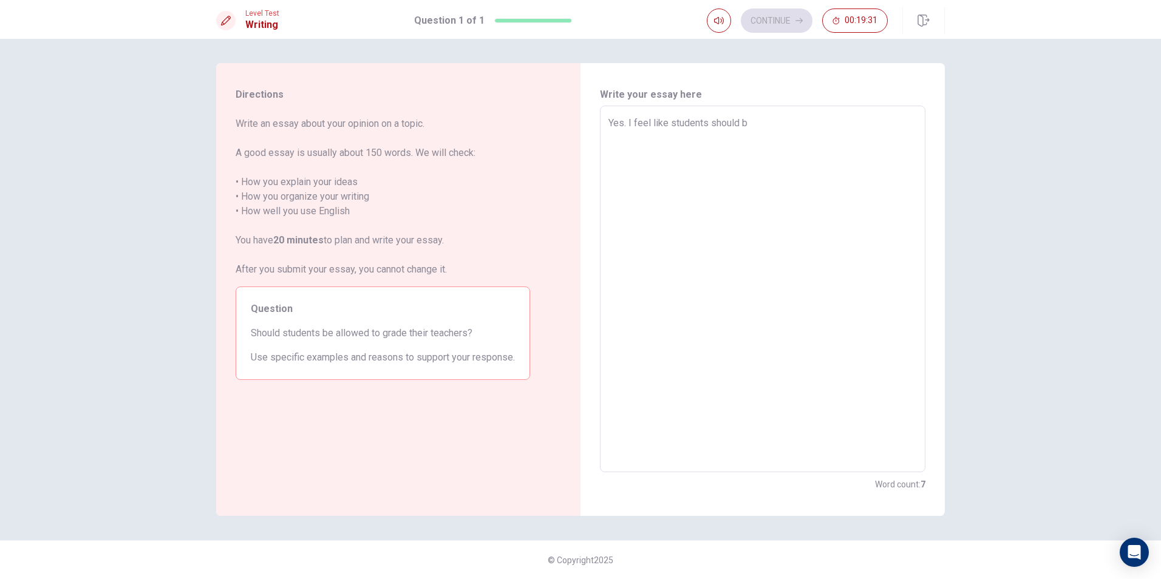
type textarea "Yes. I feel like students should be"
type textarea "x"
type textarea "Yes. I feel like students should be"
type textarea "x"
type textarea "Yes. I feel like students should be a"
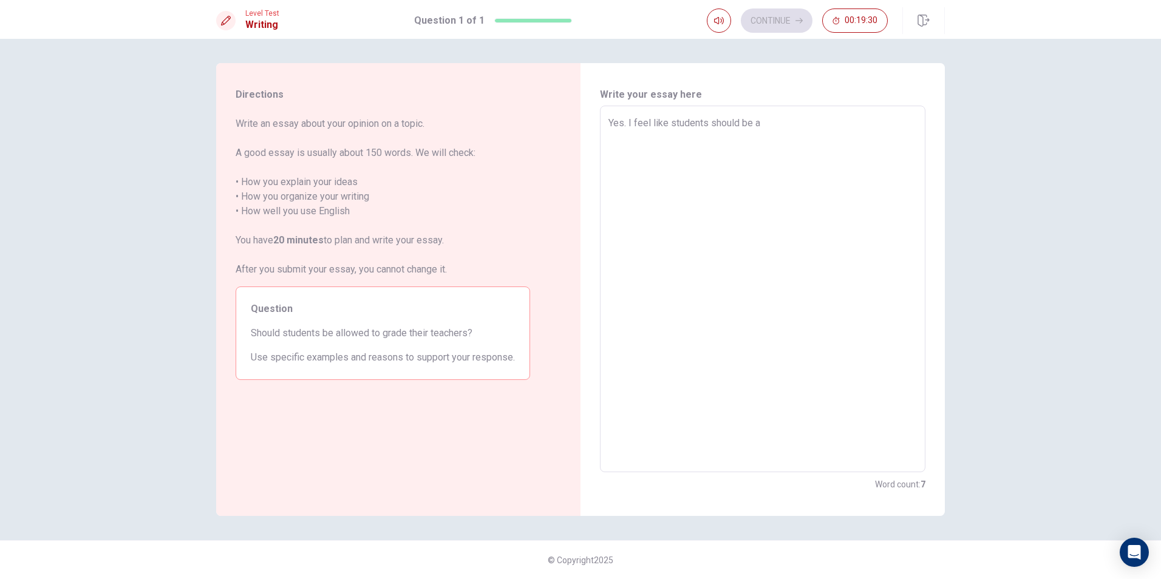
type textarea "x"
type textarea "Yes. I feel like students should be ab"
type textarea "x"
type textarea "Yes. I feel like students should be abl"
type textarea "x"
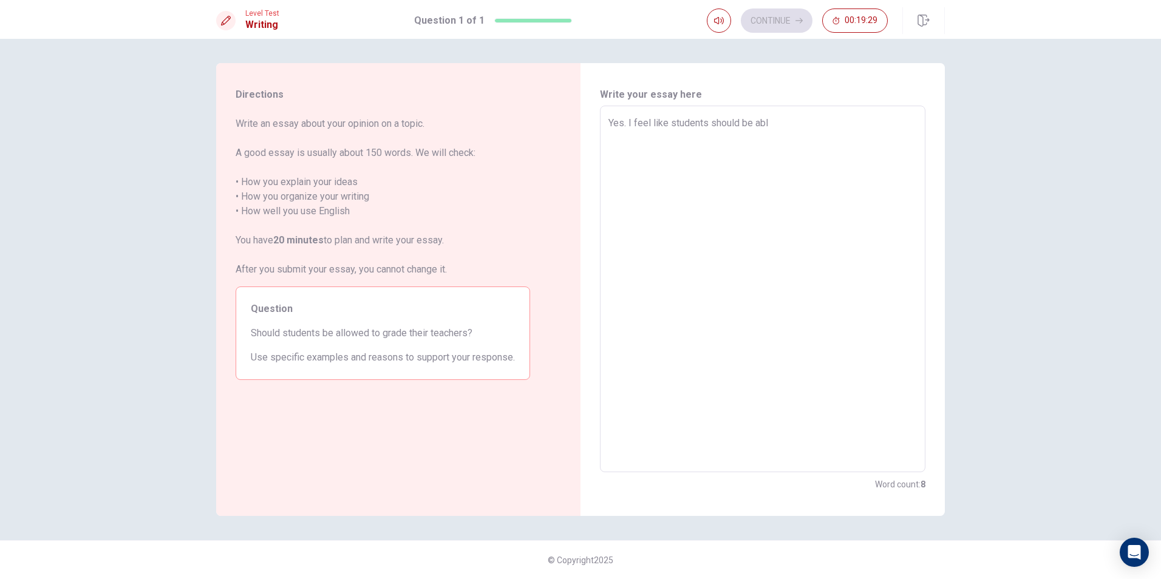
type textarea "Yes. I feel like students should be able"
type textarea "x"
type textarea "Yes. I feel like students should be able"
type textarea "x"
type textarea "Yes. I feel like students should be able b"
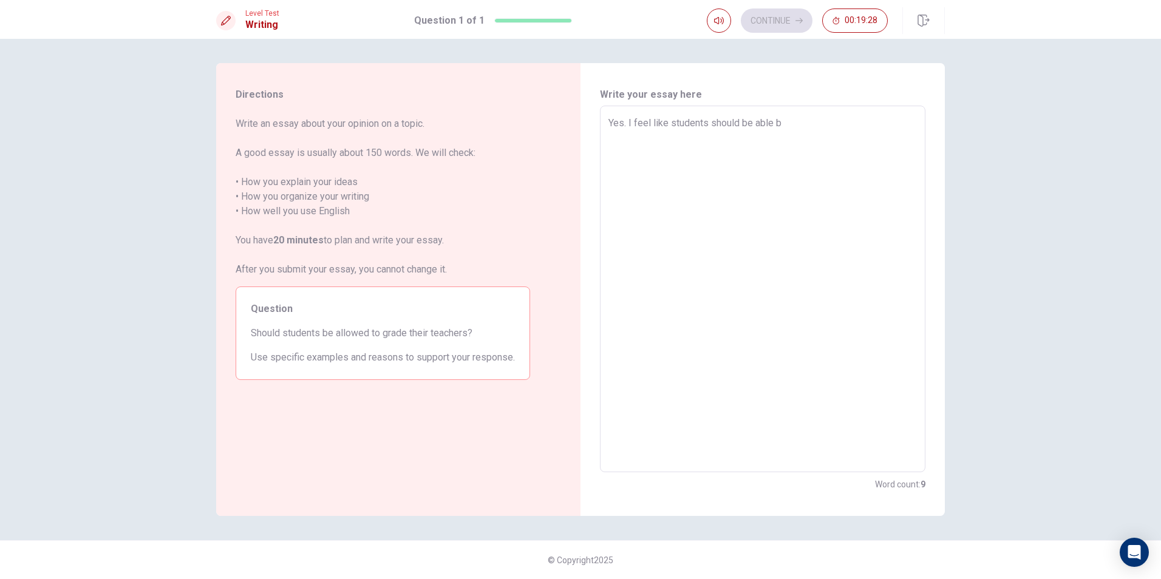
type textarea "x"
type textarea "Yes. I feel like students should be able"
type textarea "x"
type textarea "Yes. I feel like students should be able t"
type textarea "x"
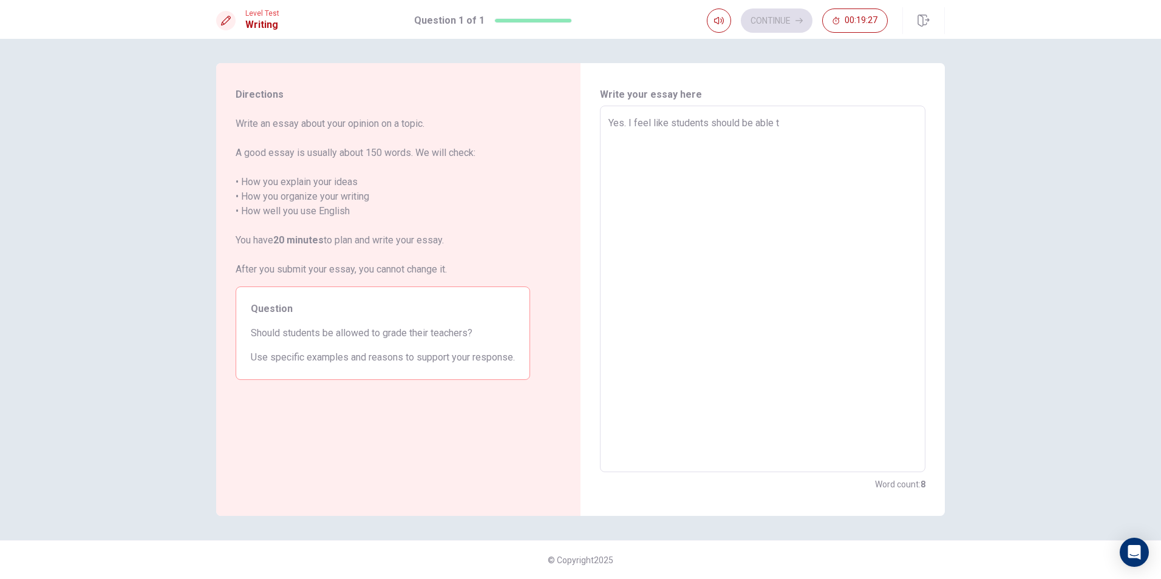
type textarea "Yes. I feel like students should be able to"
type textarea "x"
type textarea "Yes. I feel like students should be able to"
type textarea "x"
type textarea "Yes. I feel like students should be able to g"
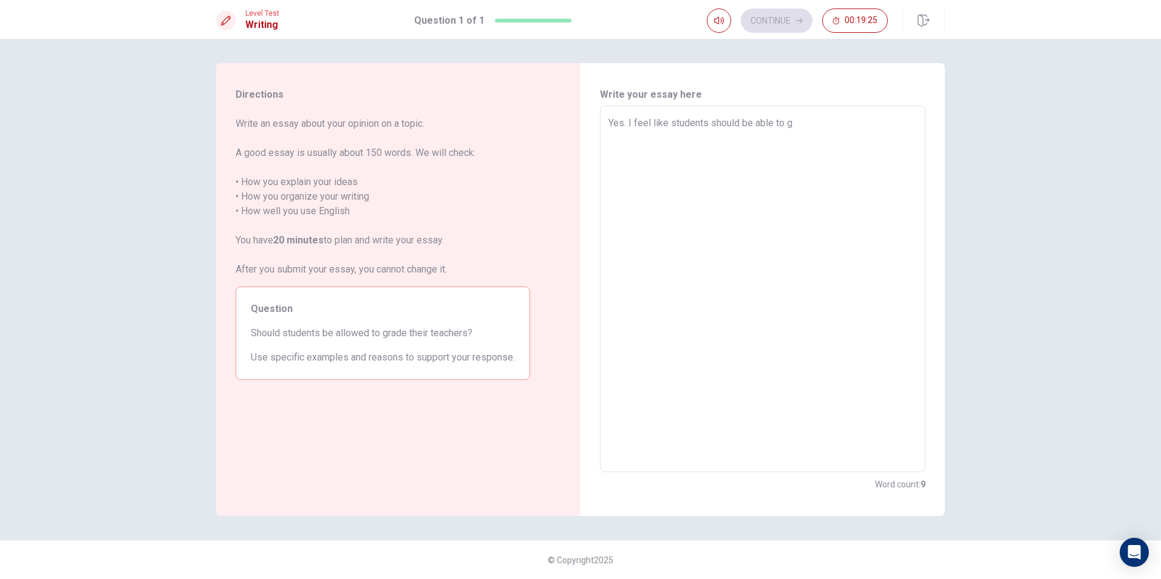
type textarea "x"
type textarea "Yes. I feel like students should be able to gr"
type textarea "x"
type textarea "Yes. I feel like students should be able to gra"
type textarea "x"
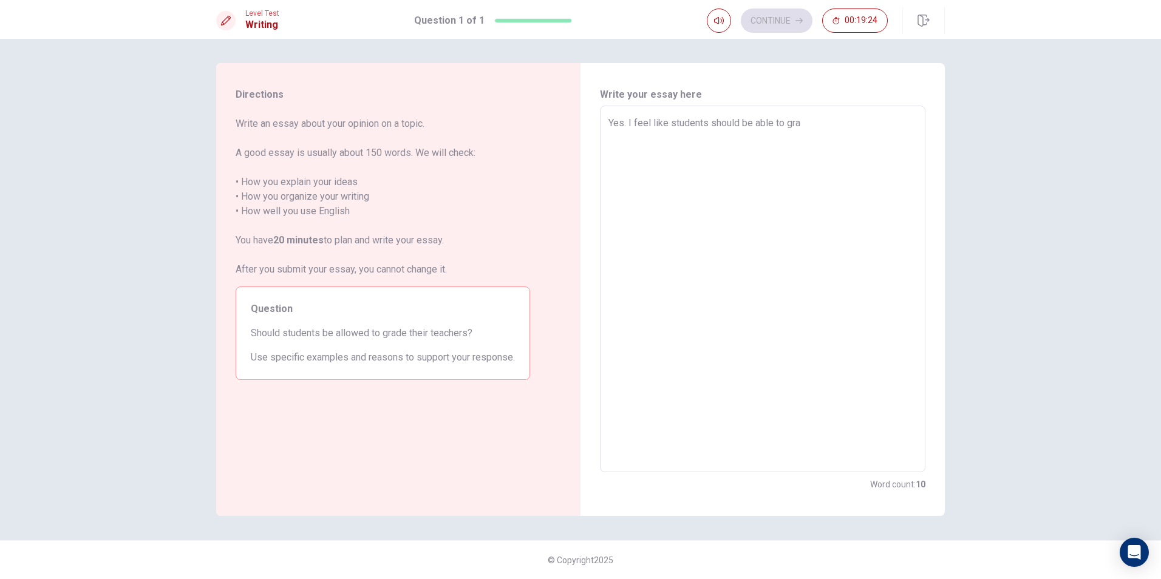
type textarea "Yes. I feel like students should be able to grad"
type textarea "x"
type textarea "Yes. I feel like students should be able to grade"
type textarea "x"
type textarea "Yes. I feel like students should be able to grade"
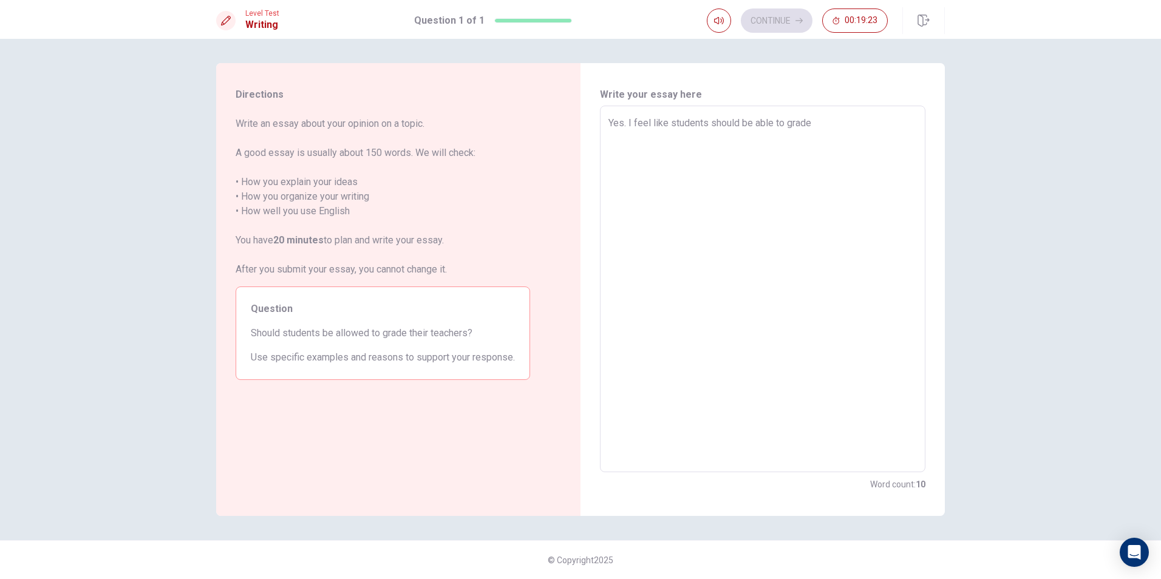
type textarea "x"
type textarea "Yes. I feel like students should be able to grade t"
type textarea "x"
type textarea "Yes. I feel like students should be able to grade th"
type textarea "x"
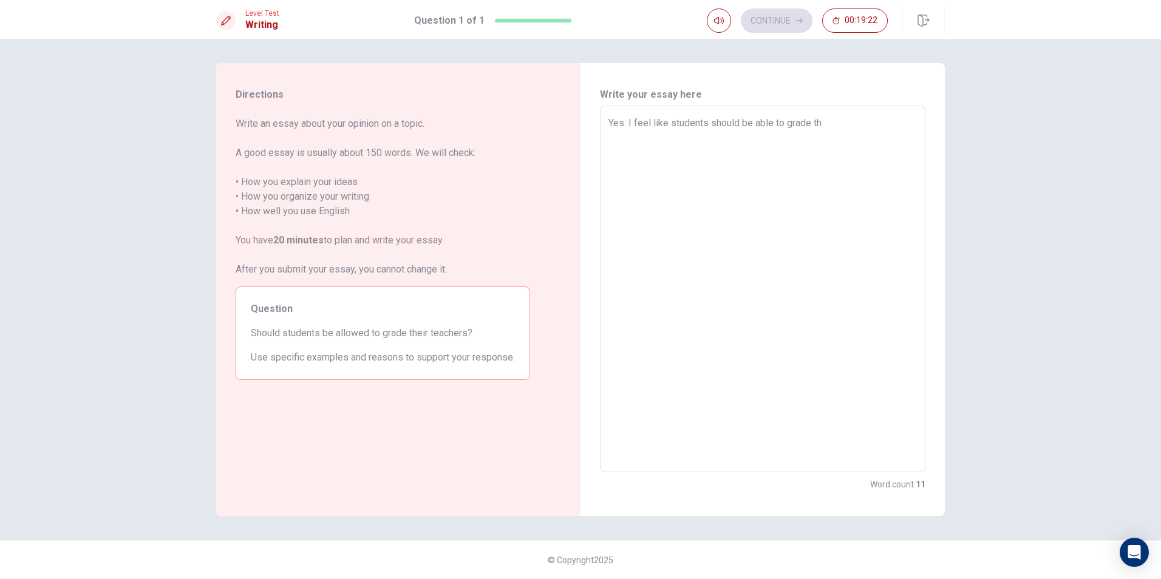
type textarea "Yes. I feel like students should be able to grade the"
type textarea "x"
type textarea "Yes. I feel like students should be able to grade ther"
type textarea "x"
type textarea "Yes. I feel like students should be able to grade the"
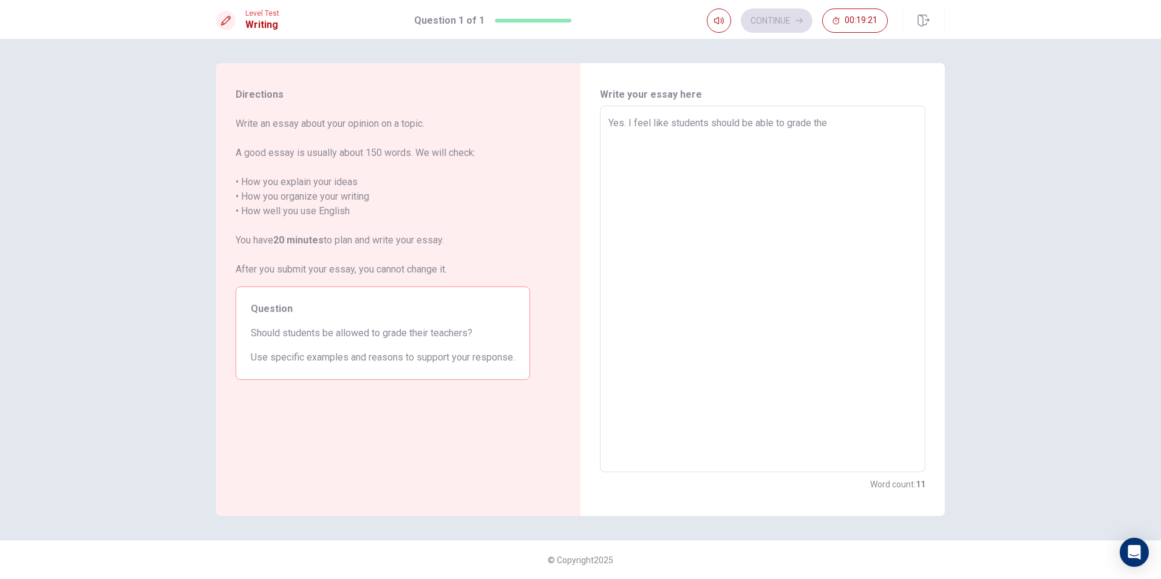
type textarea "x"
type textarea "Yes. I feel like students should be able to grade thei"
type textarea "x"
type textarea "Yes. I feel like students should be able to grade their"
type textarea "x"
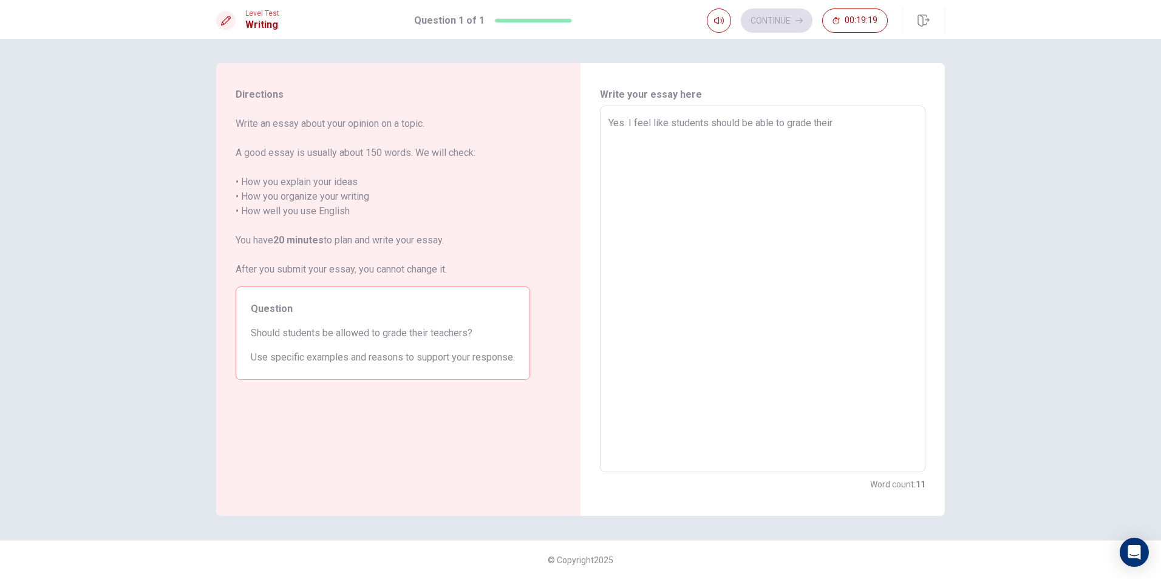
type textarea "Yes. I feel like students should be able to grade their"
type textarea "x"
type textarea "Yes. I feel like students should be able to grade their t"
type textarea "x"
type textarea "Yes. I feel like students should be able to grade their te"
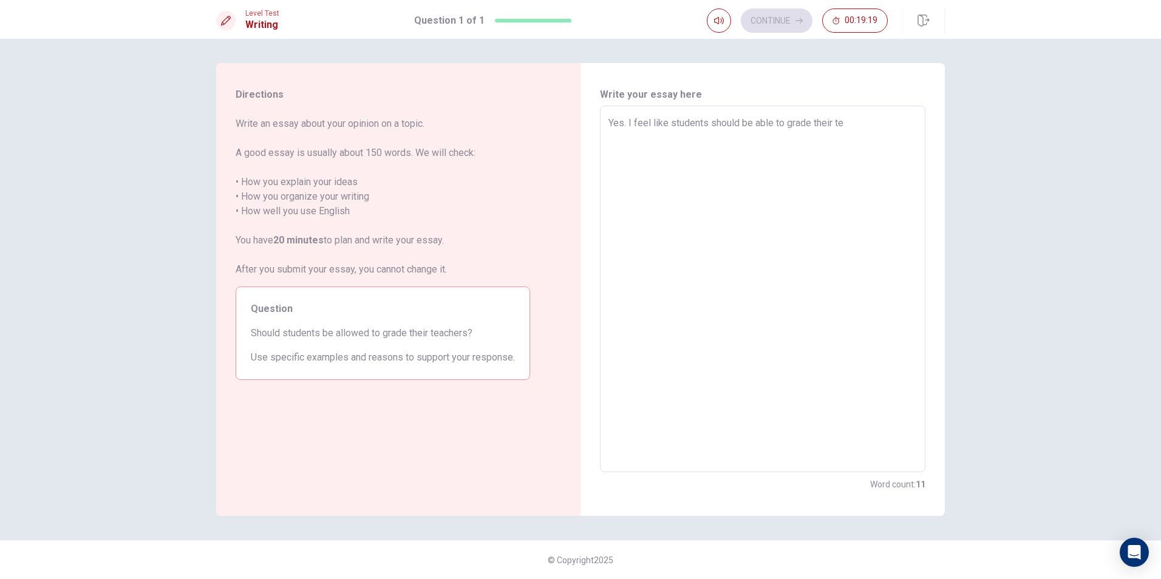
type textarea "x"
type textarea "Yes. I feel like students should be able to grade their tea"
type textarea "x"
type textarea "Yes. I feel like students should be able to grade their teac"
type textarea "x"
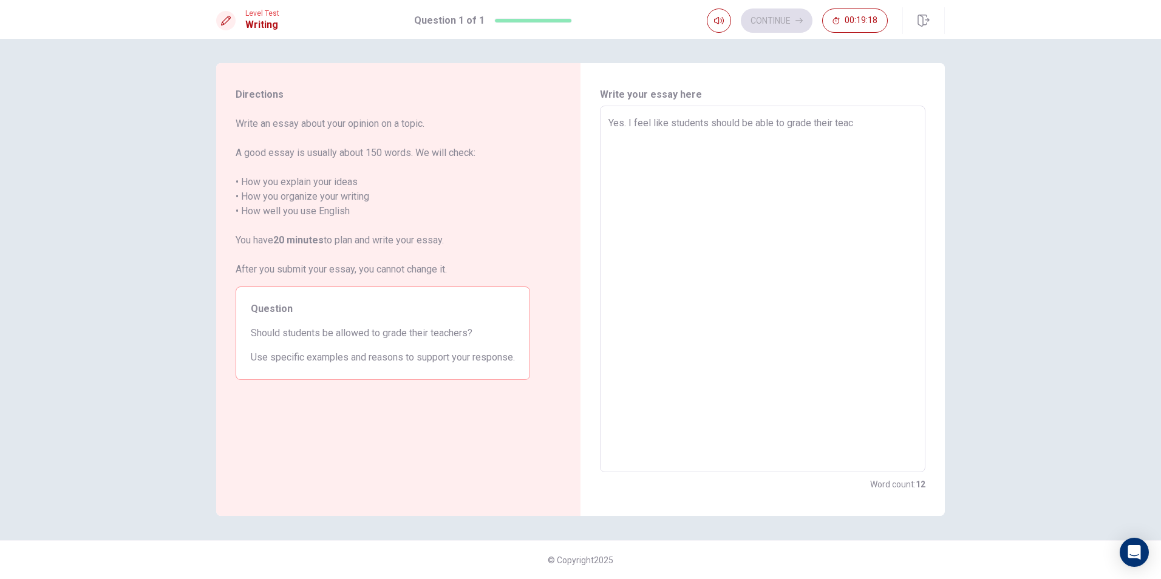
type textarea "Yes. I feel like students should be able to grade their teach"
type textarea "x"
type textarea "Yes. I feel like students should be able to grade their teache"
type textarea "x"
type textarea "Yes. I feel like students should be able to grade their teacher"
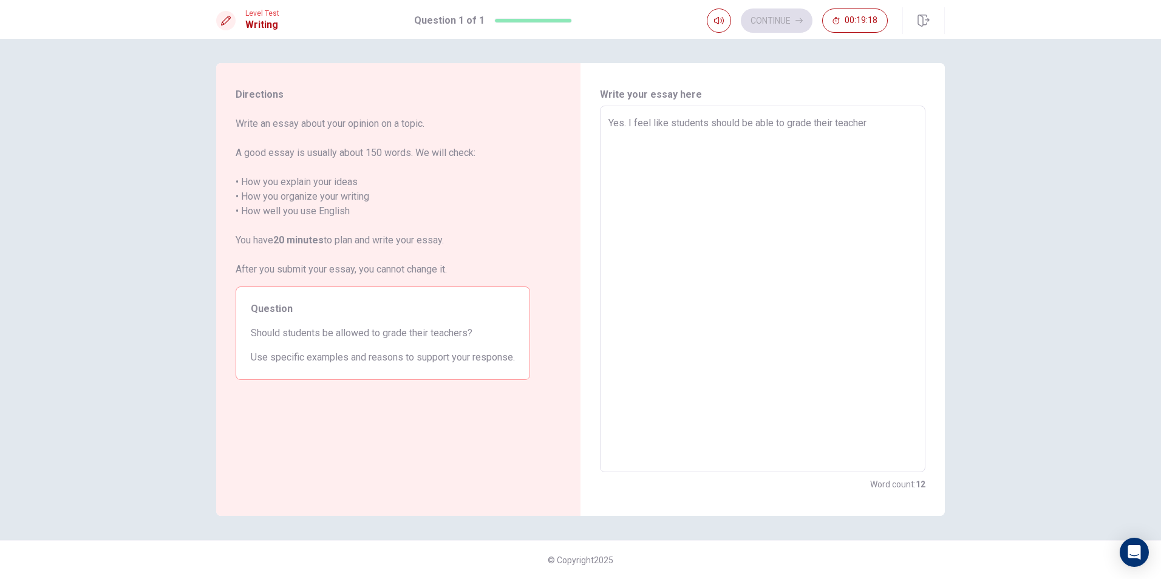
type textarea "x"
type textarea "Yes. I feel like students should be able to grade their teachers"
type textarea "x"
type textarea "Yes. I feel like students should be able to grade their teachers"
type textarea "x"
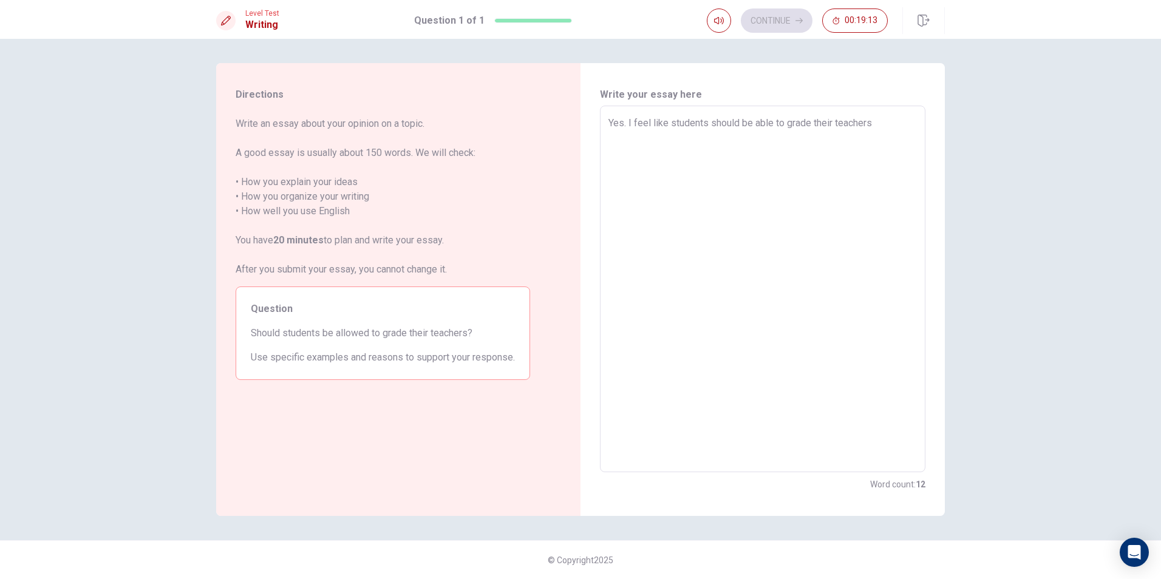
type textarea "Yes. I feel like students should be able to grade their teachers b"
type textarea "x"
type textarea "Yes. I feel like students should be able to grade their teachers be"
type textarea "x"
type textarea "Yes. I feel like students should be able to grade their teachers bec"
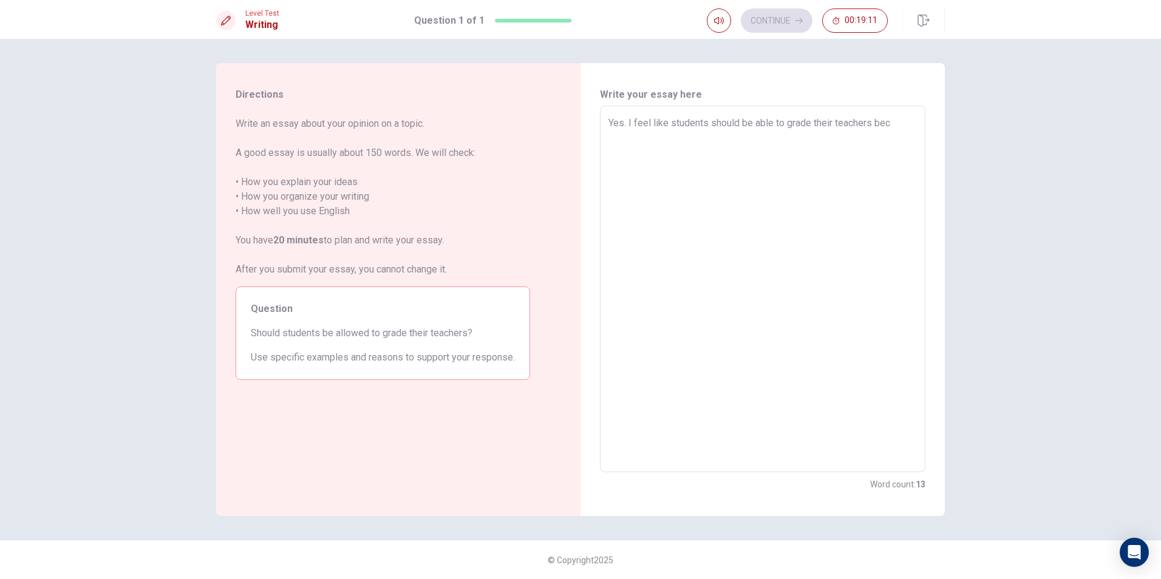
type textarea "x"
type textarea "Yes. I feel like students should be able to grade their teachers beca"
type textarea "x"
type textarea "Yes. I feel like students should be able to grade their teachers becau"
type textarea "x"
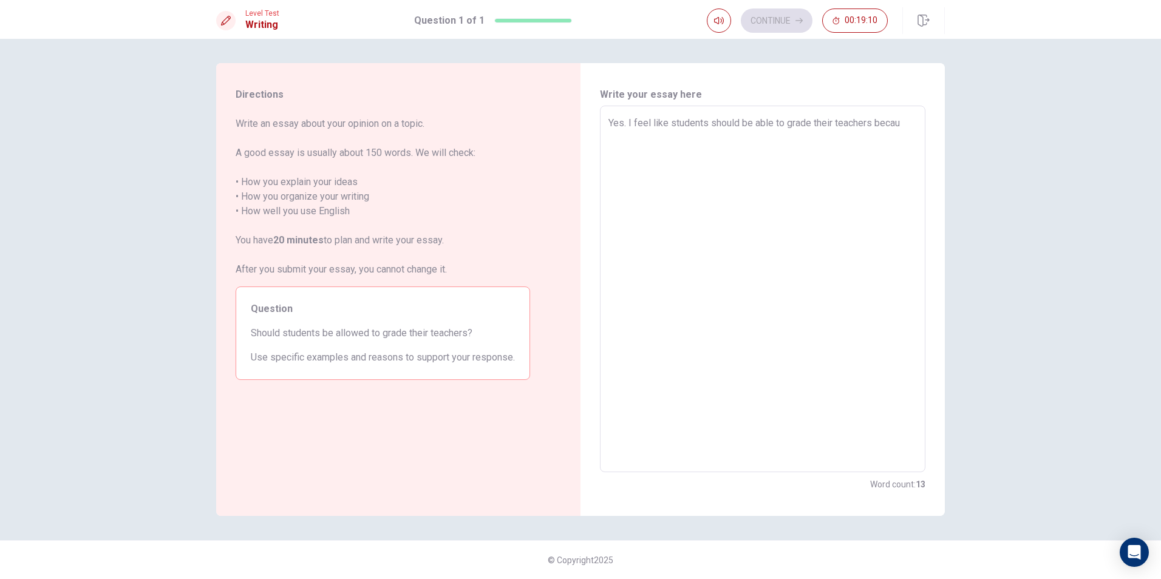
type textarea "Yes. I feel like students should be able to grade their teachers becaus"
type textarea "x"
type textarea "Yes. I feel like students should be able to grade their teachers because"
type textarea "x"
type textarea "Yes. I feel like students should be able to grade their teachers because"
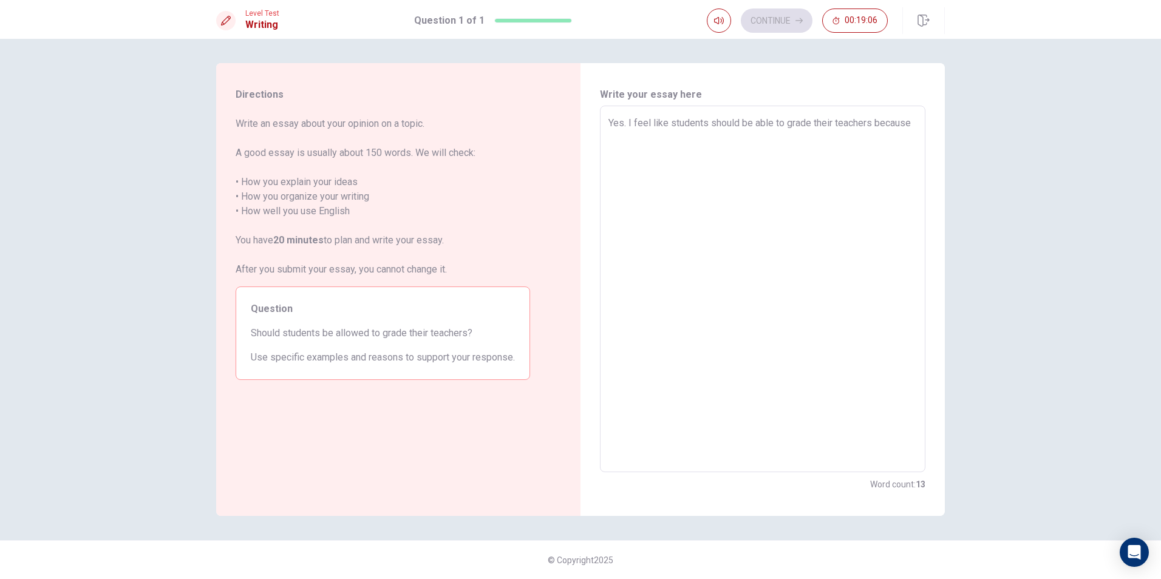
type textarea "x"
type textarea "Yes. I feel like students should be able to grade their teachers because"
type textarea "x"
type textarea "Yes. I feel like students should be able to grade their teachers because i"
type textarea "x"
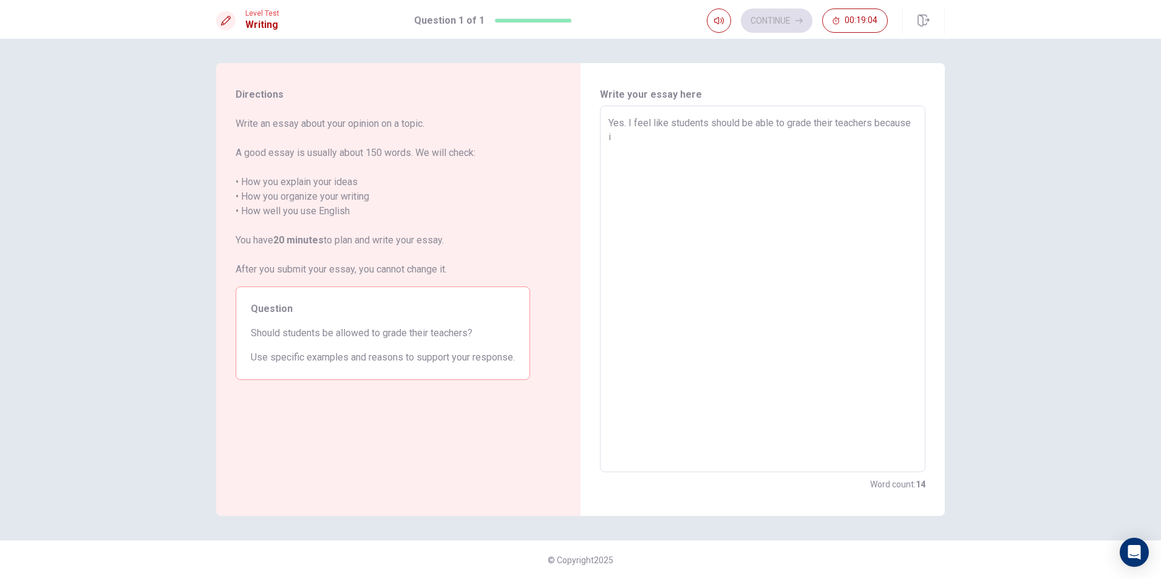
type textarea "Yes. I feel like students should be able to grade their teachers because if"
type textarea "x"
type textarea "Yes. I feel like students should be able to grade their teachers because if"
type textarea "x"
type textarea "Yes. I feel like students should be able to grade their teachers because if a"
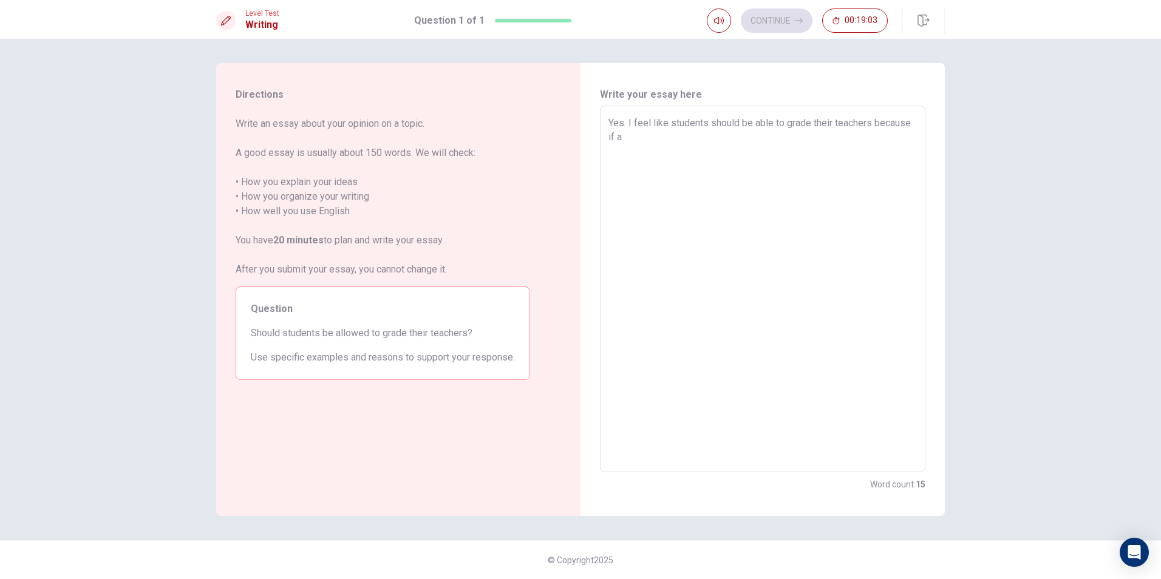
type textarea "x"
type textarea "Yes. I feel like students should be able to grade their teachers because if a"
type textarea "x"
type textarea "Yes. I feel like students should be able to grade their teachers because if a t"
type textarea "x"
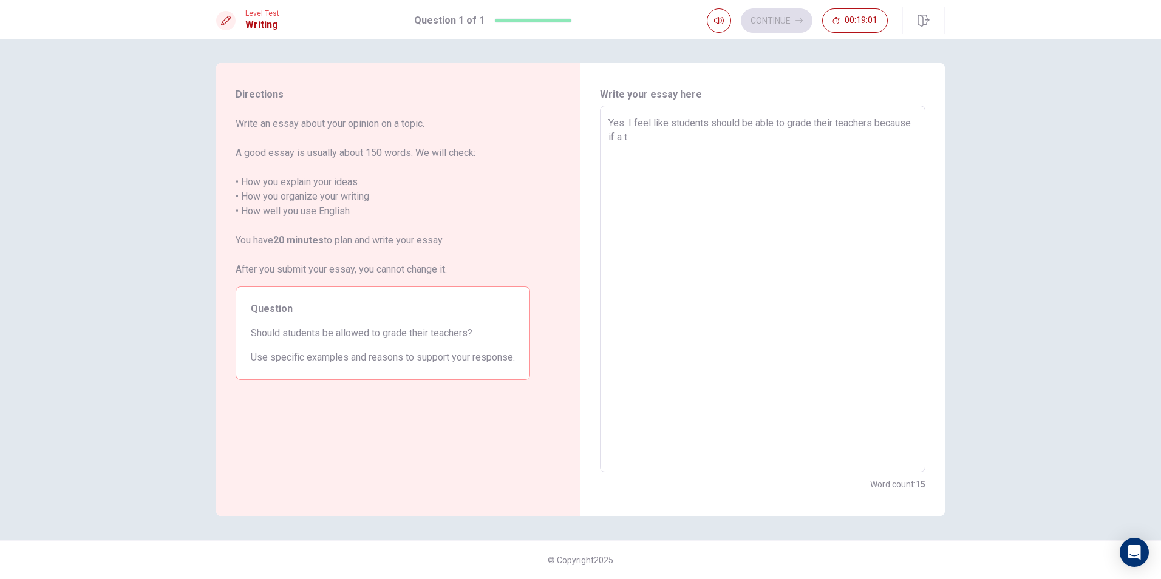
type textarea "Yes. I feel like students should be able to grade their teachers because if a te"
type textarea "x"
type textarea "Yes. I feel like students should be able to grade their teachers because if a t…"
type textarea "x"
type textarea "Yes. I feel like students should be able to grade their teachers because if a t…"
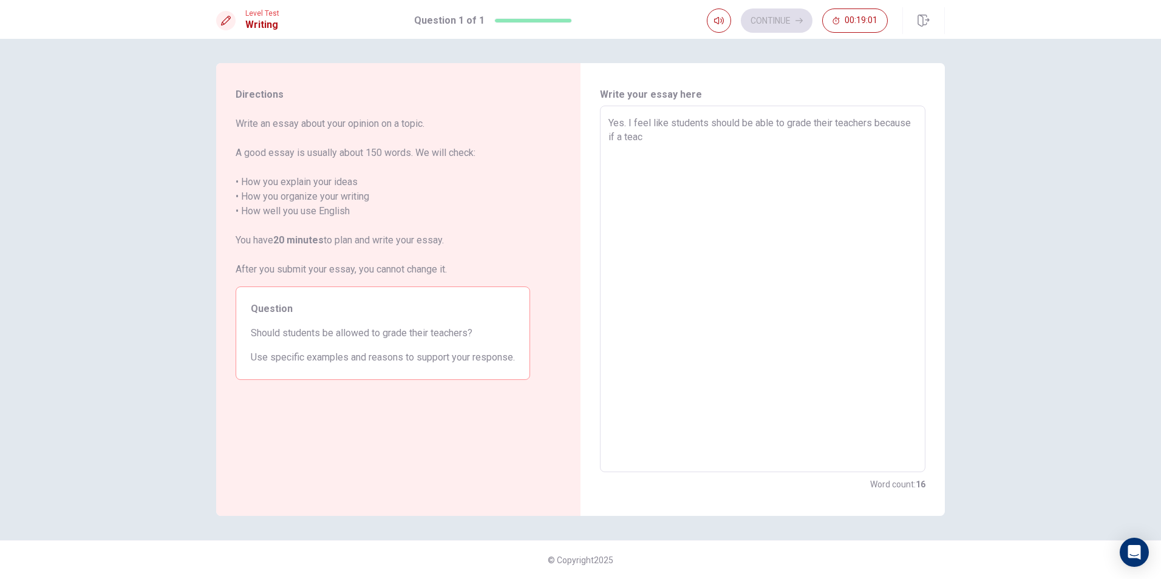
type textarea "x"
type textarea "Yes. I feel like students should be able to grade their teachers because if a t…"
type textarea "x"
type textarea "Yes. I feel like students should be able to grade their teachers because if a t…"
type textarea "x"
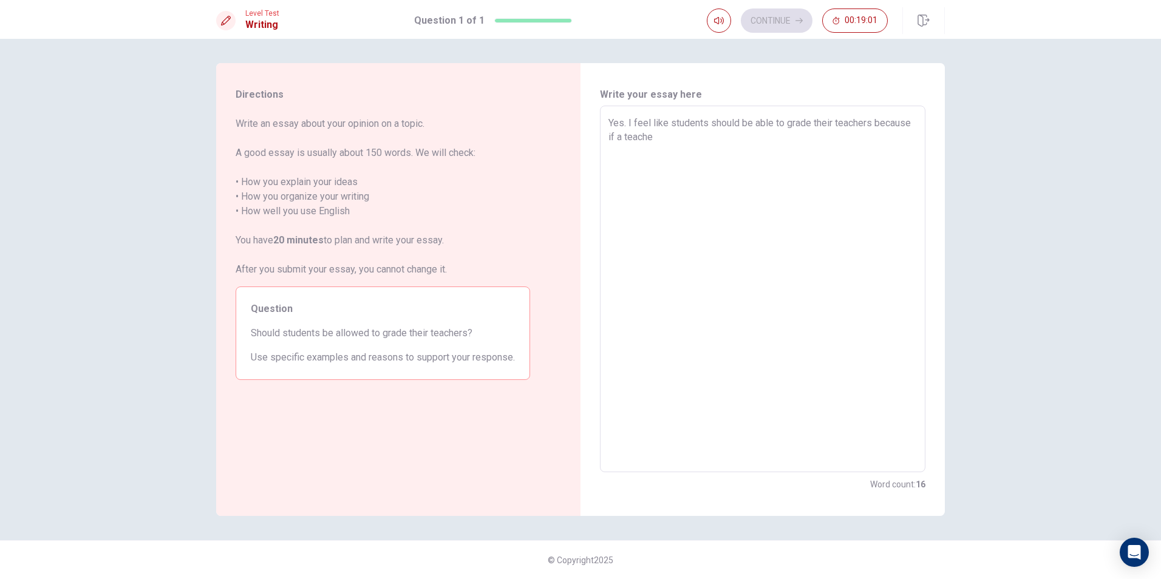
type textarea "Yes. I feel like students should be able to grade their teachers because if a t…"
type textarea "x"
type textarea "Yes. I feel like students should be able to grade their teachers because if a t…"
type textarea "x"
type textarea "Yes. I feel like students should be able to grade their teachers because if a t…"
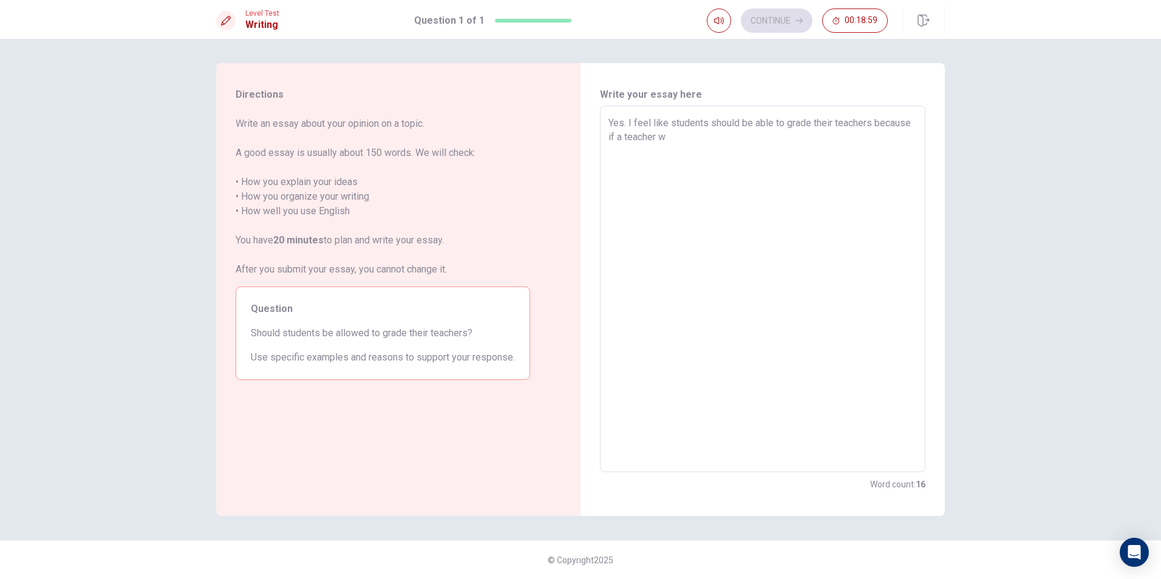
type textarea "x"
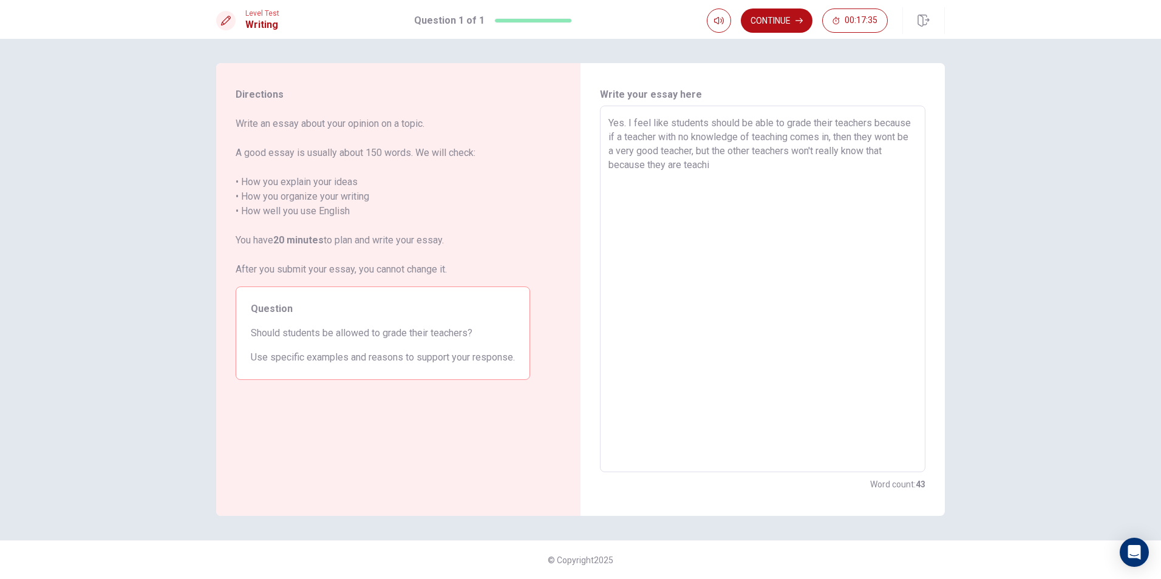
click at [722, 165] on textarea "Yes. I feel like students should be able to grade their teachers because if a t…" at bounding box center [763, 289] width 309 height 347
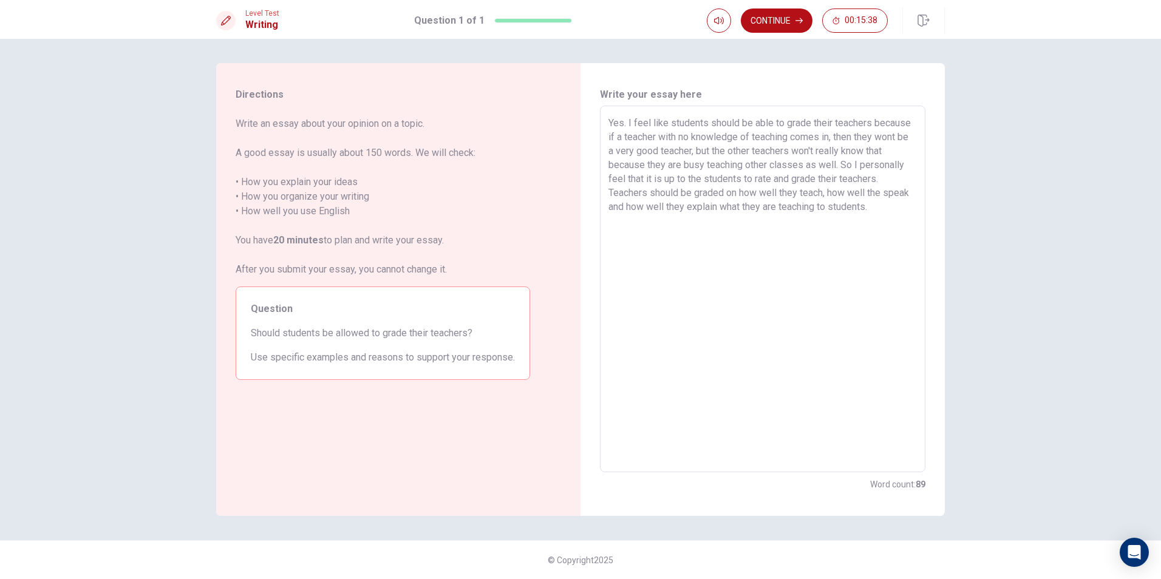
click at [882, 193] on textarea "Yes. I feel like students should be able to grade their teachers because if a t…" at bounding box center [763, 289] width 309 height 347
click at [900, 207] on textarea "Yes. I feel like students should be able to grade their teachers because if a t…" at bounding box center [763, 289] width 309 height 347
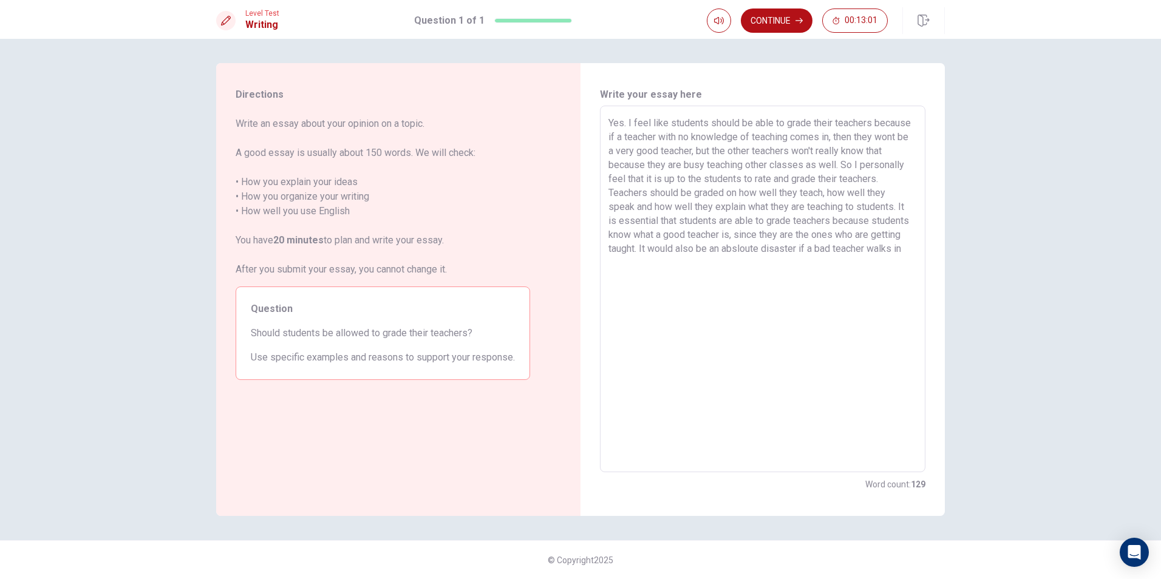
click at [835, 250] on textarea "Yes. I feel like students should be able to grade their teachers because if a t…" at bounding box center [763, 289] width 309 height 347
click at [894, 245] on textarea "Yes. I feel like students should be able to grade their teachers because if a t…" at bounding box center [763, 289] width 309 height 347
click at [892, 245] on textarea "Yes. I feel like students should be able to grade their teachers because if a t…" at bounding box center [763, 289] width 309 height 347
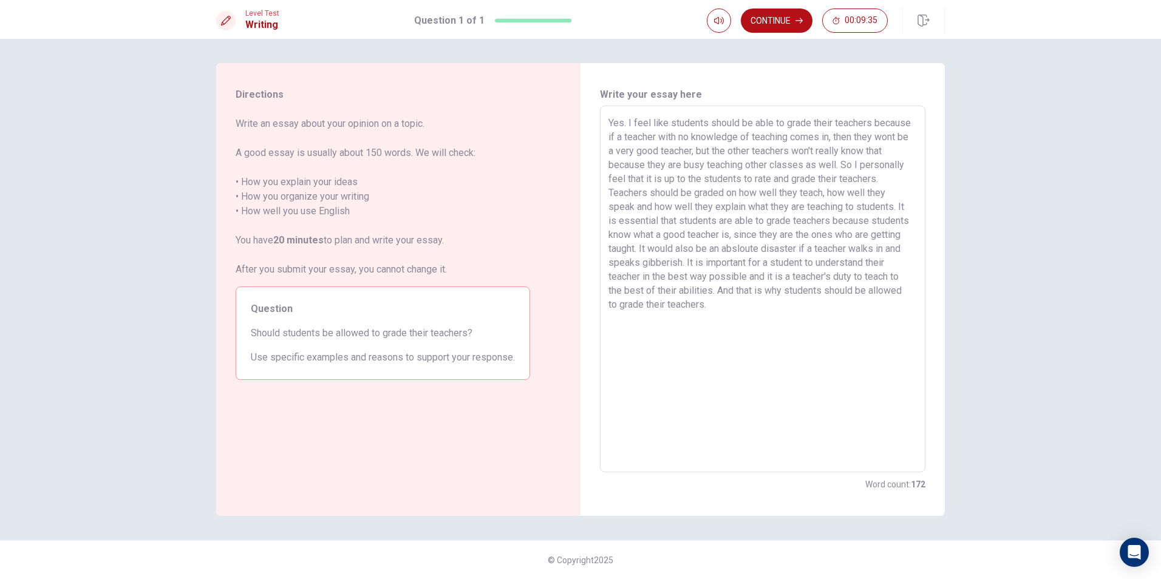
click at [695, 250] on textarea "Yes. I feel like students should be able to grade their teachers because if a t…" at bounding box center [763, 289] width 309 height 347
click at [643, 249] on textarea "Yes. I feel like students should be able to grade their teachers because if a t…" at bounding box center [763, 289] width 309 height 347
click at [795, 16] on button "Continue" at bounding box center [777, 21] width 72 height 24
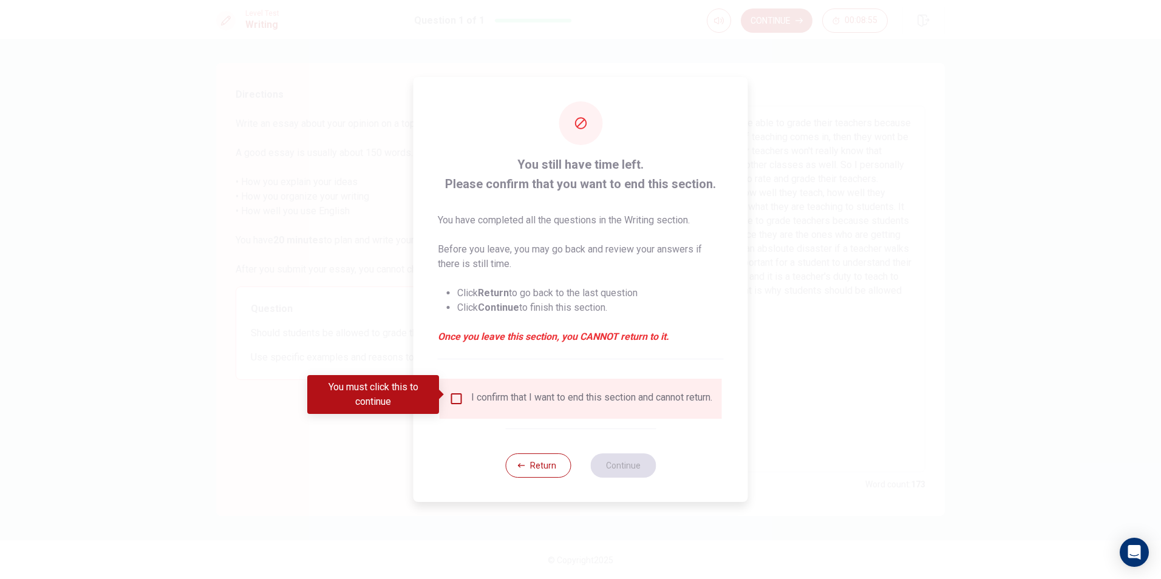
click at [457, 395] on input "You must click this to continue" at bounding box center [457, 399] width 15 height 15
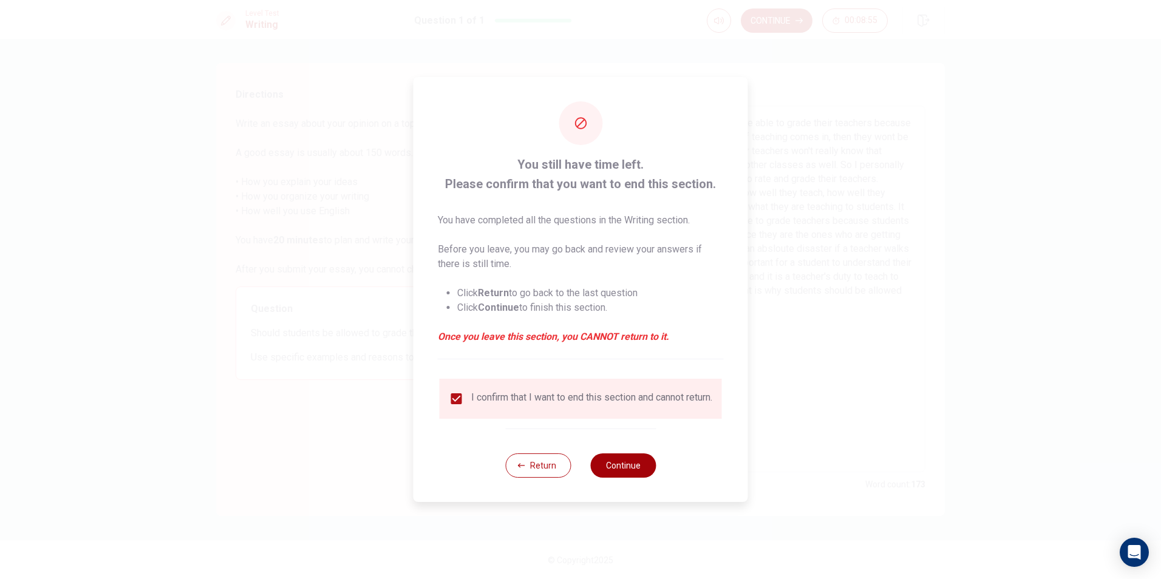
click at [625, 465] on button "Continue" at bounding box center [623, 466] width 66 height 24
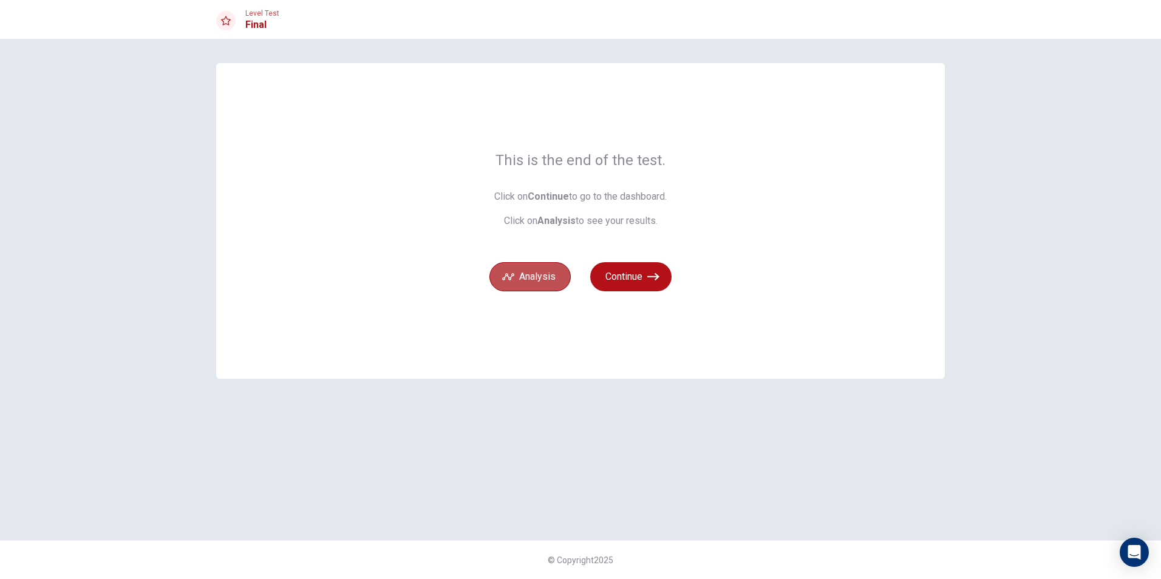
click at [556, 275] on button "Analysis" at bounding box center [530, 276] width 81 height 29
